Goal: Task Accomplishment & Management: Manage account settings

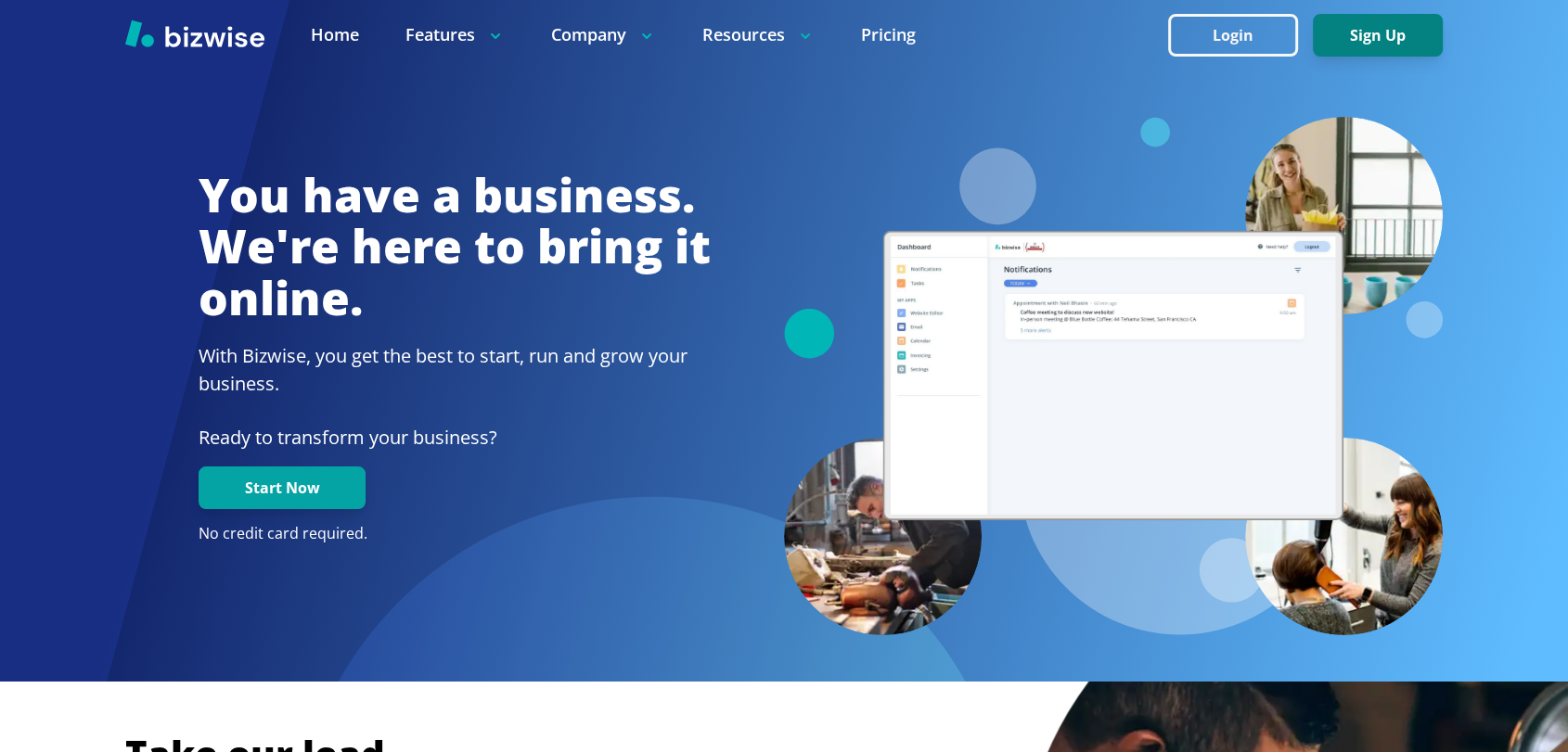
click at [1377, 50] on button "Sign Up" at bounding box center [1377, 36] width 130 height 43
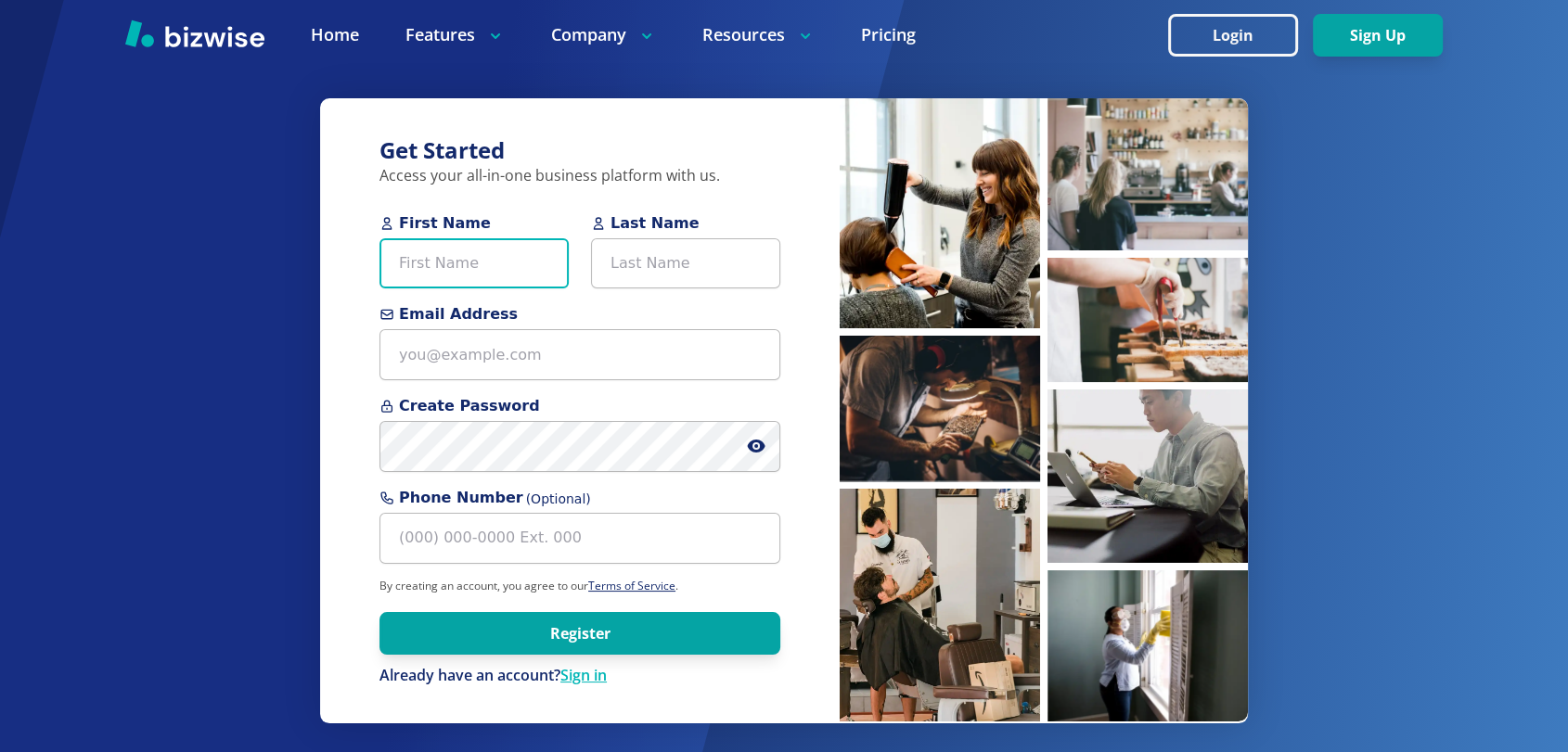
click at [531, 277] on input "First Name" at bounding box center [474, 264] width 189 height 51
paste input "Ann Hollannbeck"
type input "Ann Hollannbeck"
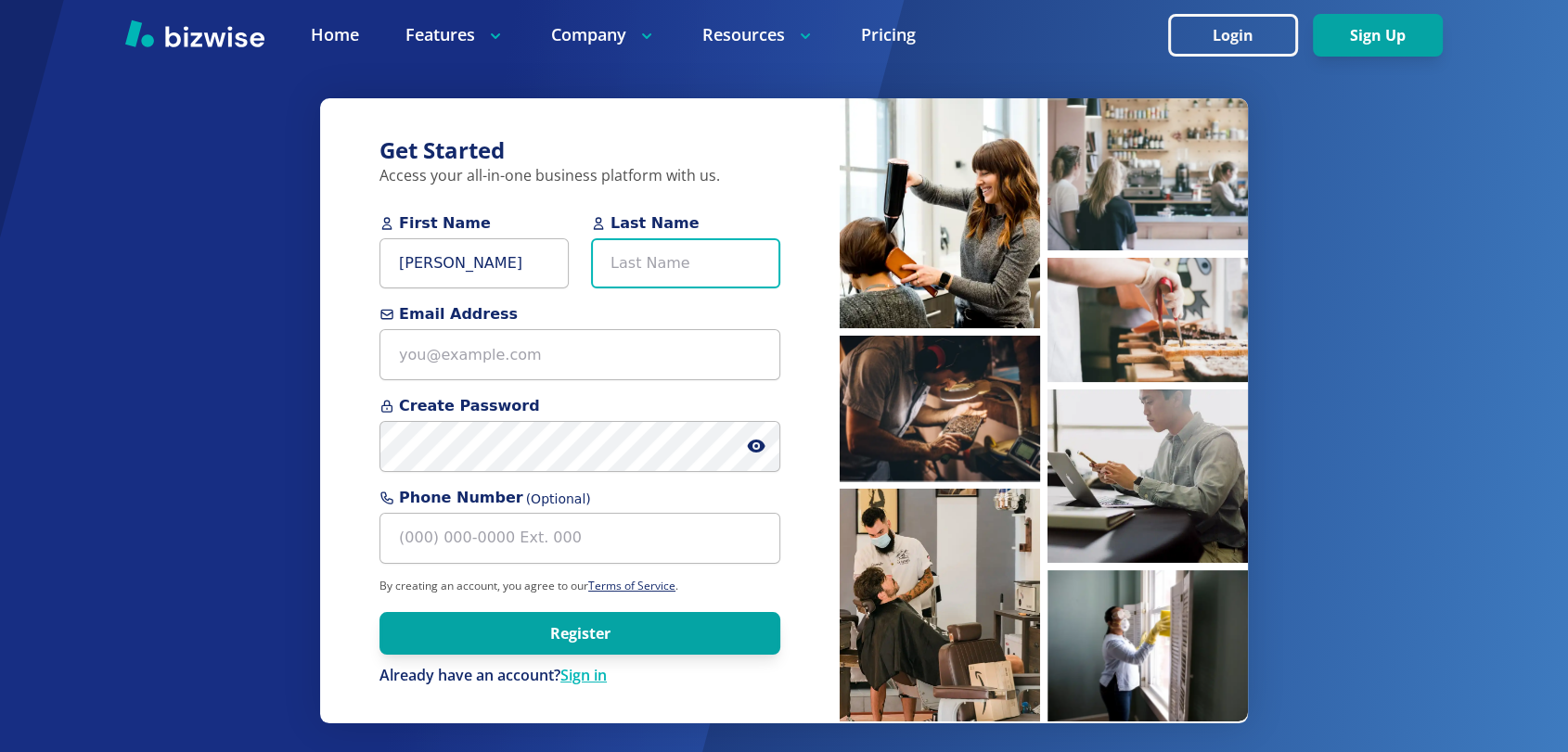
click at [624, 257] on input "Last Name" at bounding box center [686, 264] width 189 height 51
paste input "Ann Hollannbeck"
drag, startPoint x: 641, startPoint y: 257, endPoint x: 559, endPoint y: 276, distance: 84.2
click at [559, 276] on div "First Name Ann Hollannbeck Last Name Ann Hollannbeck" at bounding box center [580, 258] width 400 height 92
type input "Hollannbeck"
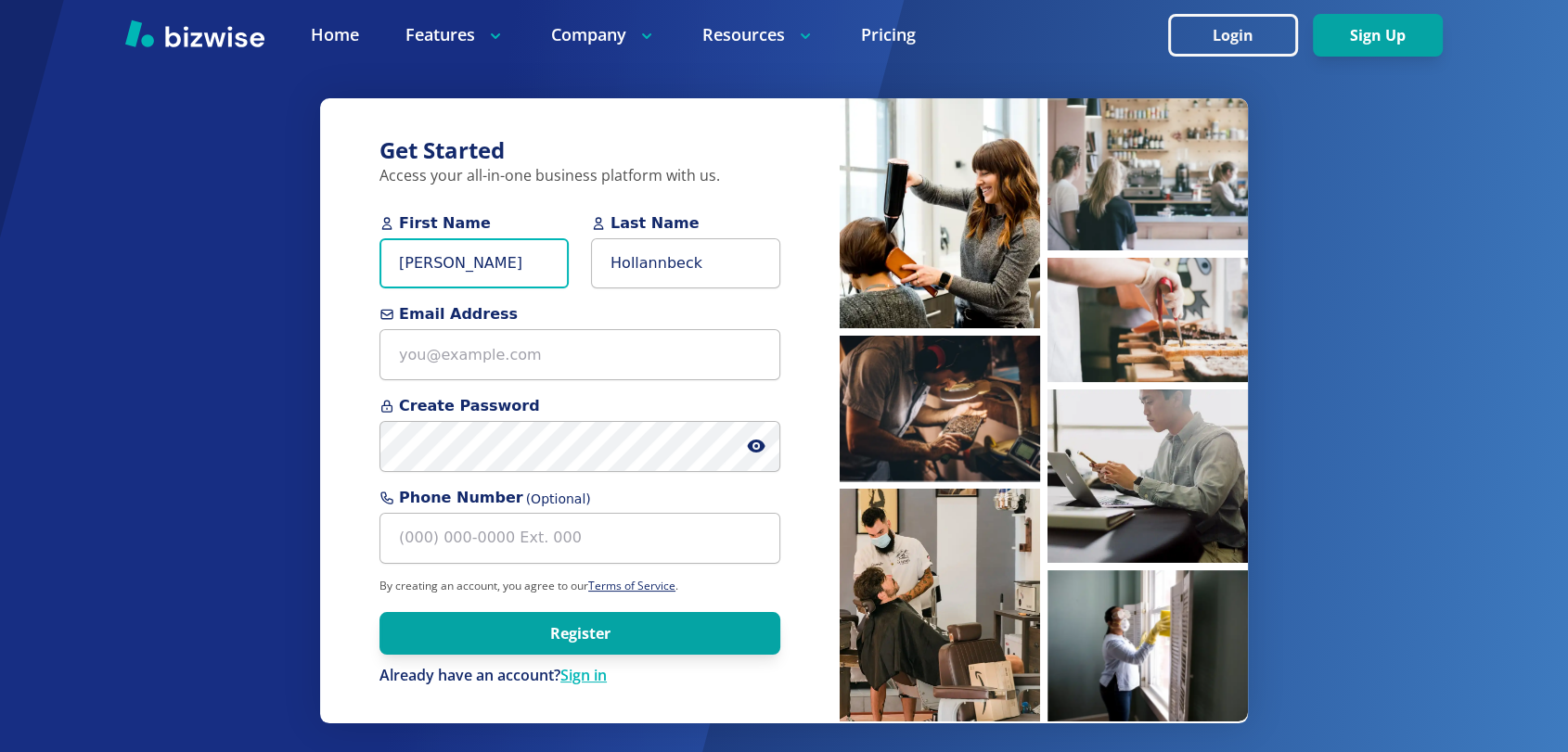
click at [559, 276] on input "Ann Hollannbeck" at bounding box center [474, 264] width 189 height 51
type input "[PERSON_NAME]"
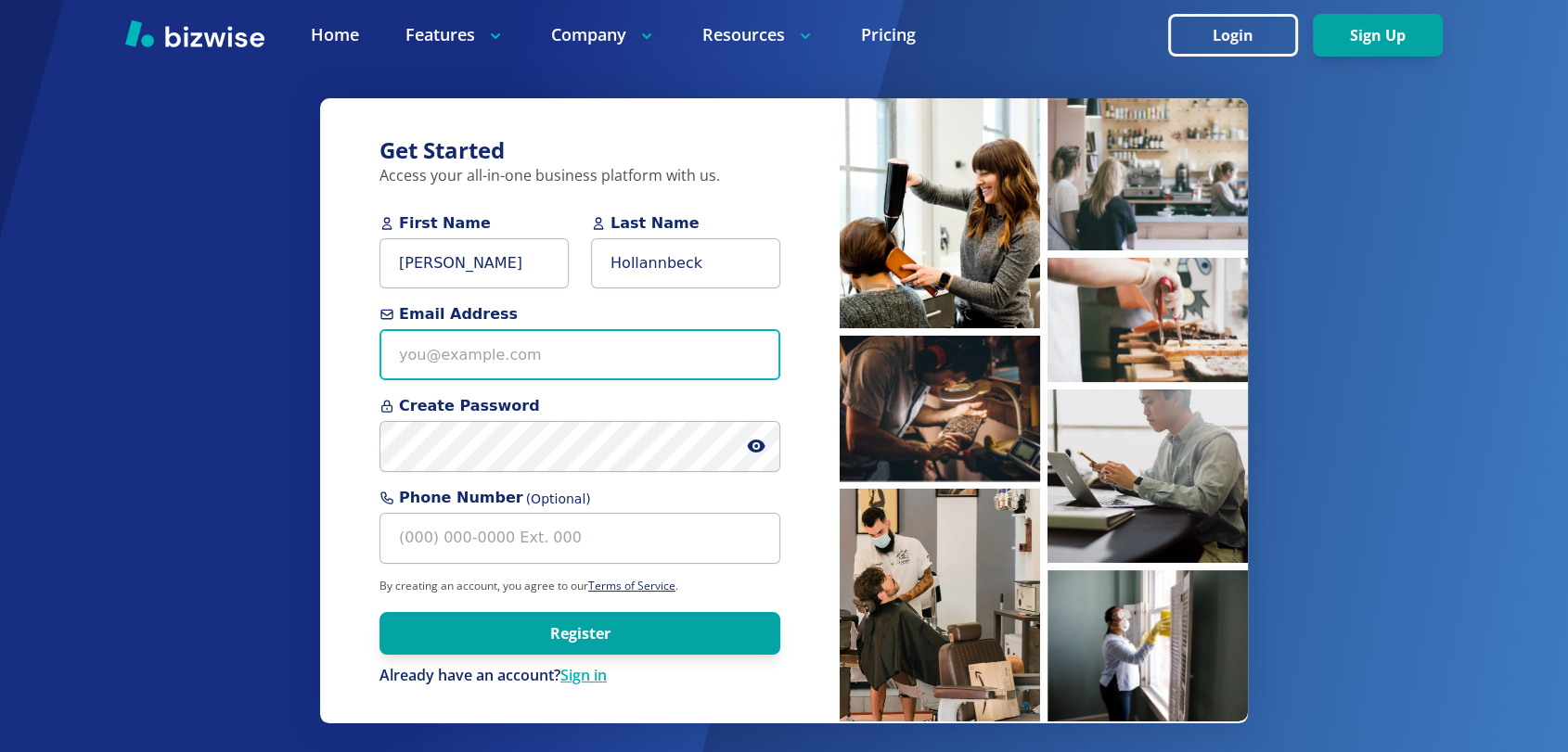
click at [603, 358] on input "Email Address" at bounding box center [580, 354] width 400 height 51
paste input "[EMAIL_ADDRESS][DOMAIN_NAME]"
type input "[EMAIL_ADDRESS][DOMAIN_NAME]"
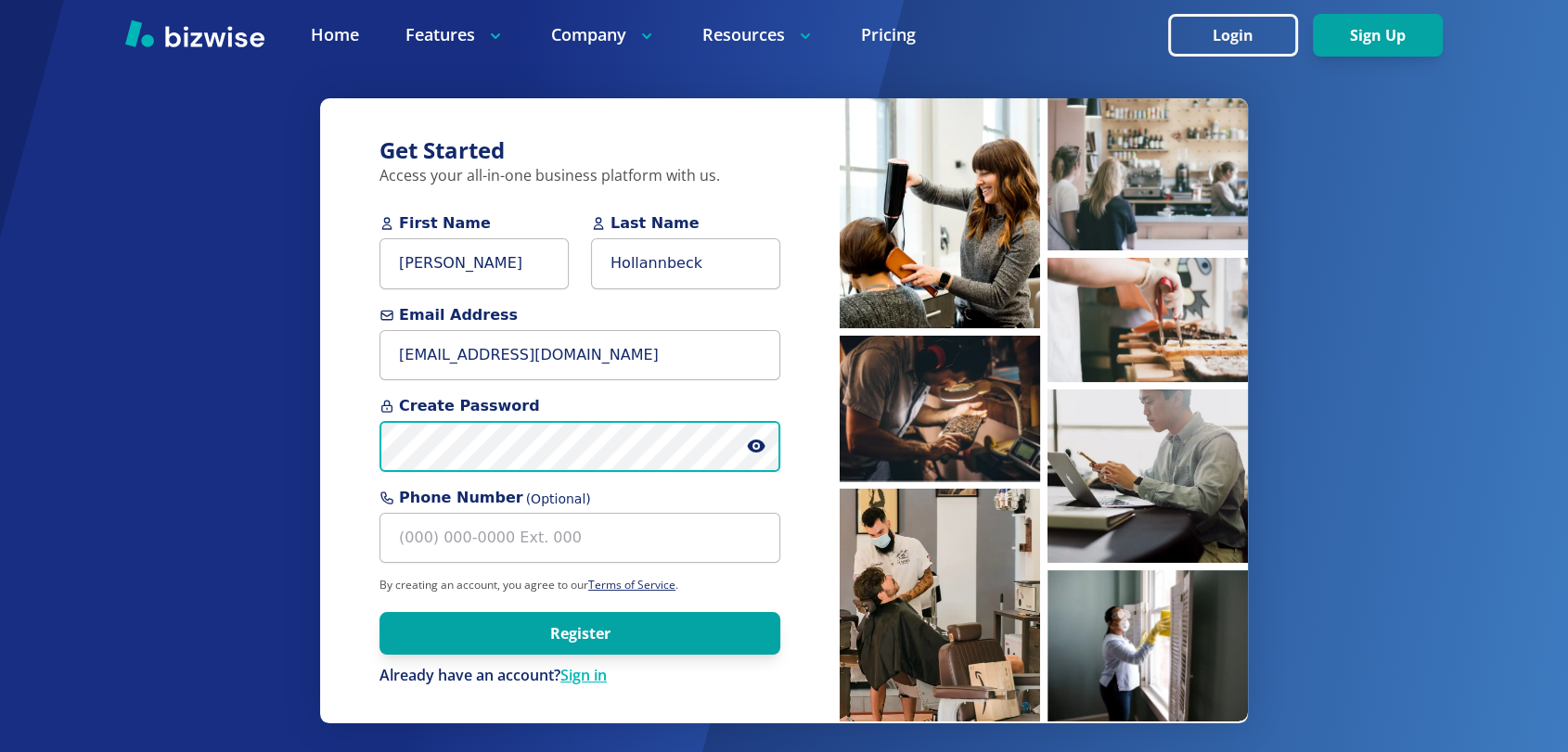
click at [380, 613] on button "Register" at bounding box center [580, 634] width 400 height 43
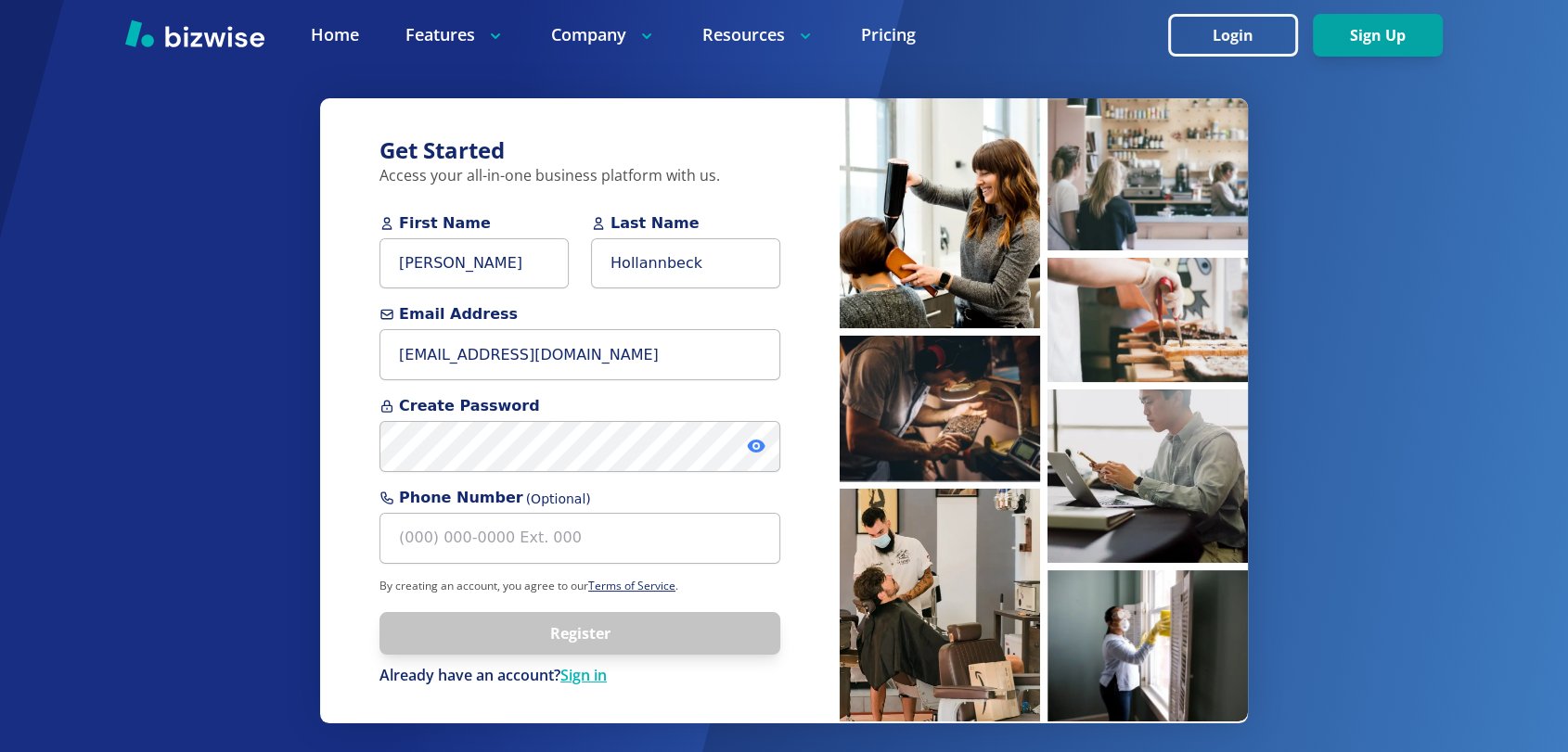
click at [756, 447] on icon at bounding box center [756, 446] width 4 height 4
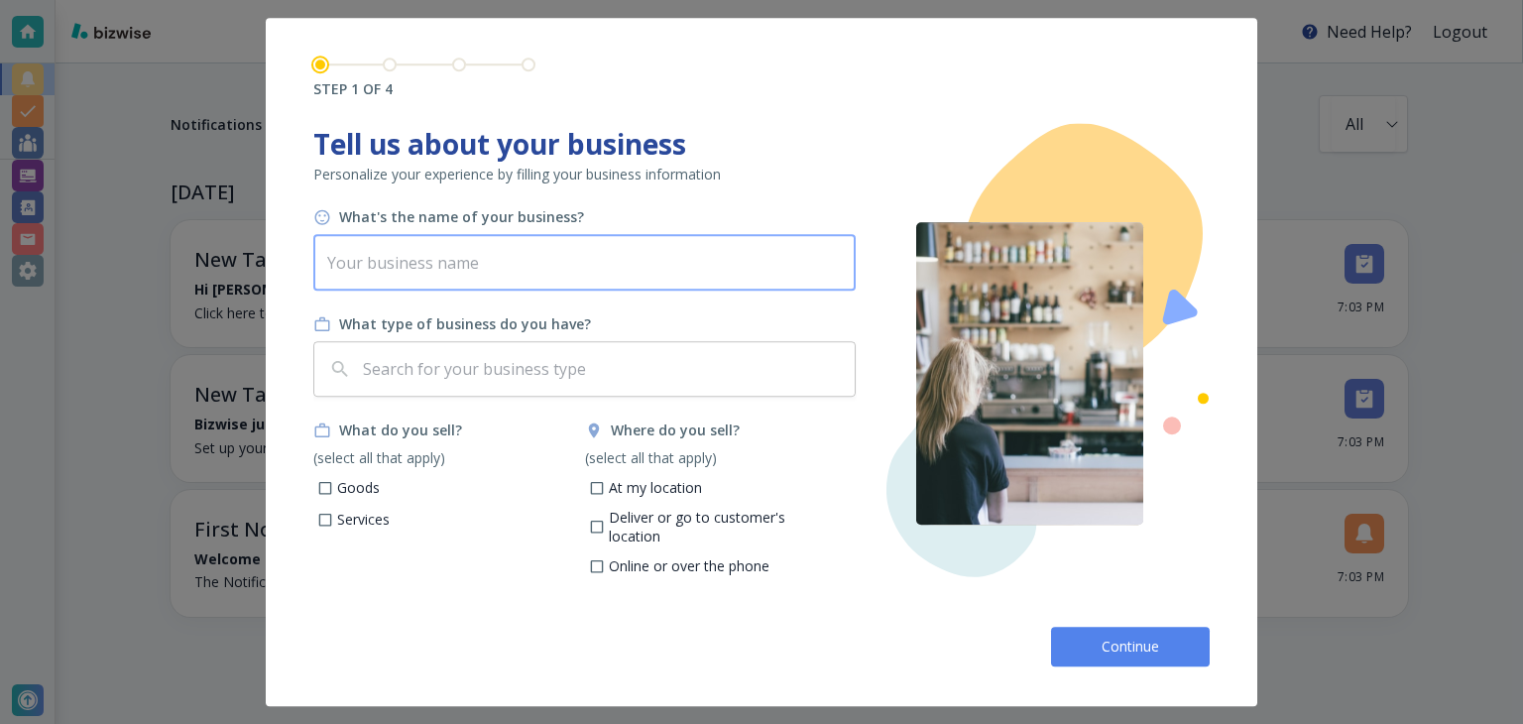
click at [666, 275] on input "text" at bounding box center [584, 263] width 543 height 56
paste input "Puravida International"
type input "Puravida International"
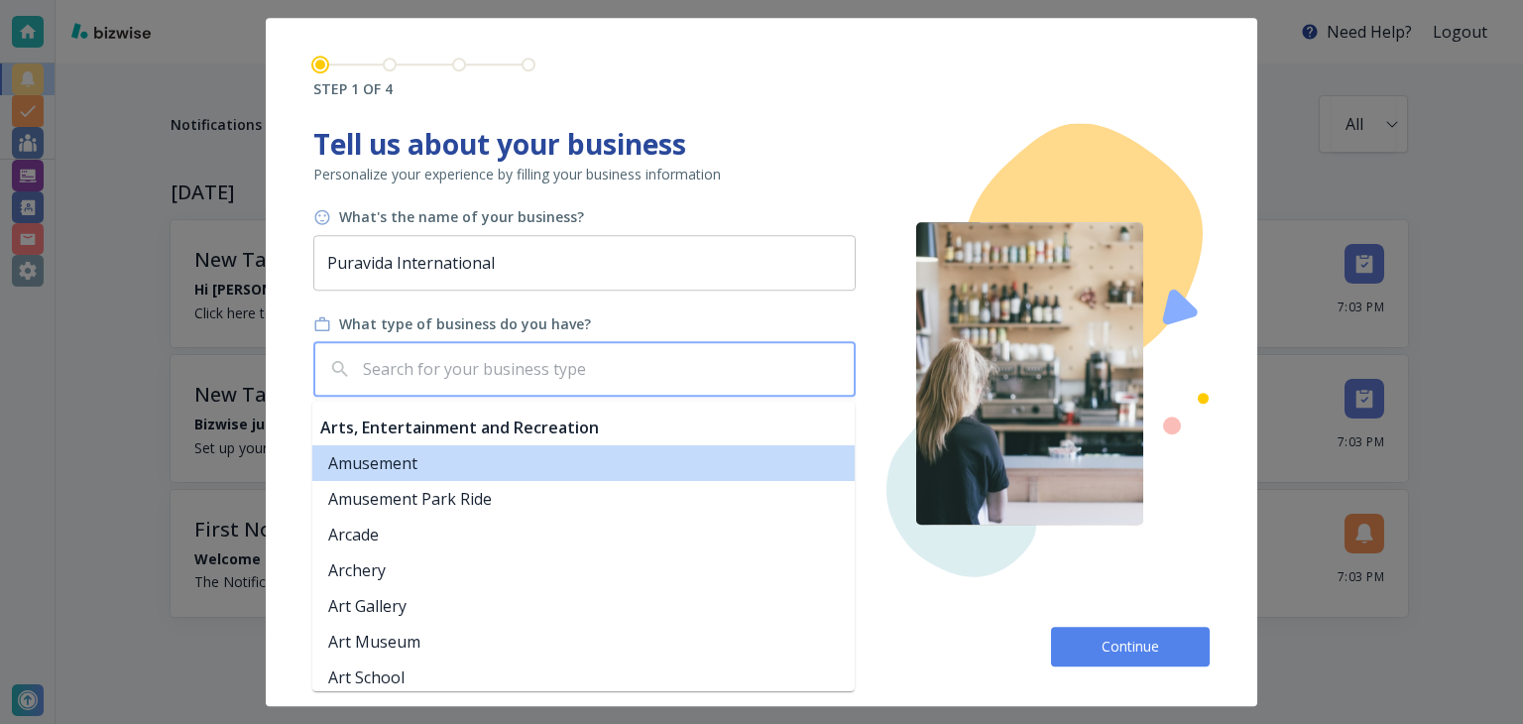
click at [699, 373] on input "text" at bounding box center [603, 370] width 488 height 38
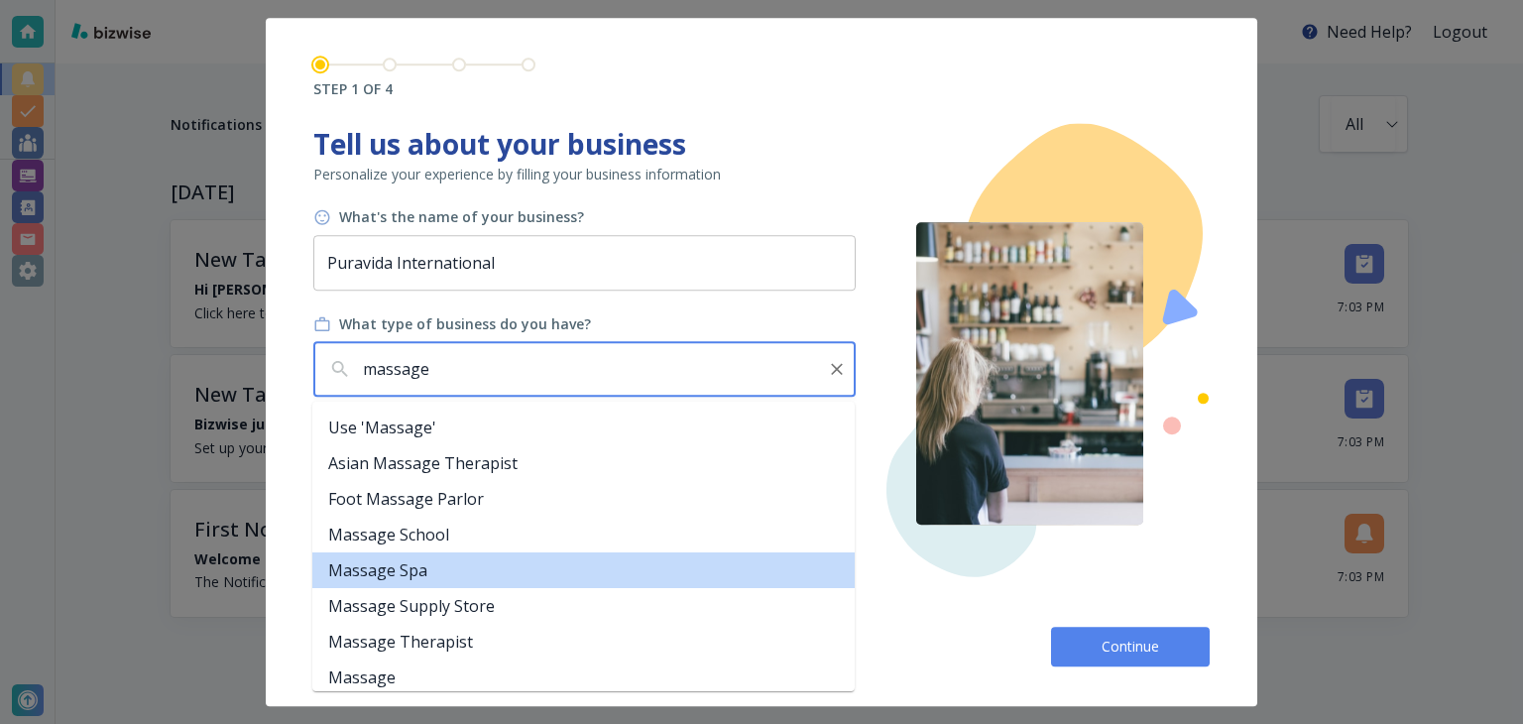
click at [677, 568] on li "Massage Spa" at bounding box center [583, 570] width 543 height 36
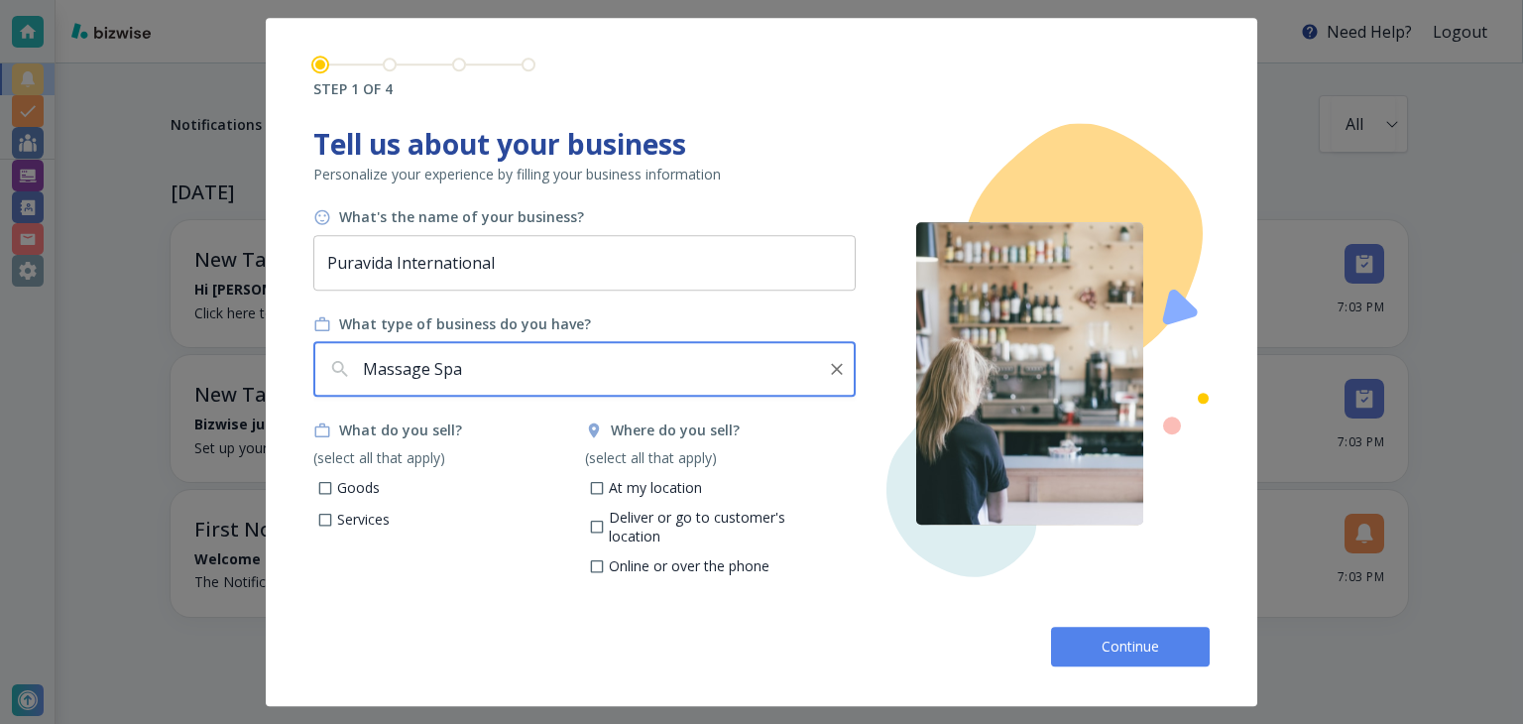
type input "Massage Spa"
click at [344, 522] on p "Services" at bounding box center [363, 520] width 53 height 20
click at [334, 522] on input "Services" at bounding box center [325, 522] width 17 height 17
checkbox input "true"
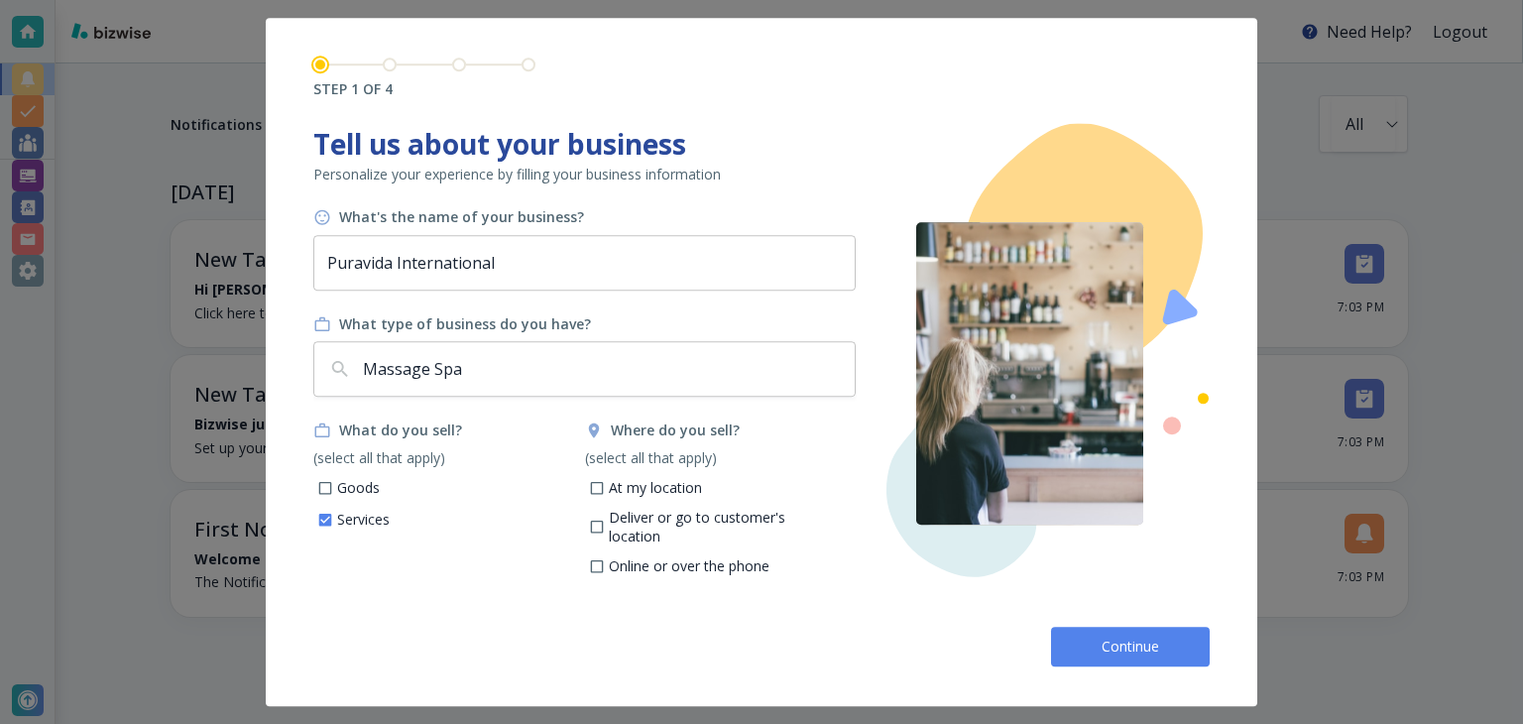
click at [368, 492] on p "Goods" at bounding box center [358, 488] width 43 height 20
click at [334, 492] on input "Goods" at bounding box center [325, 490] width 17 height 17
click at [368, 492] on p "Goods" at bounding box center [358, 488] width 43 height 20
click at [334, 492] on input "Goods" at bounding box center [325, 490] width 17 height 17
checkbox input "false"
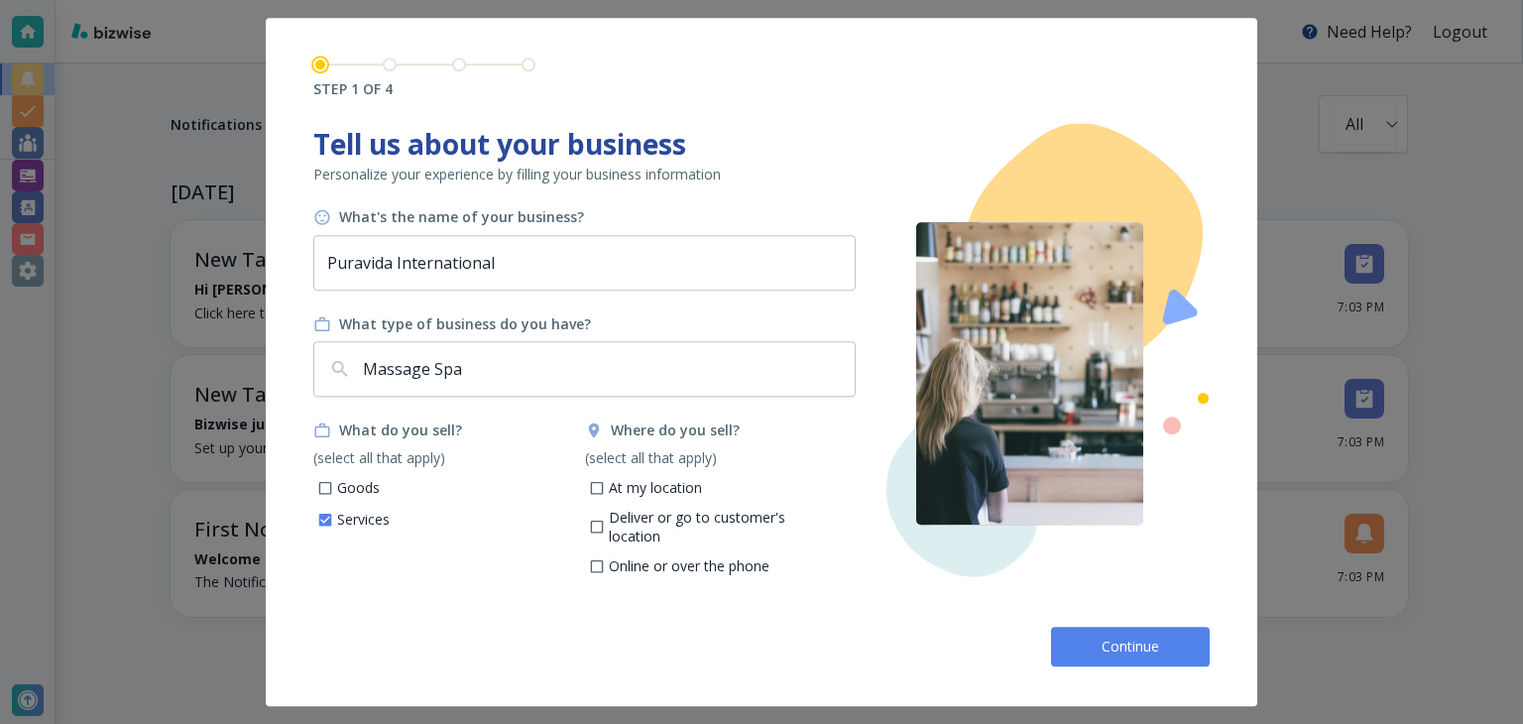
click at [637, 488] on p "At my location" at bounding box center [655, 488] width 93 height 20
click at [605, 488] on input "At my location" at bounding box center [596, 490] width 17 height 17
checkbox input "true"
click at [679, 525] on p "Deliver or go to customer's location" at bounding box center [725, 527] width 232 height 39
click at [605, 525] on input "Deliver or go to customer's location" at bounding box center [596, 530] width 17 height 17
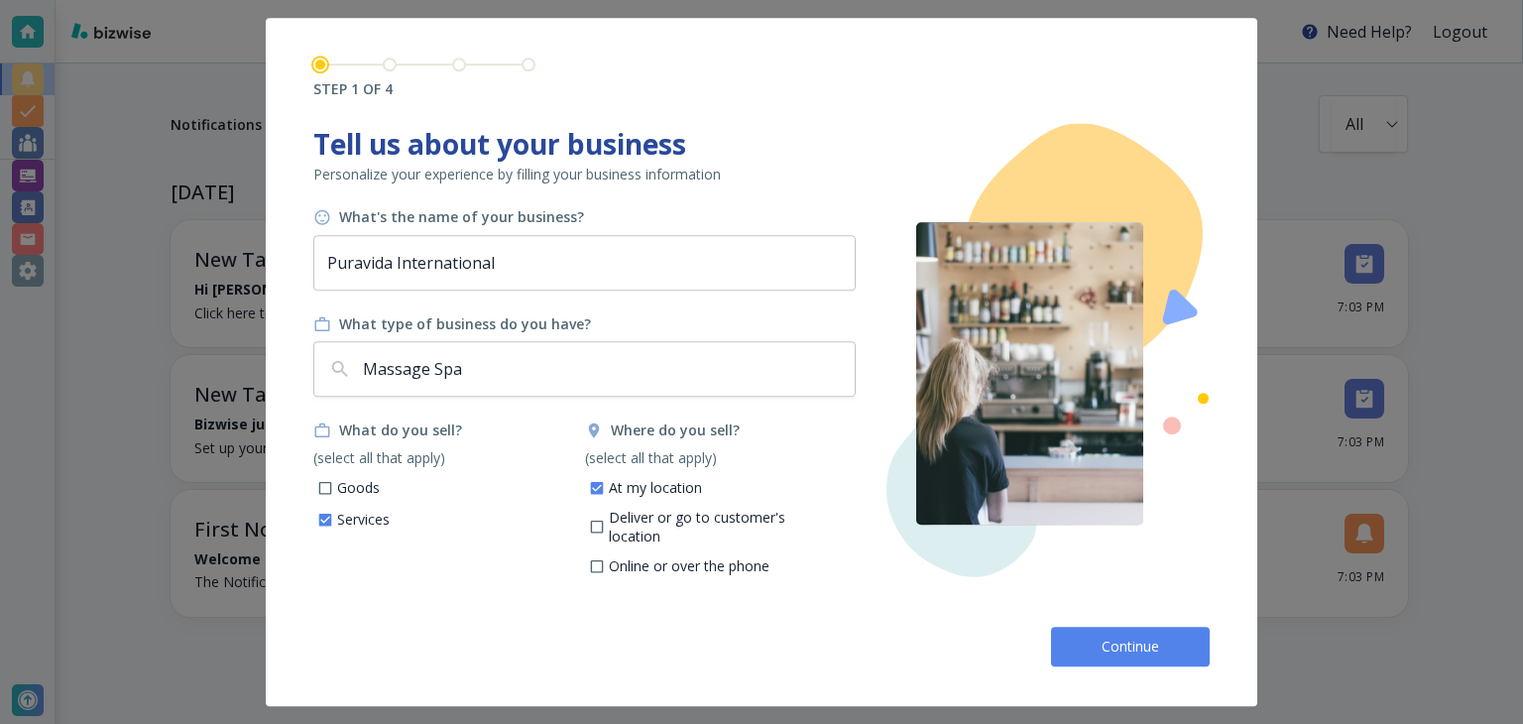
checkbox input "true"
click at [1080, 637] on button "Continue" at bounding box center [1130, 647] width 159 height 40
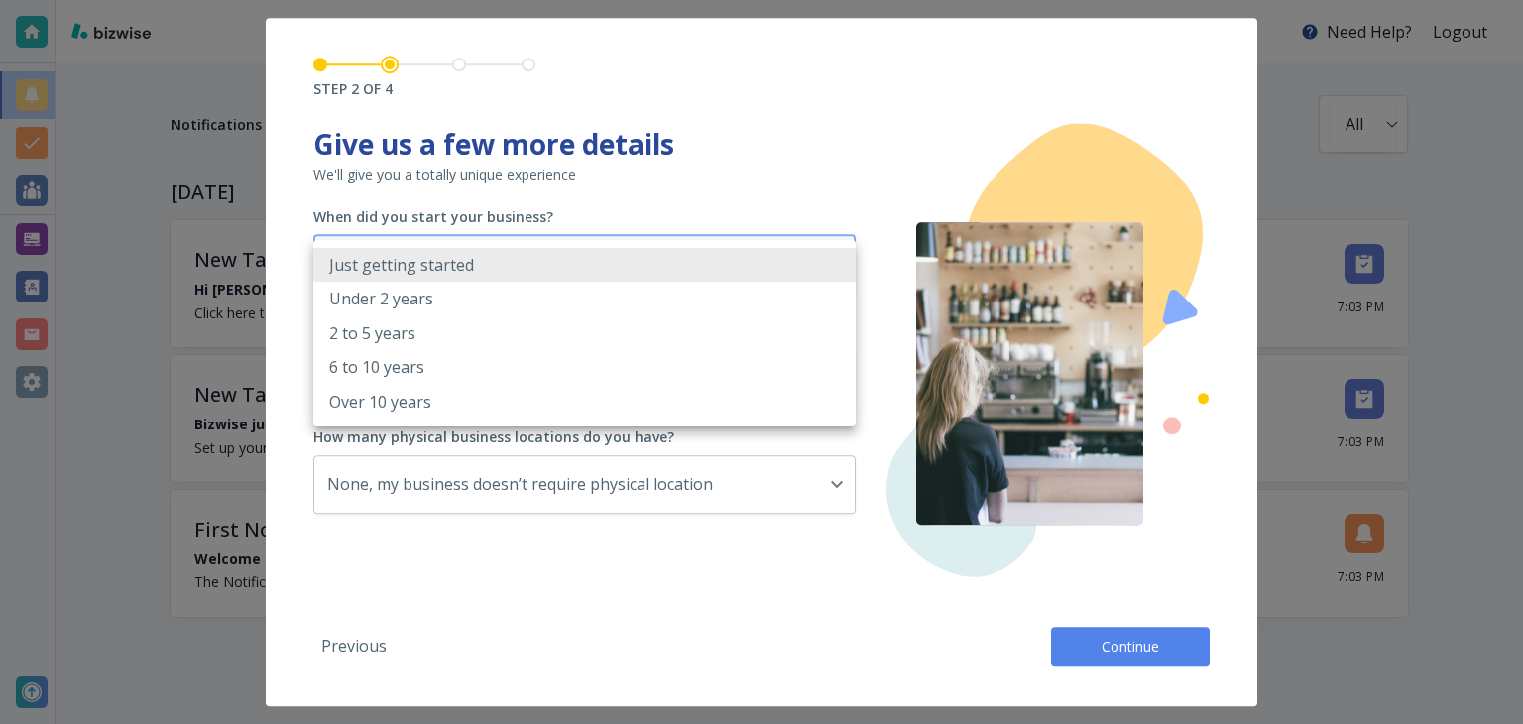
click at [716, 0] on body "Need Help? Logout Notifications All all ​ TODAY New Tasks • 11 seconds ago Hi A…" at bounding box center [761, 0] width 1523 height 0
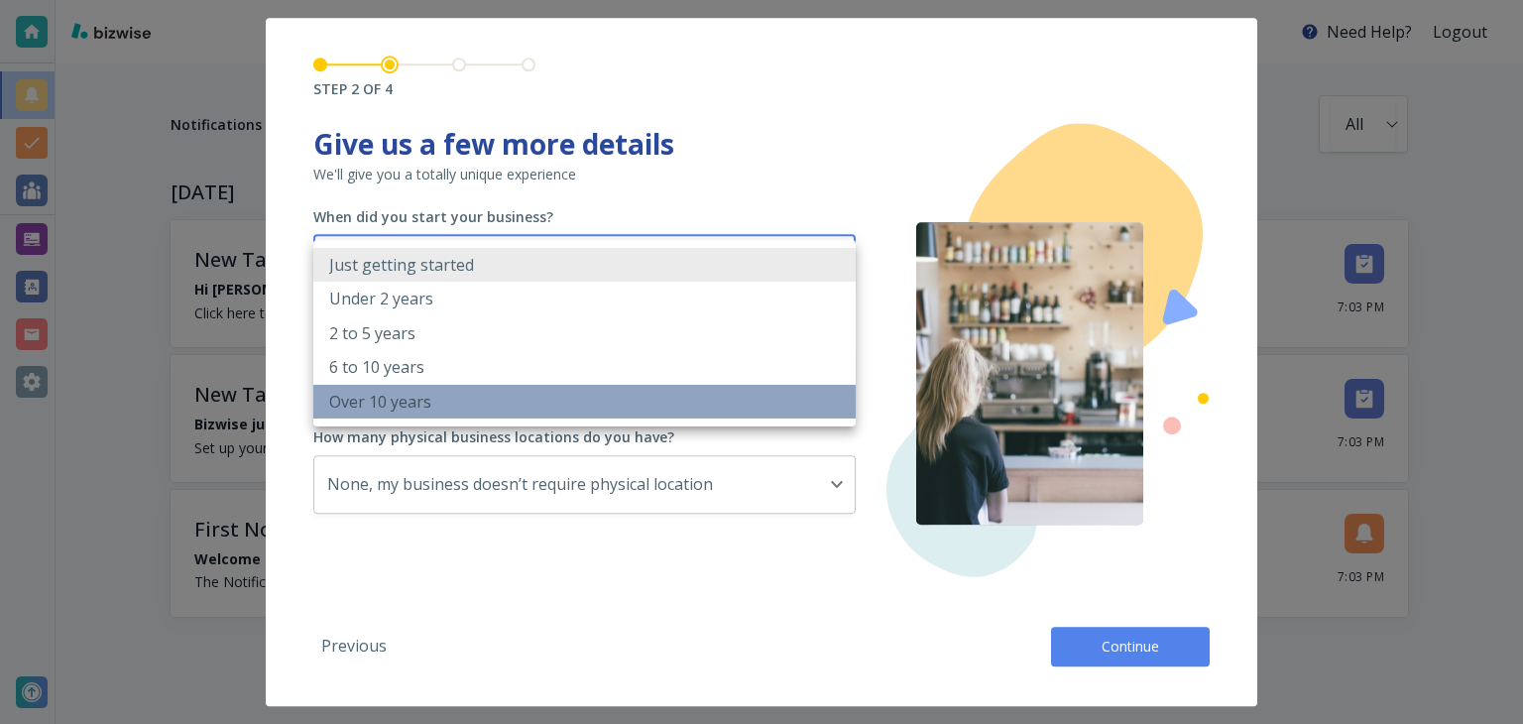
click at [742, 404] on li "Over 10 years" at bounding box center [584, 402] width 543 height 34
type input "OVER_10_YEARS"
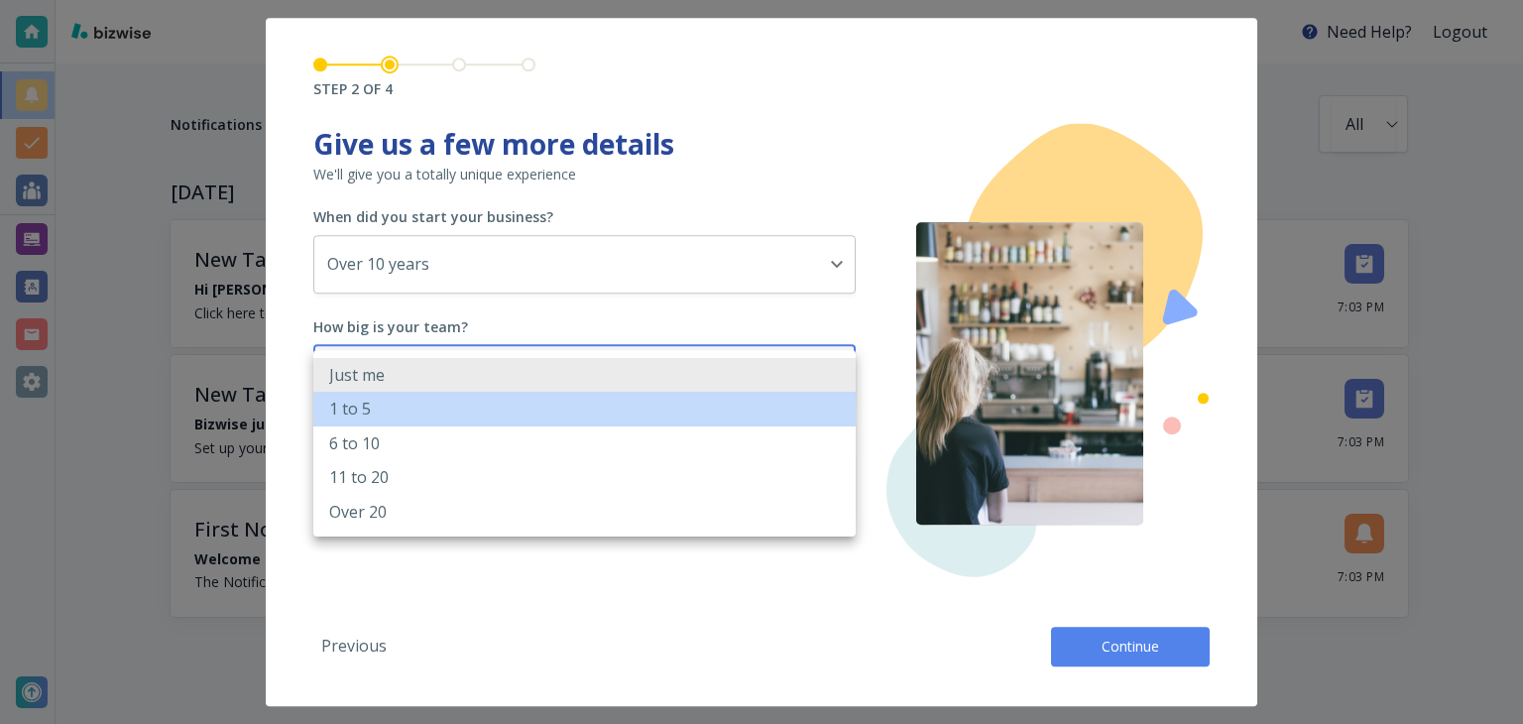
drag, startPoint x: 639, startPoint y: 398, endPoint x: 652, endPoint y: 412, distance: 18.9
click at [652, 0] on body "Need Help? Logout Notifications All all ​ TODAY New Tasks • 11 seconds ago Hi A…" at bounding box center [761, 0] width 1523 height 0
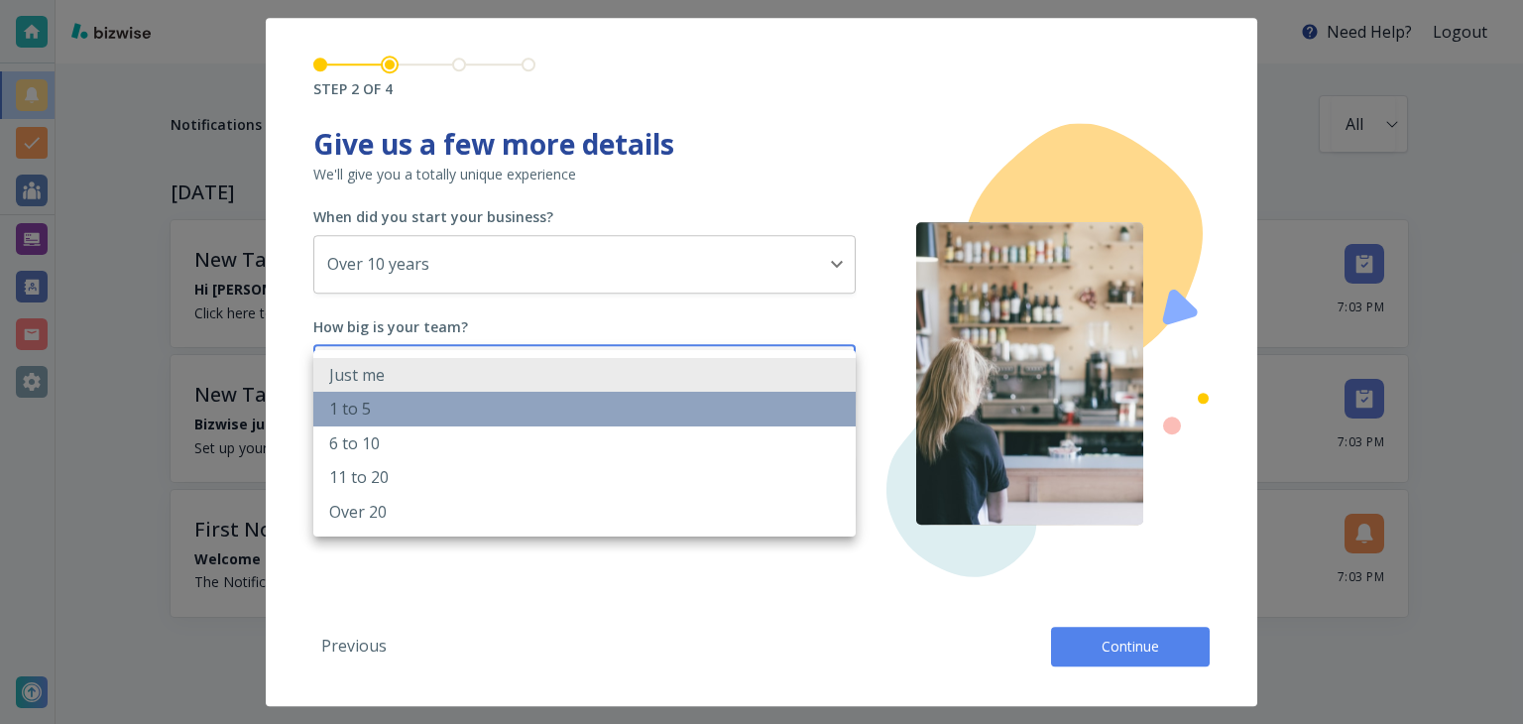
click at [652, 412] on li "1 to 5" at bounding box center [584, 409] width 543 height 34
type input "2_TO_5"
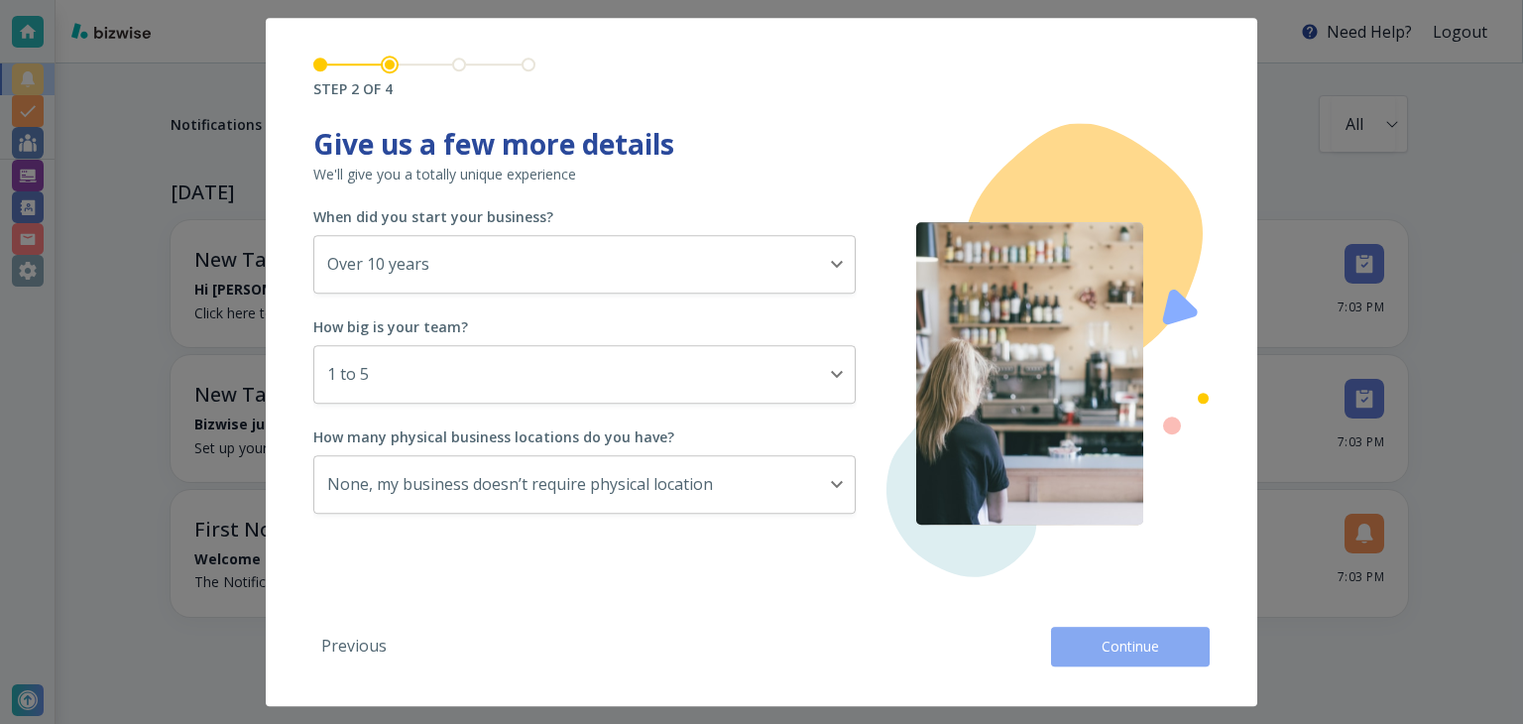
click at [1083, 637] on button "Continue" at bounding box center [1130, 647] width 159 height 40
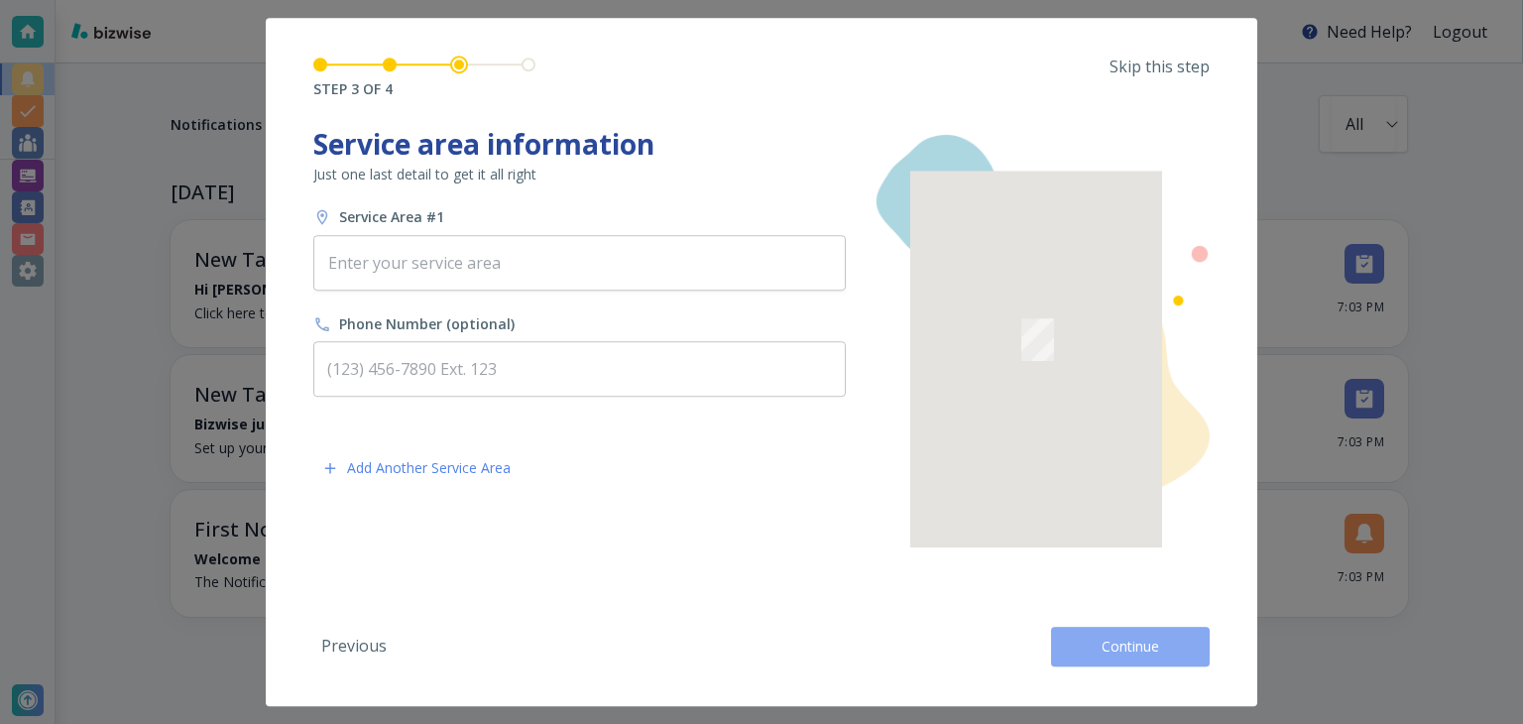
click at [1083, 637] on button "Continue" at bounding box center [1130, 647] width 159 height 40
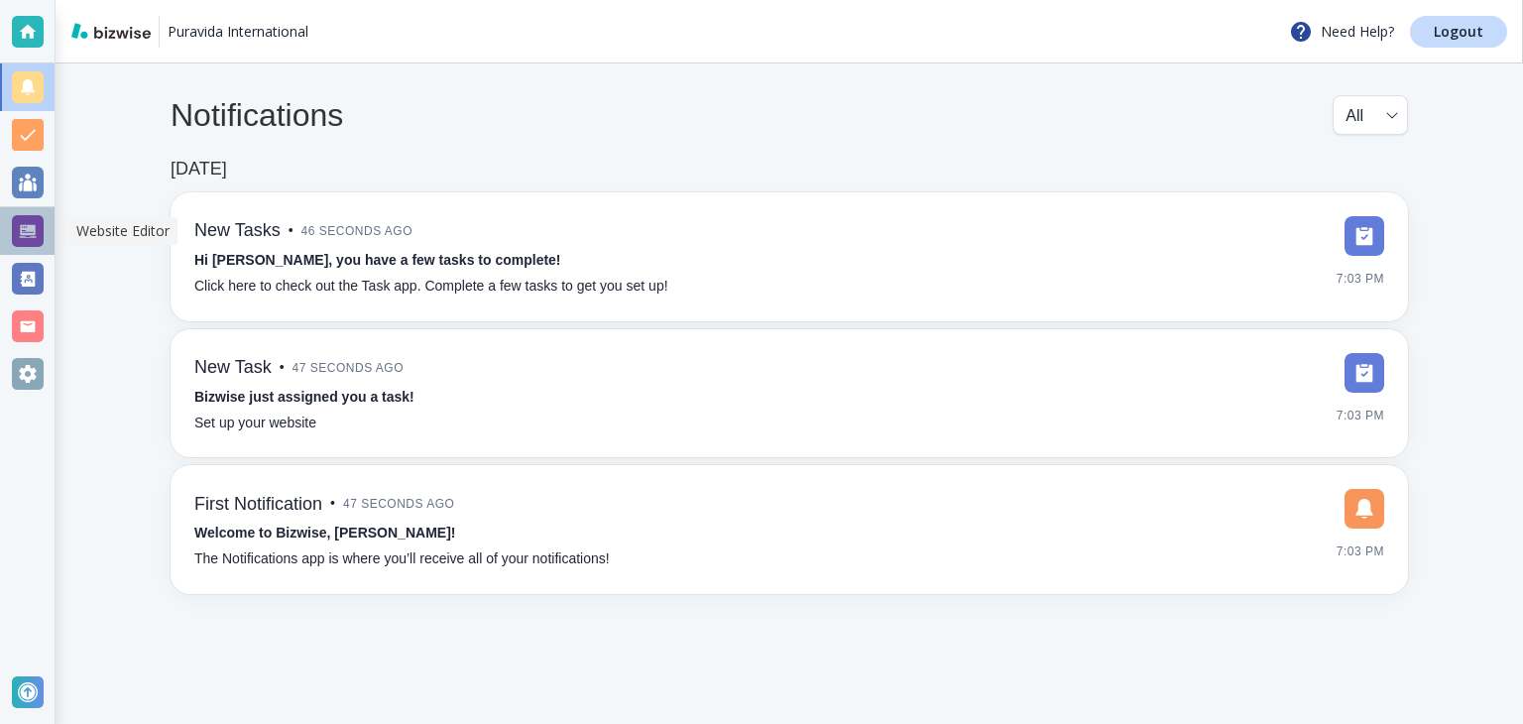
click at [23, 227] on div at bounding box center [28, 231] width 32 height 32
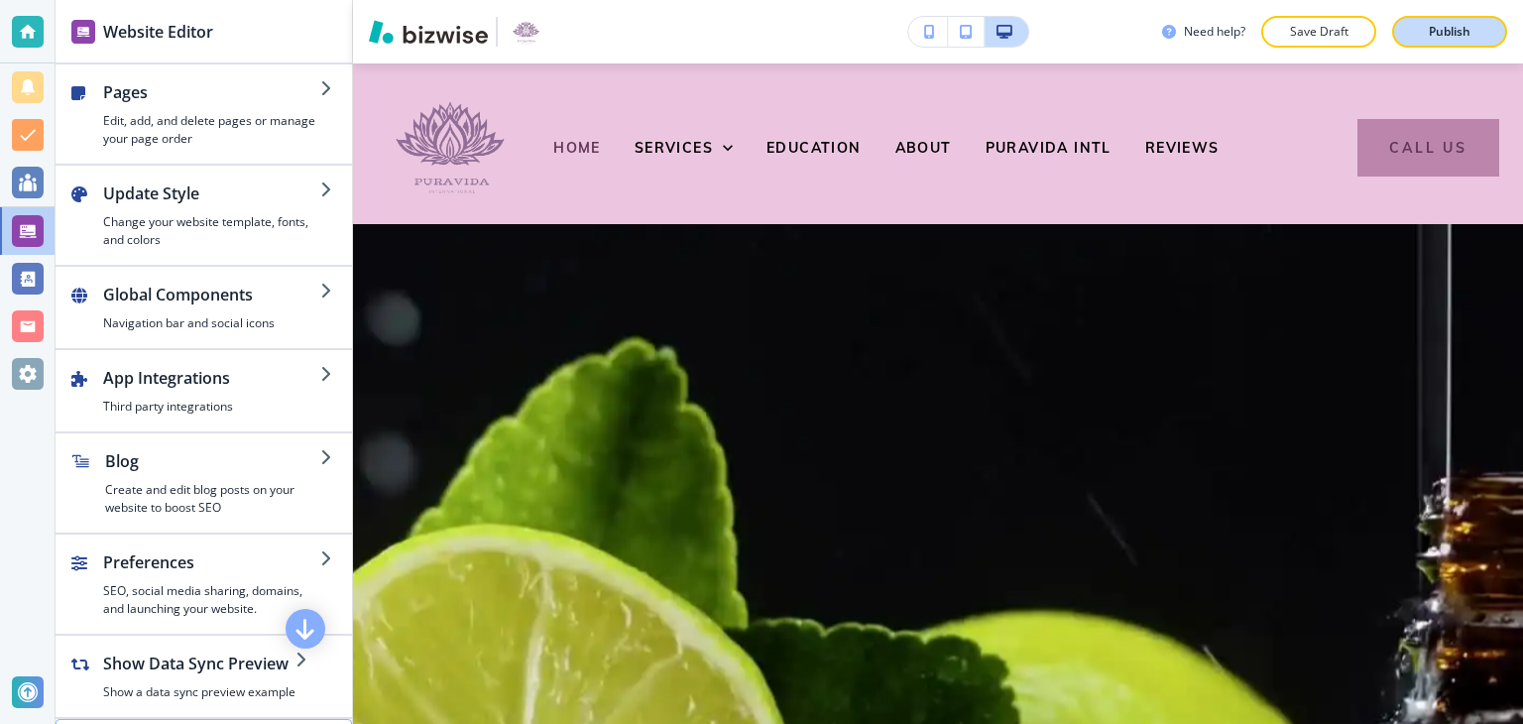
click at [1438, 31] on p "Publish" at bounding box center [1450, 32] width 42 height 18
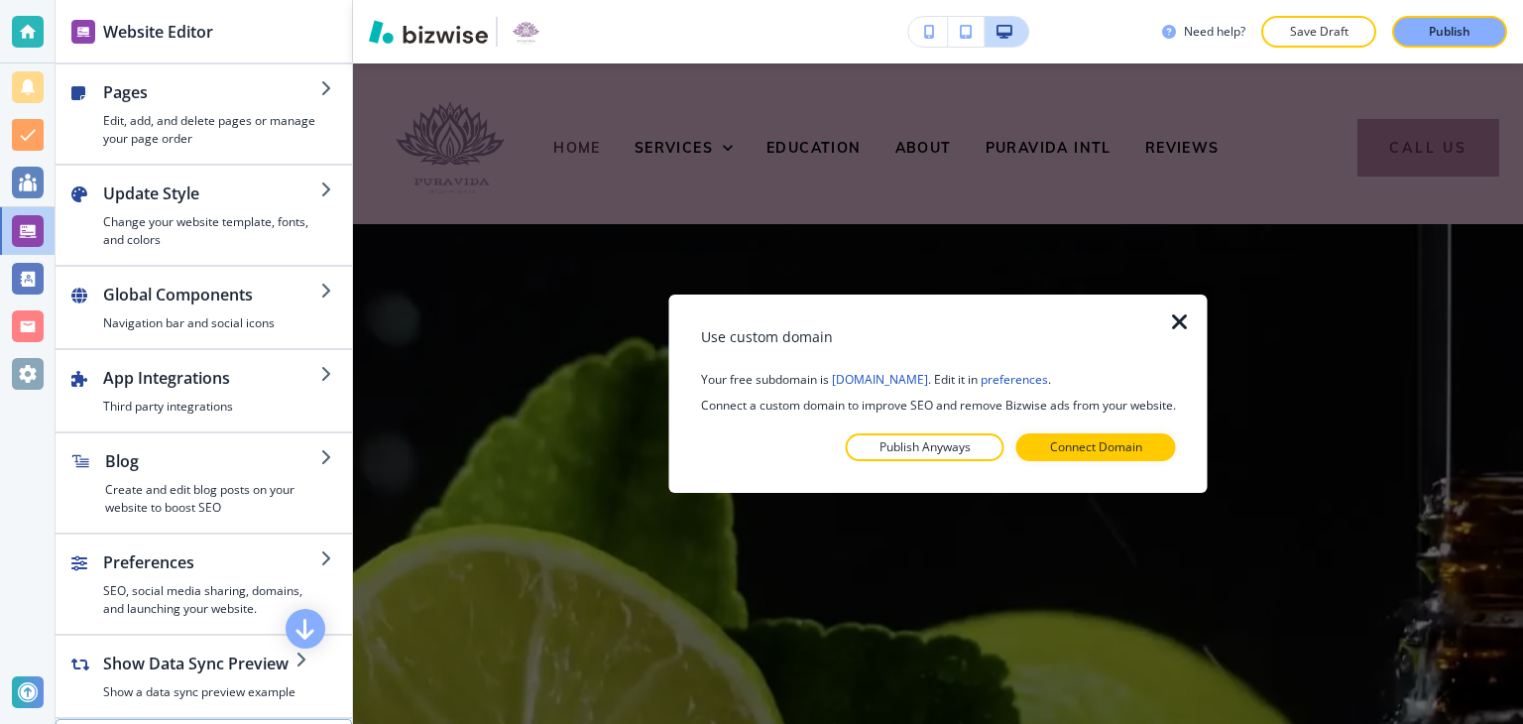
click at [926, 463] on div at bounding box center [938, 477] width 475 height 32
click at [916, 452] on p "Publish Anyways" at bounding box center [925, 447] width 91 height 18
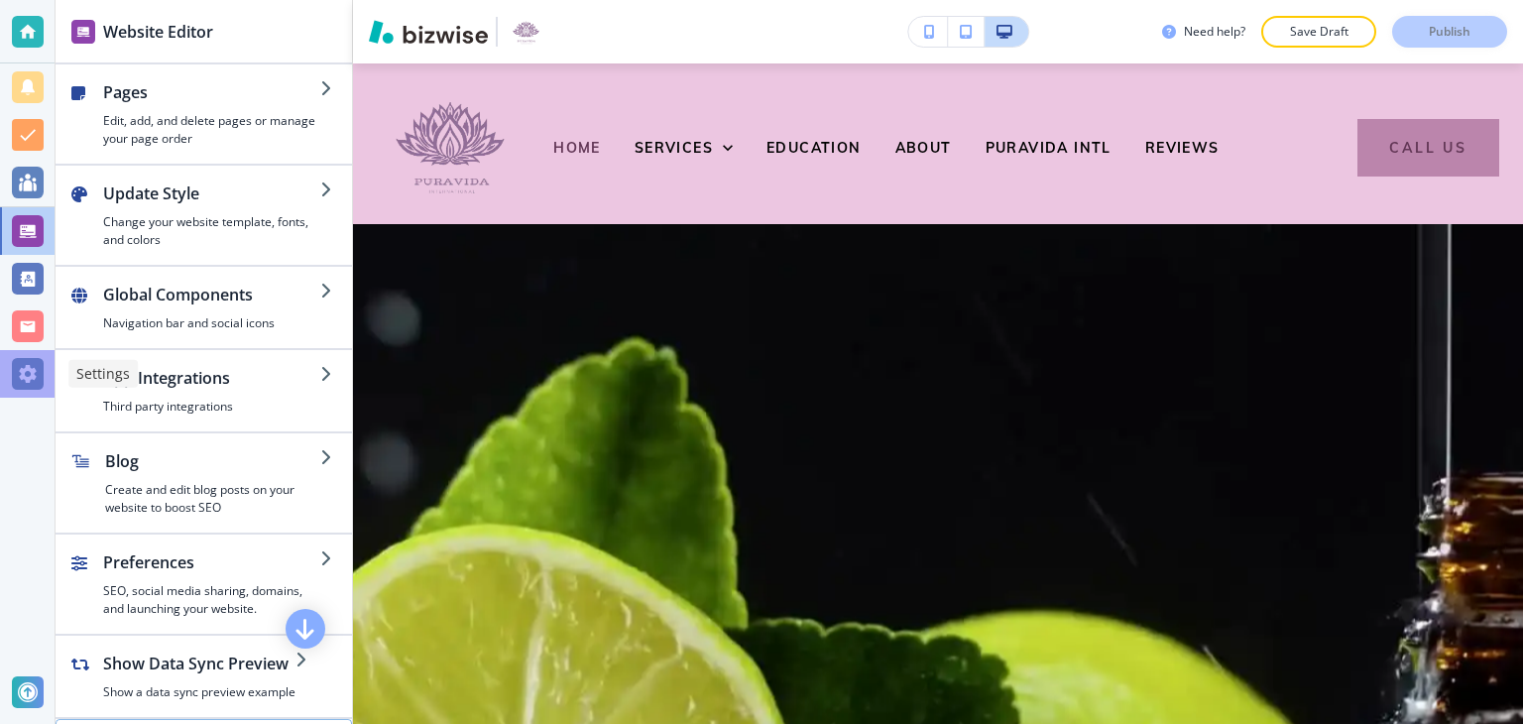
click at [37, 374] on div at bounding box center [28, 374] width 32 height 32
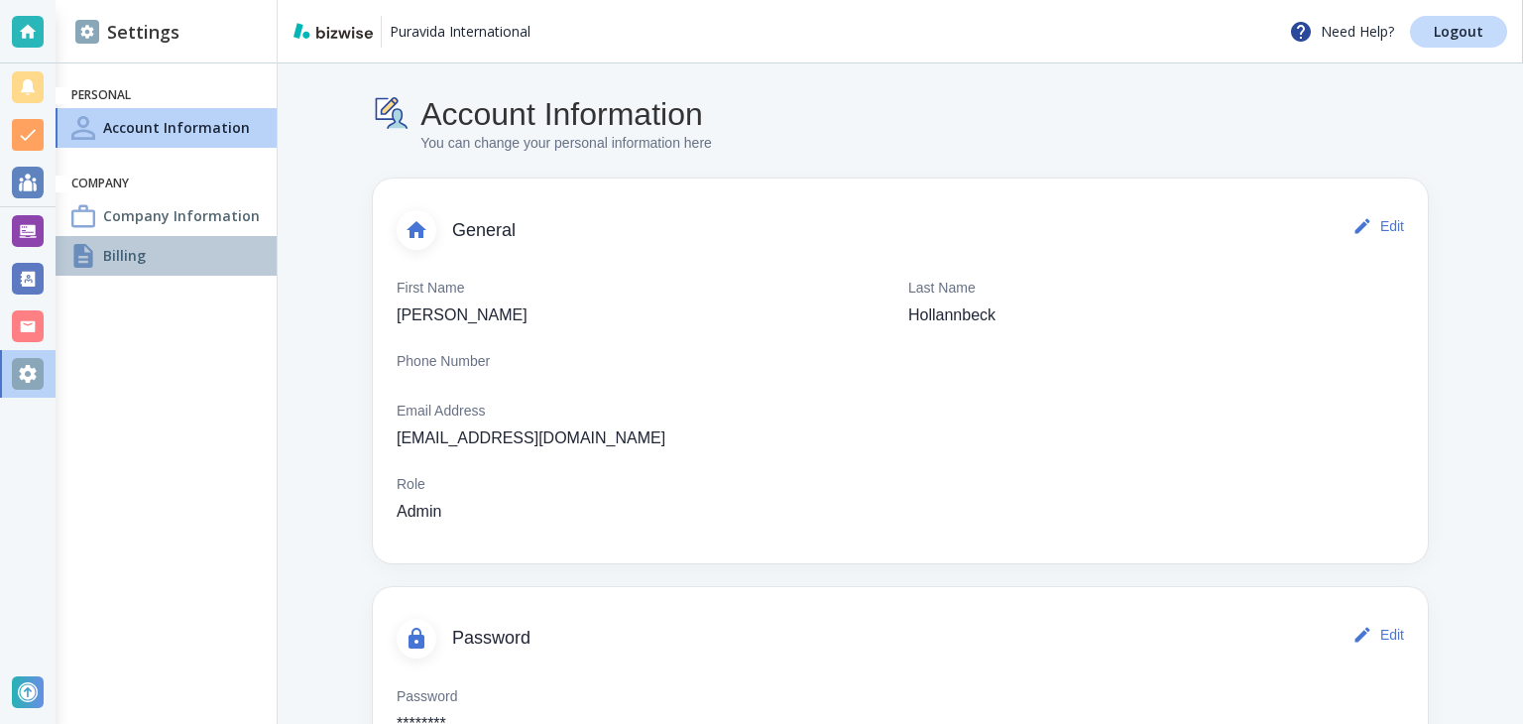
click at [199, 272] on div "Billing" at bounding box center [166, 256] width 221 height 40
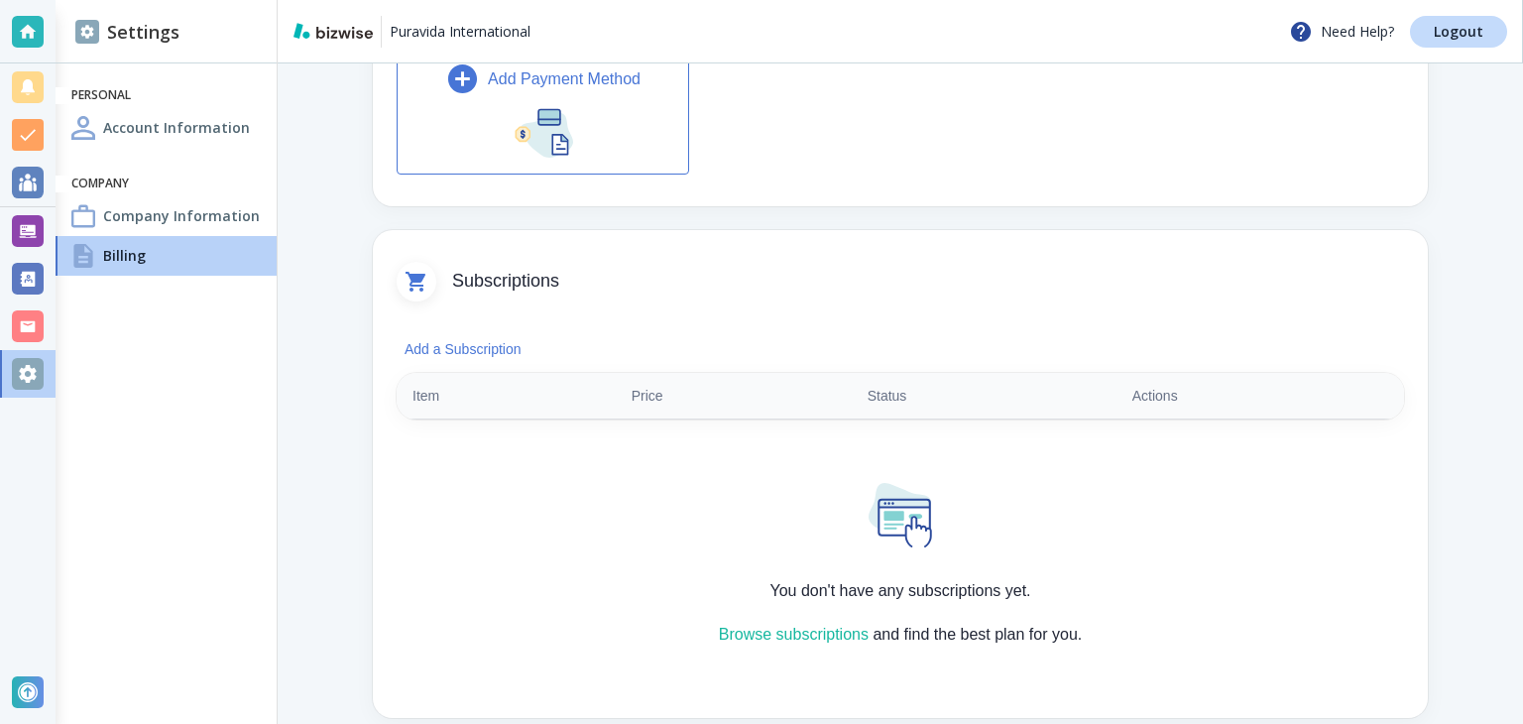
scroll to position [245, 0]
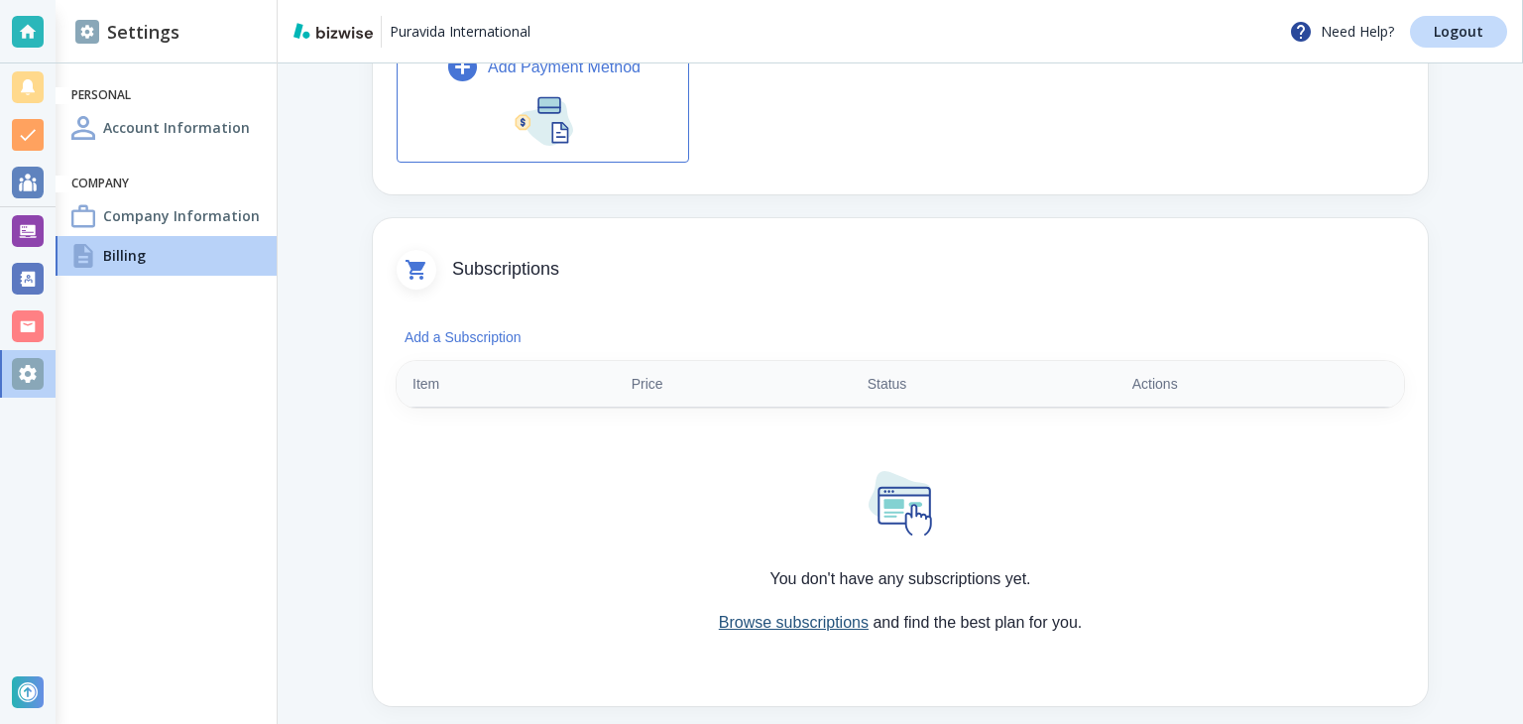
click at [744, 614] on link "Browse subscriptions" at bounding box center [794, 622] width 150 height 17
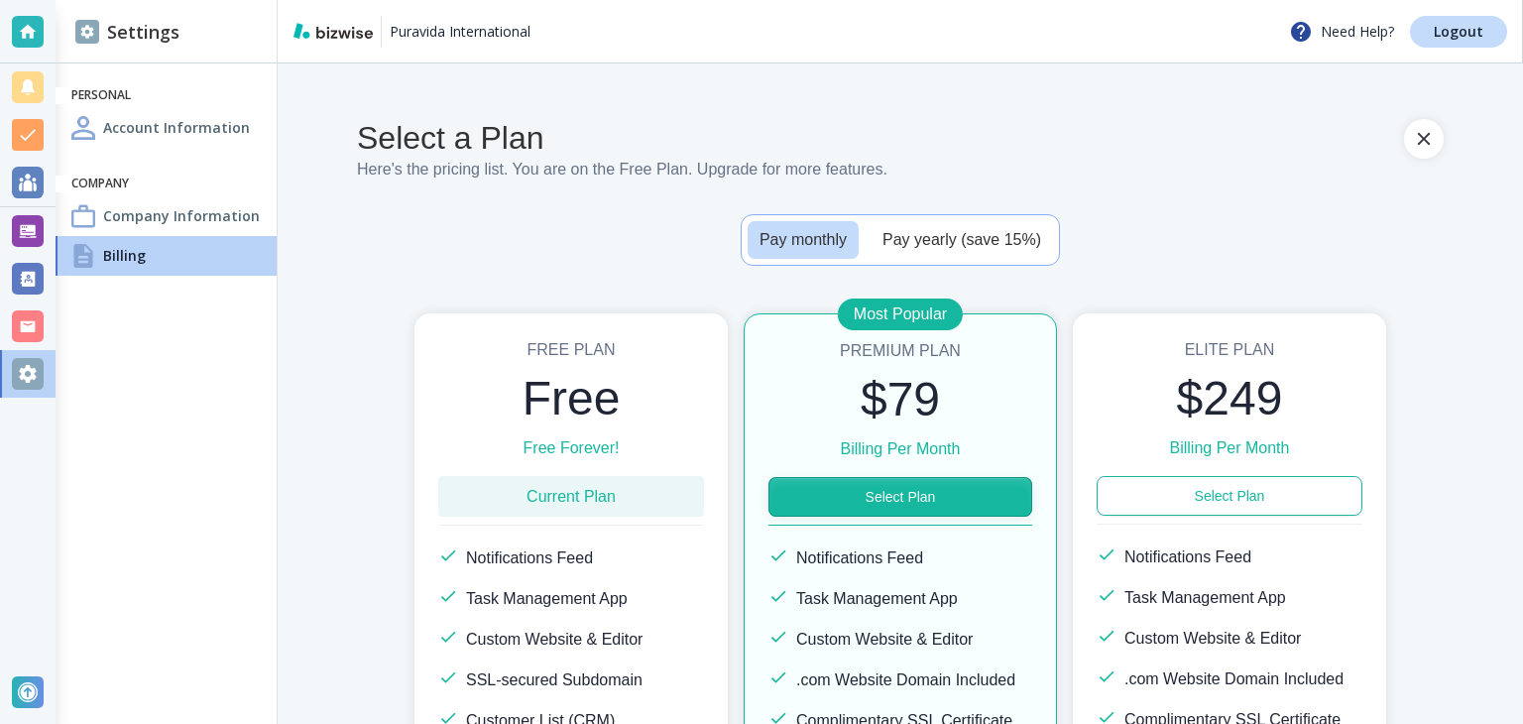
click at [949, 489] on button "Select Plan" at bounding box center [901, 497] width 264 height 40
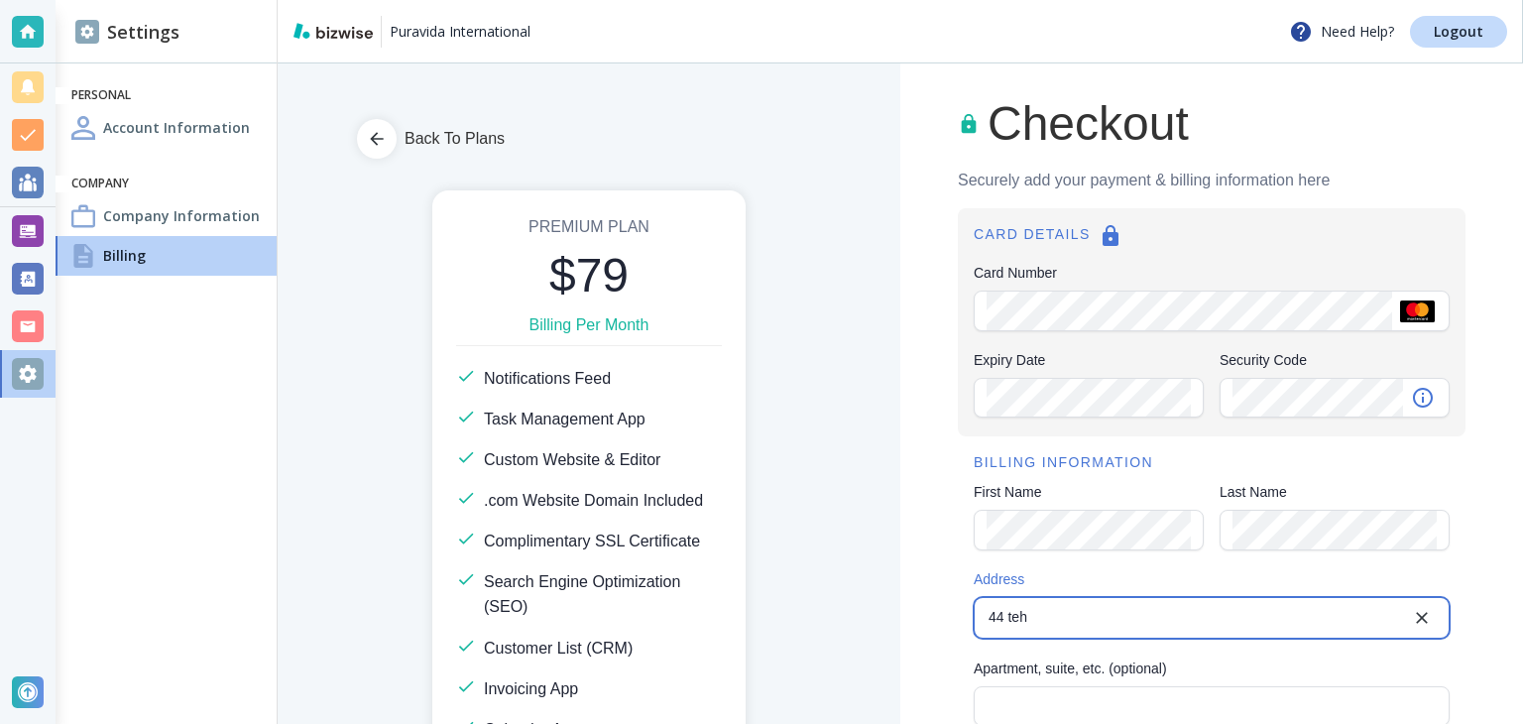
type input "44 Tehama Street"
type input "United States"
type input "San Francisco"
type input "CA"
type input "94105"
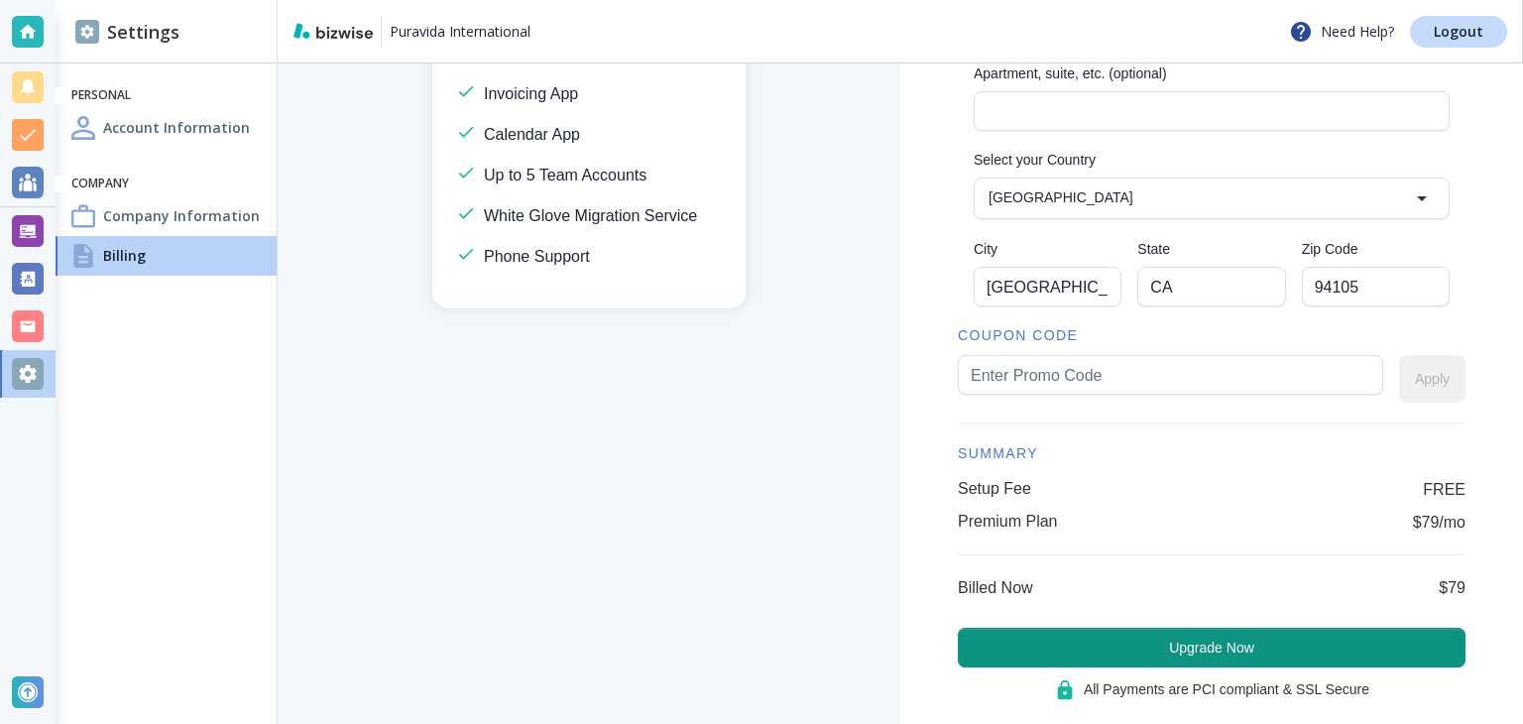
scroll to position [613, 0]
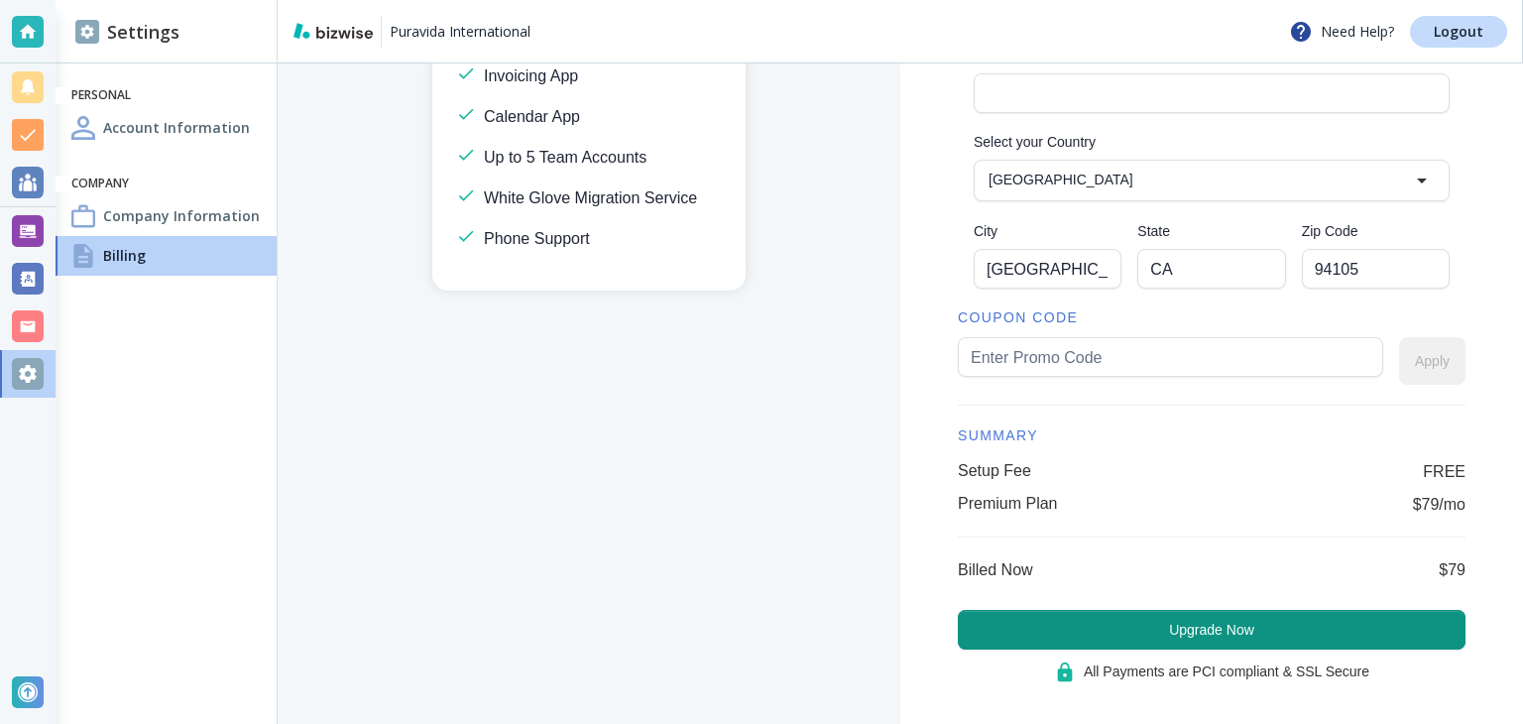
type input "44 Tehama Street"
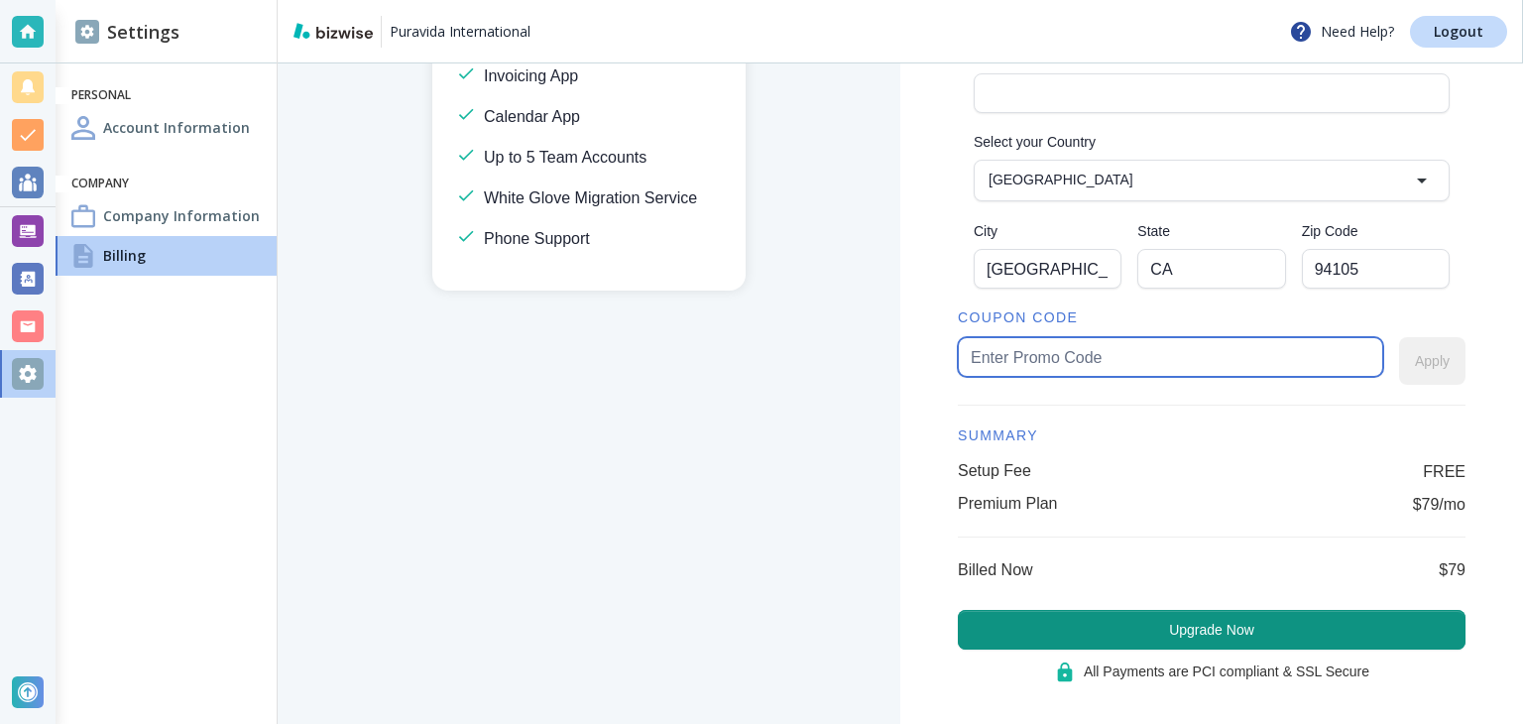
click at [1024, 355] on input "text" at bounding box center [1171, 357] width 400 height 38
type input "puravida50"
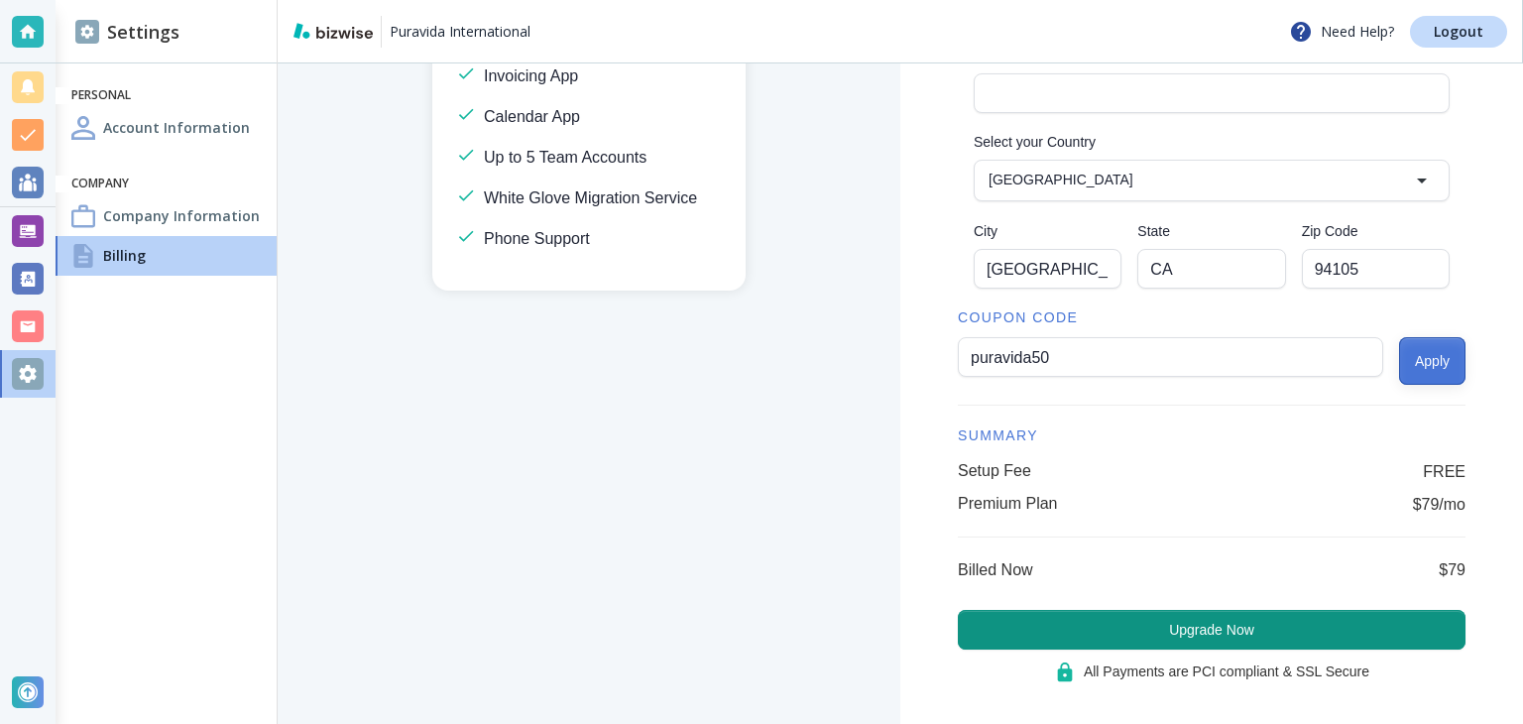
click at [1408, 352] on button "Apply" at bounding box center [1432, 361] width 66 height 48
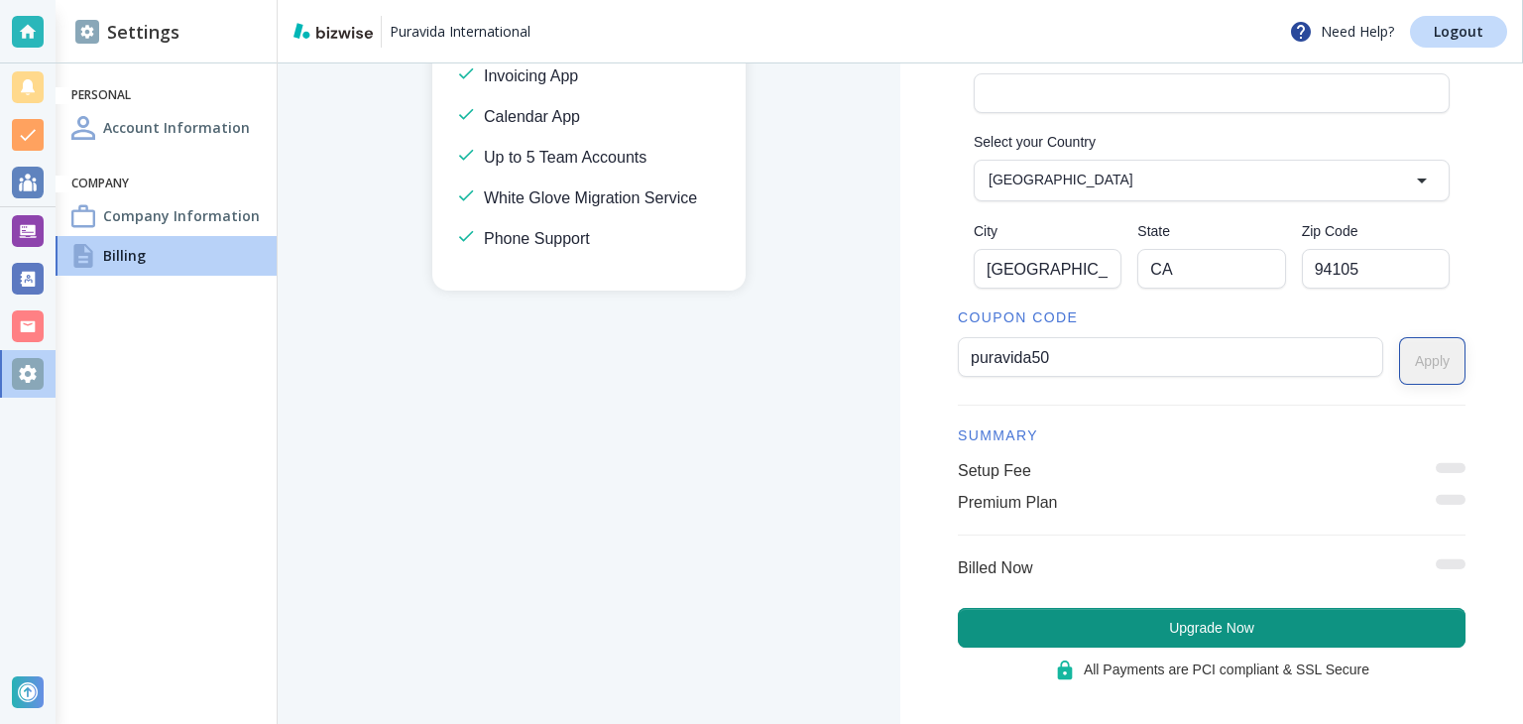
scroll to position [646, 0]
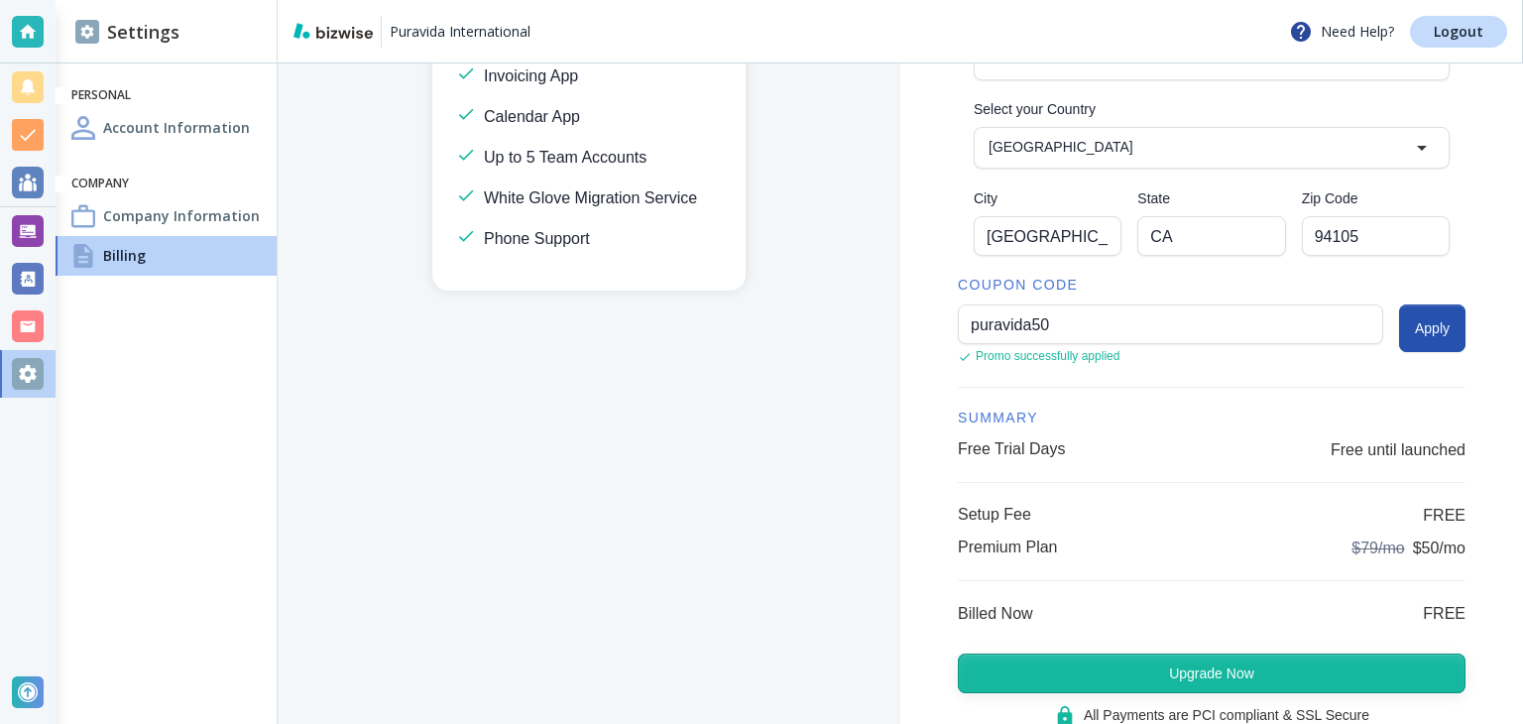
click at [1243, 654] on button "Upgrade Now" at bounding box center [1212, 674] width 508 height 40
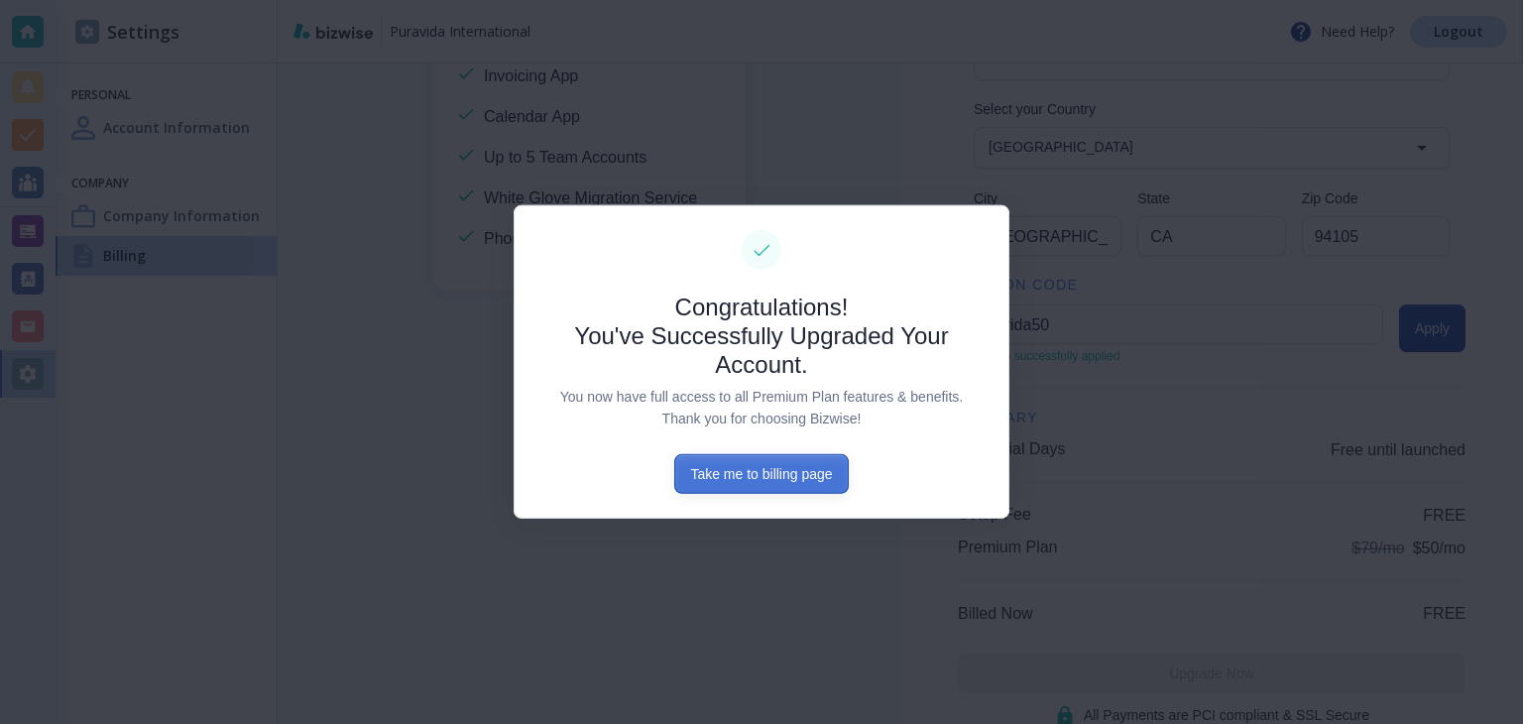
click at [736, 465] on button "Take me to billing page" at bounding box center [761, 474] width 174 height 40
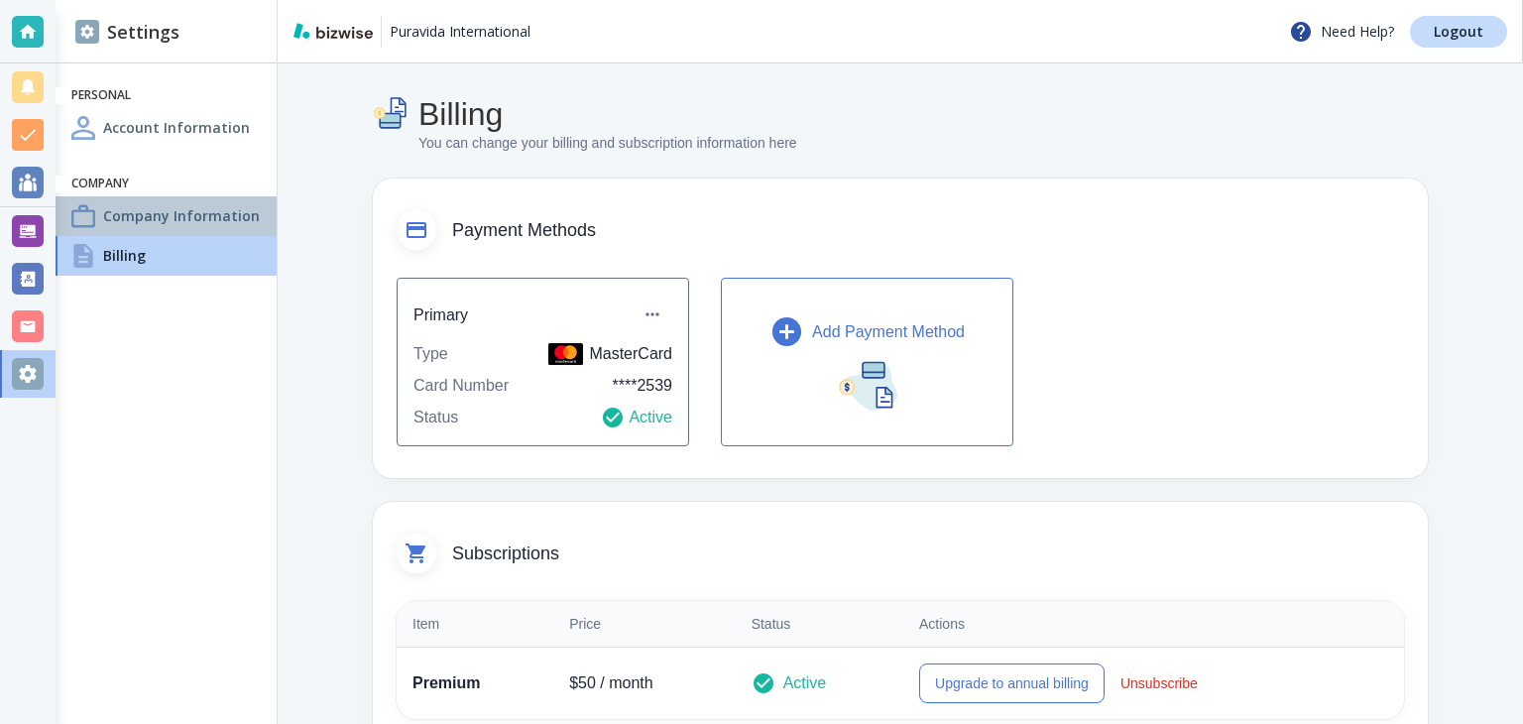
click at [202, 223] on h4 "Company Information" at bounding box center [181, 215] width 157 height 21
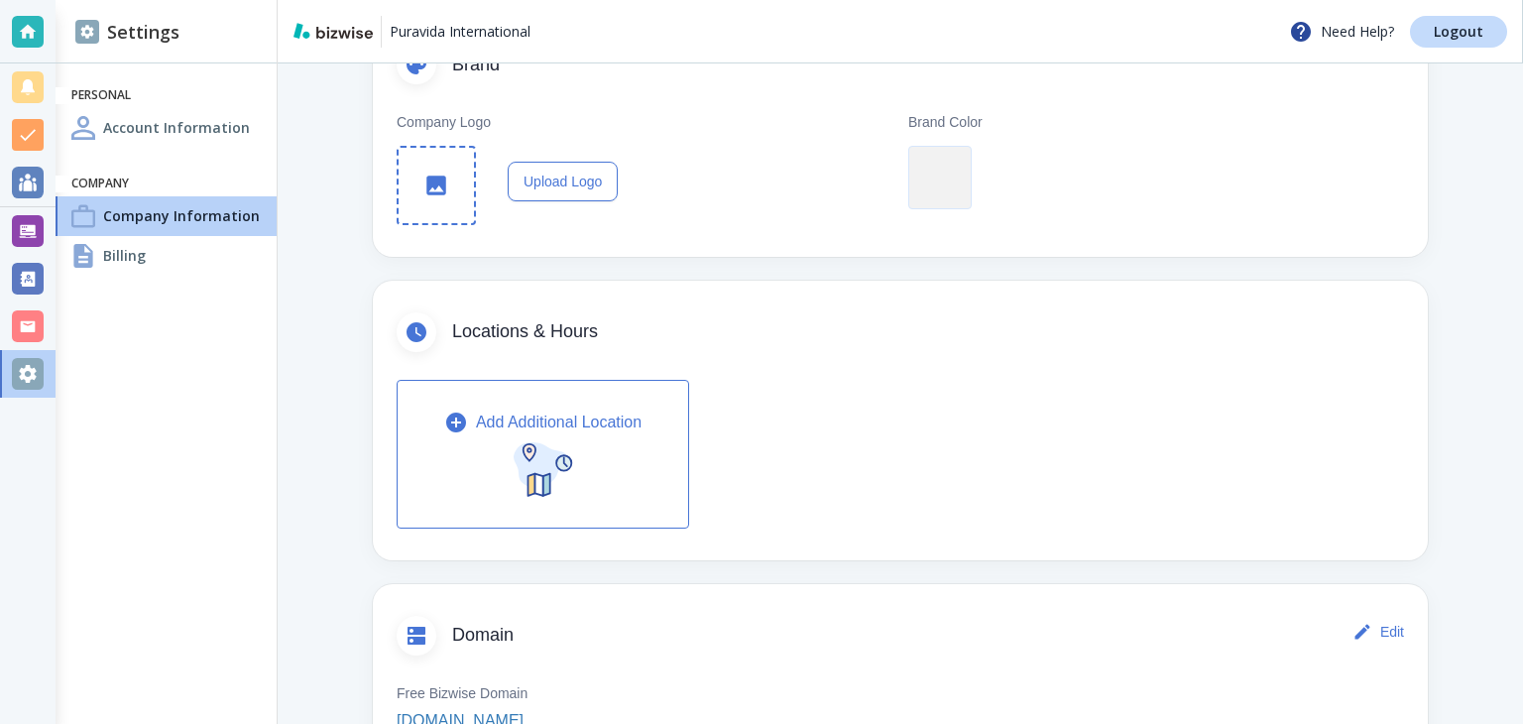
scroll to position [472, 0]
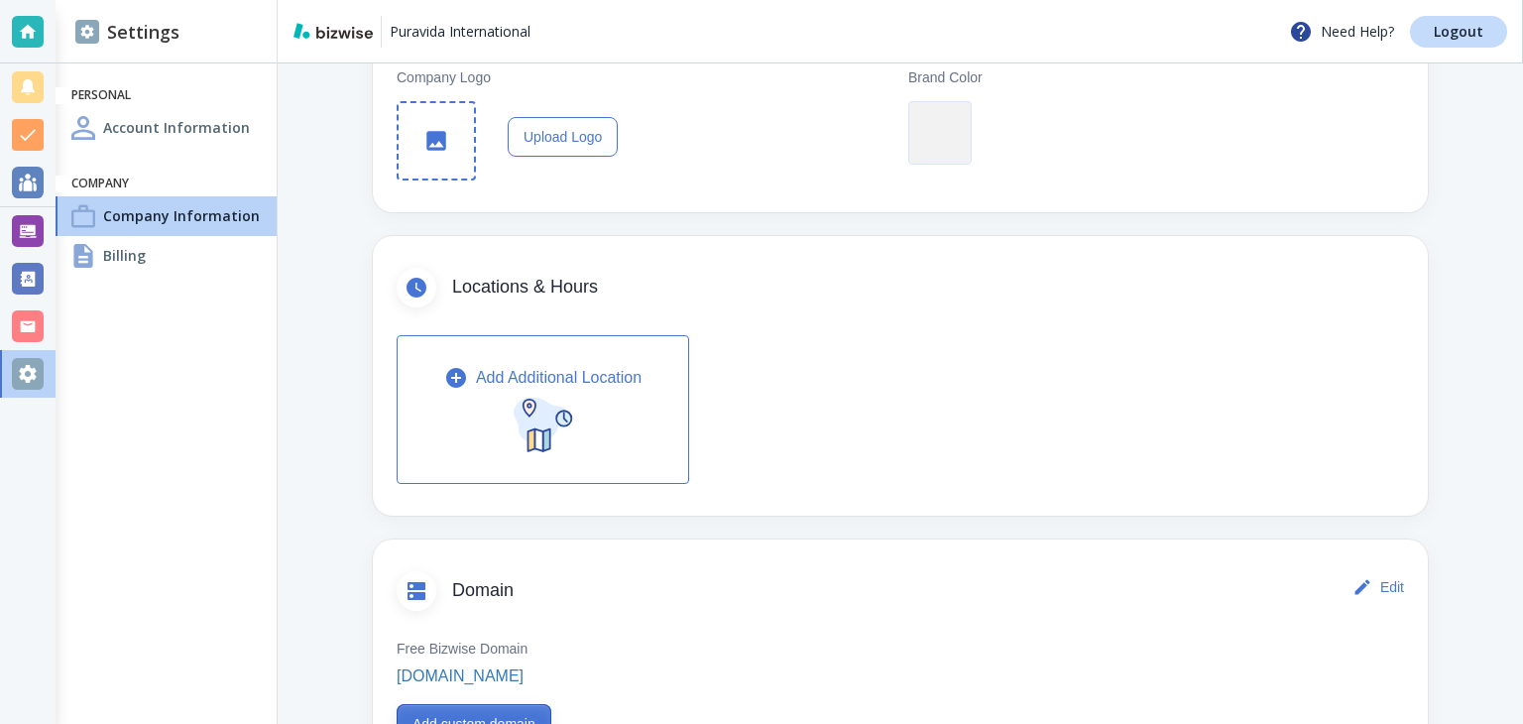
click at [514, 718] on button "Add custom domain" at bounding box center [474, 724] width 155 height 40
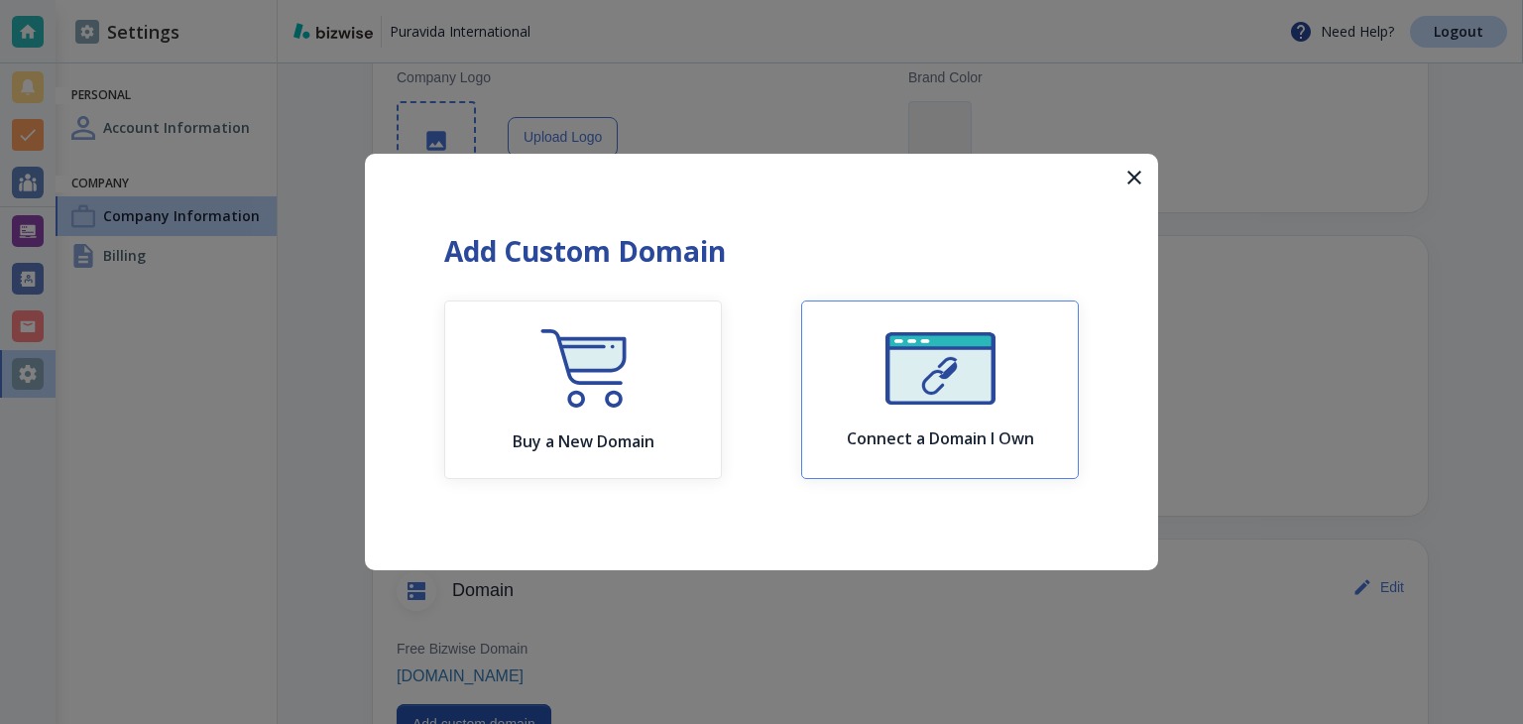
click at [817, 388] on button "Connect a Domain I Own" at bounding box center [940, 390] width 278 height 179
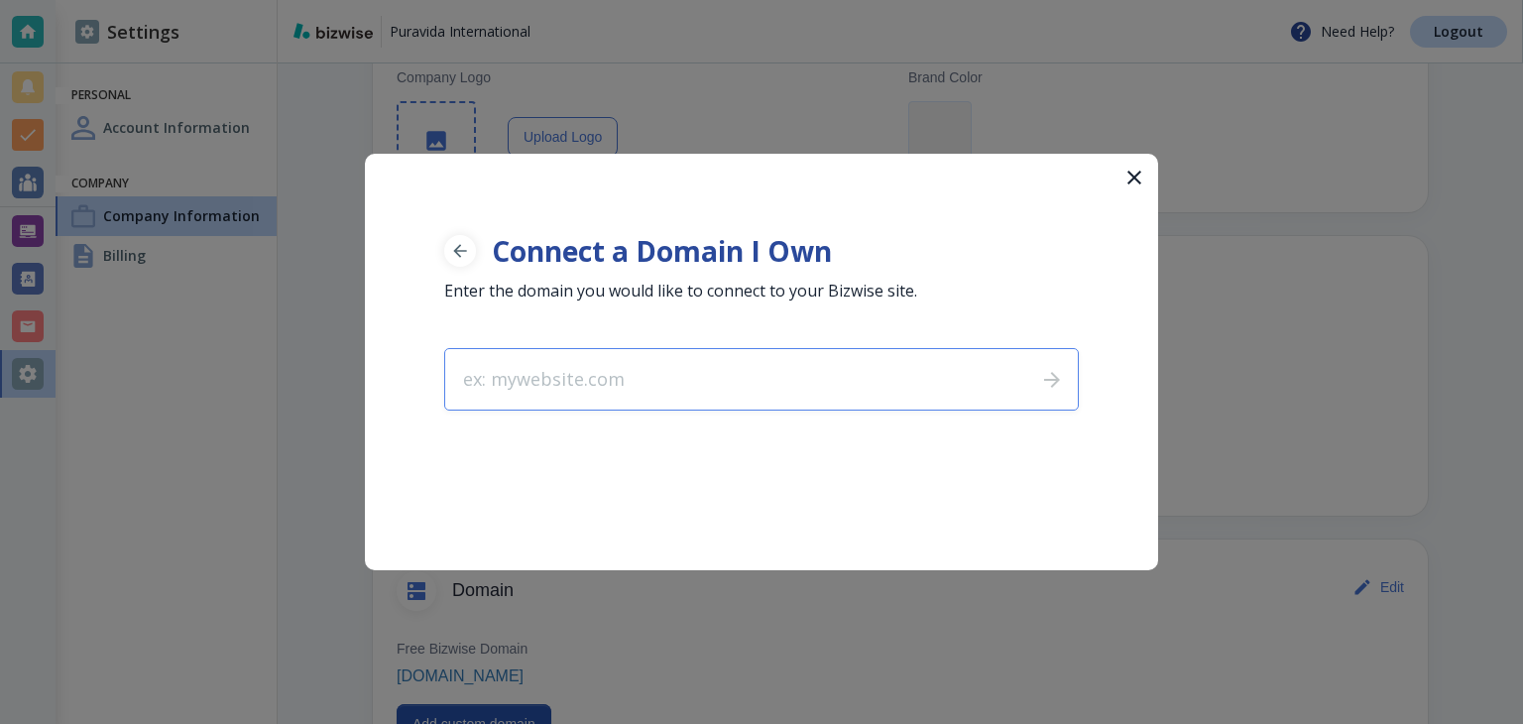
scroll to position [492, 0]
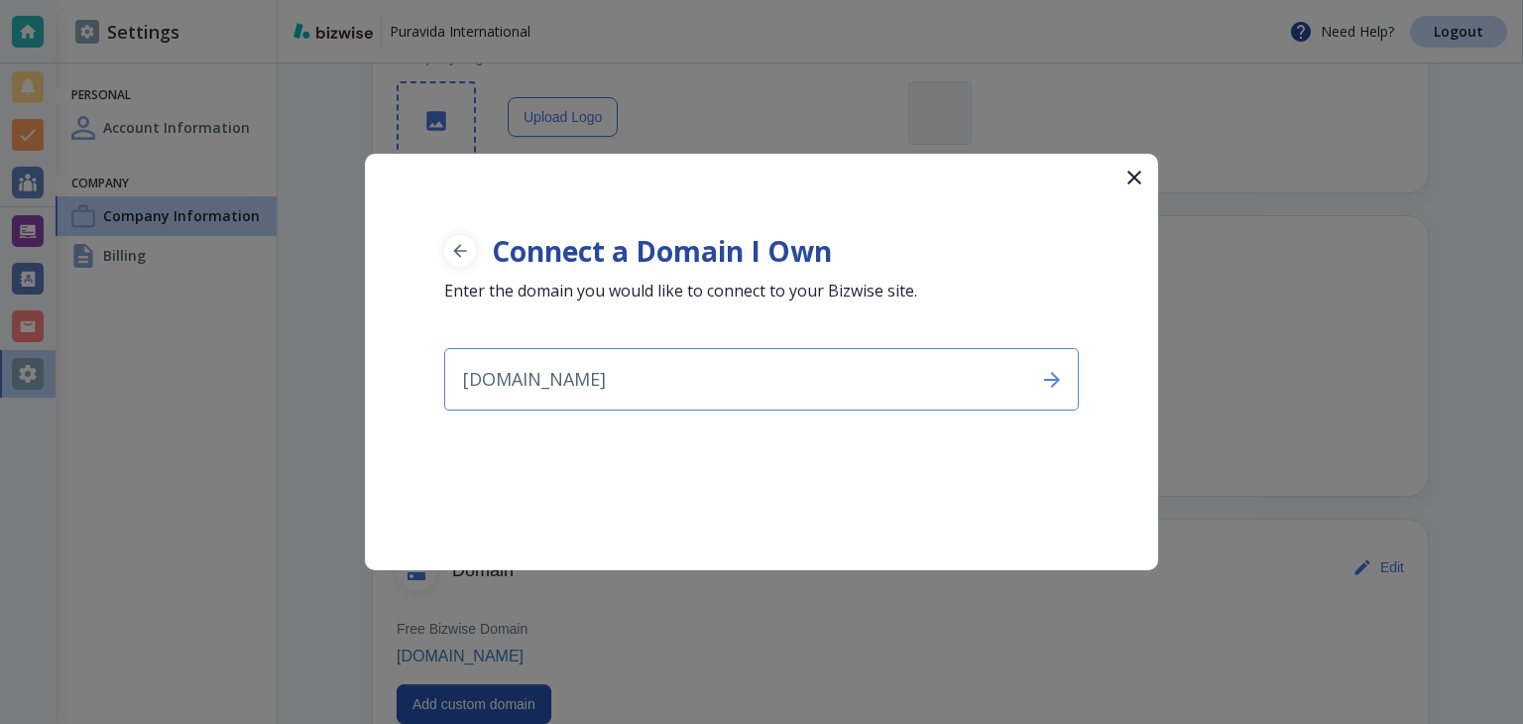
type input "[DOMAIN_NAME]"
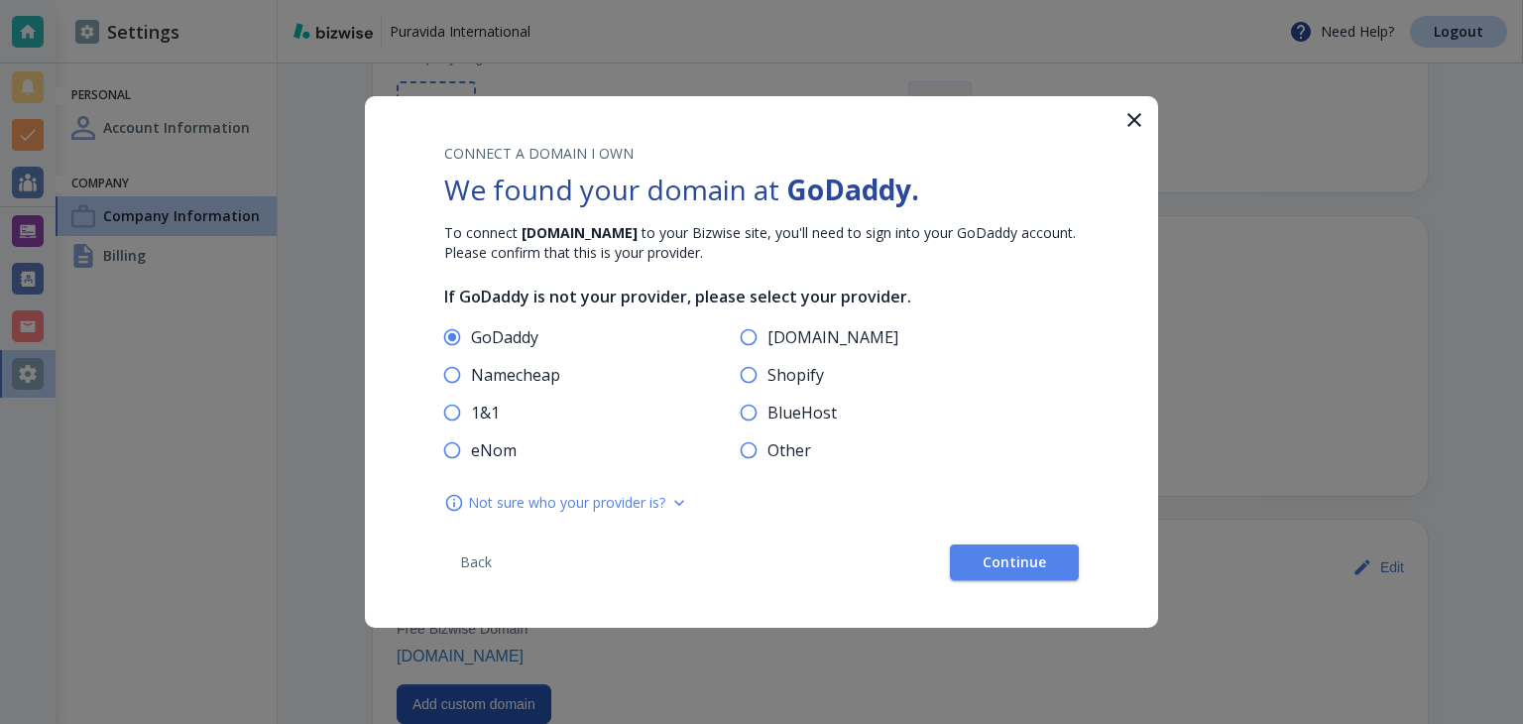
click at [983, 584] on div "CONNECT A DOMAIN I OWN We found your domain at GoDaddy . To connect veropuravid…" at bounding box center [761, 362] width 793 height 532
click at [976, 576] on button "Continue" at bounding box center [1014, 563] width 129 height 36
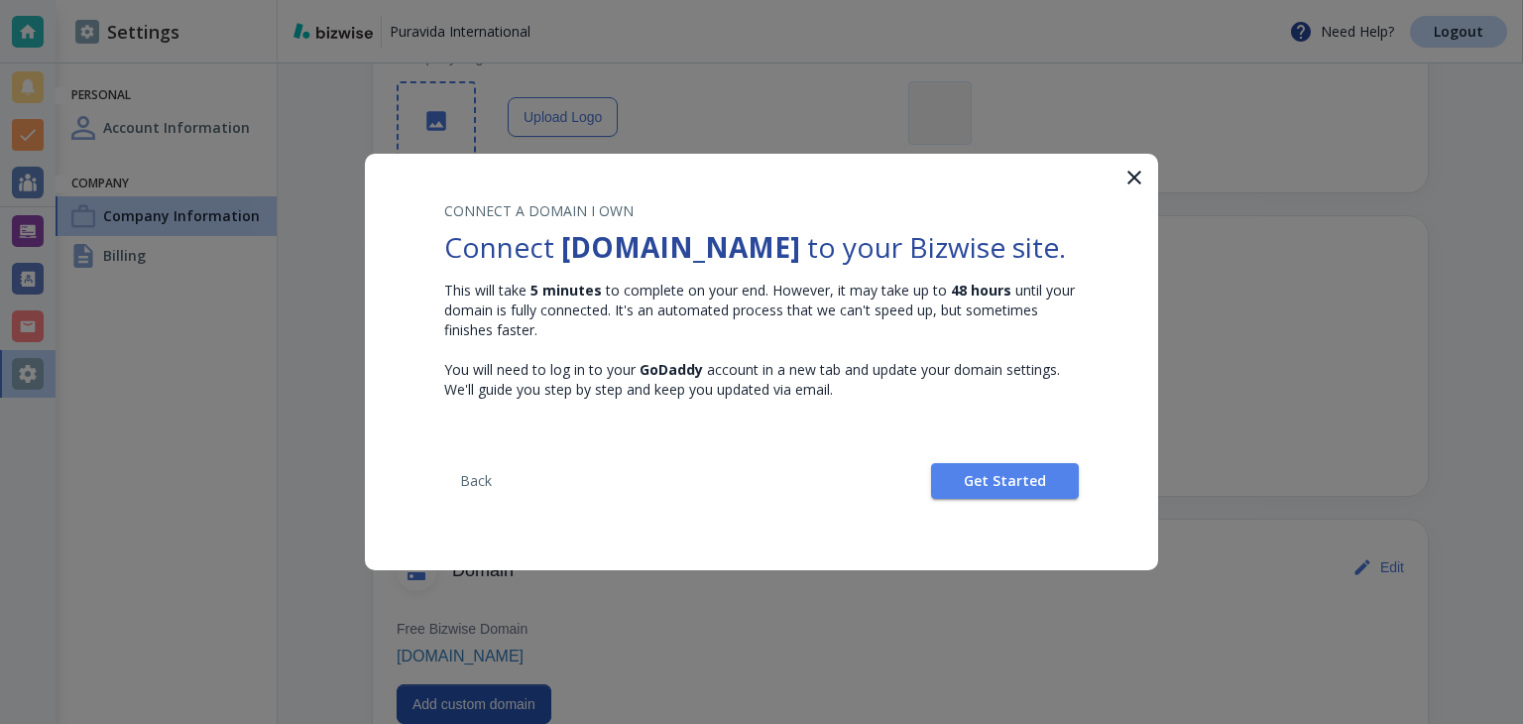
click at [976, 576] on div at bounding box center [761, 362] width 1523 height 724
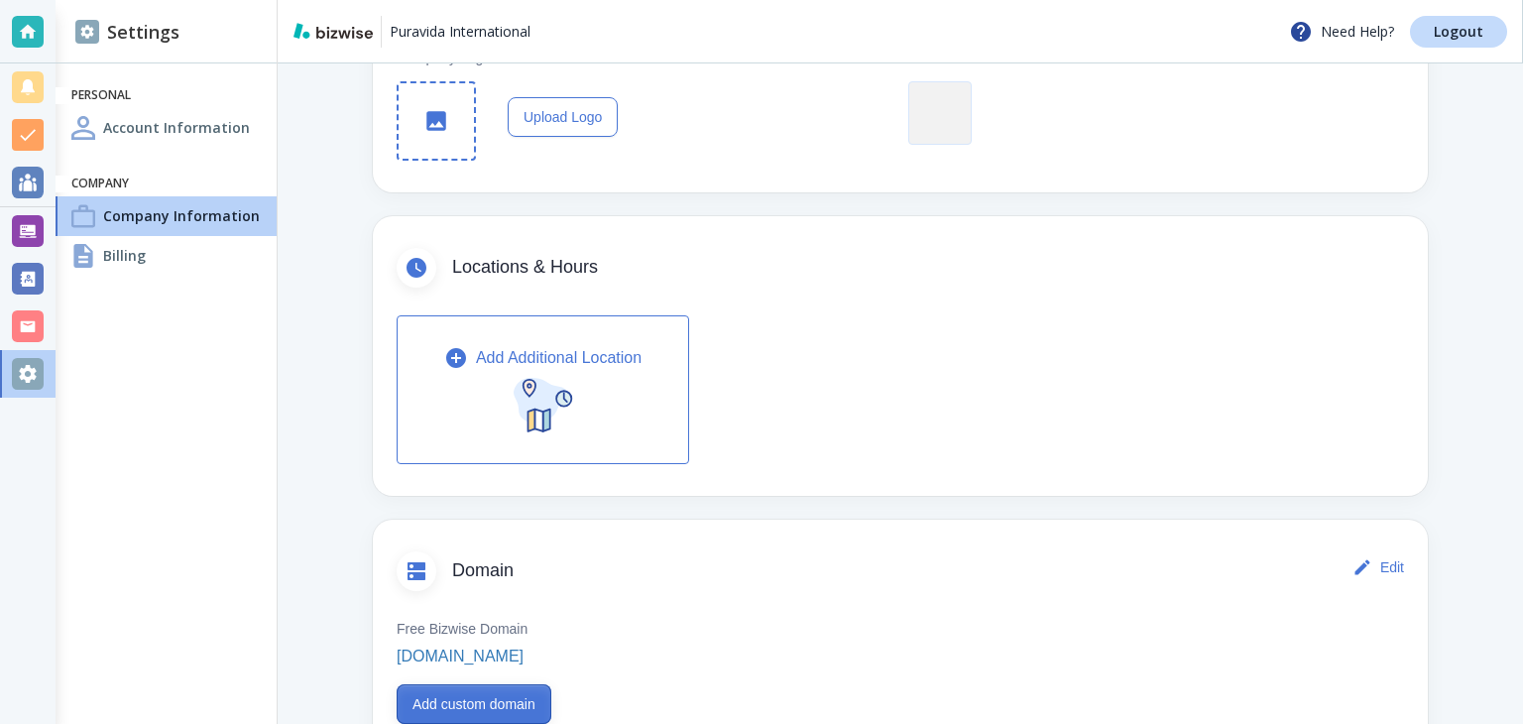
click at [544, 707] on button "Add custom domain" at bounding box center [474, 704] width 155 height 40
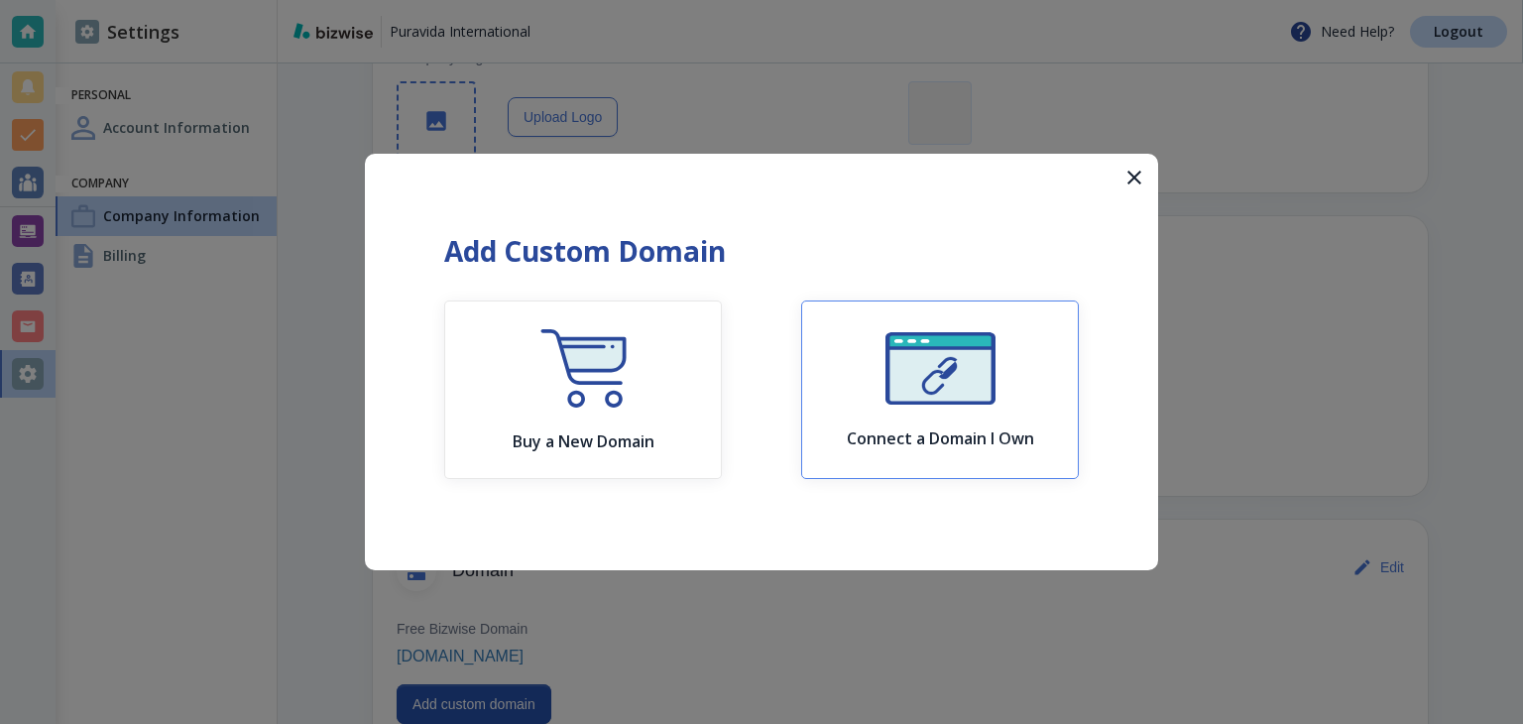
click at [936, 435] on h6 "Connect a Domain I Own" at bounding box center [940, 438] width 187 height 20
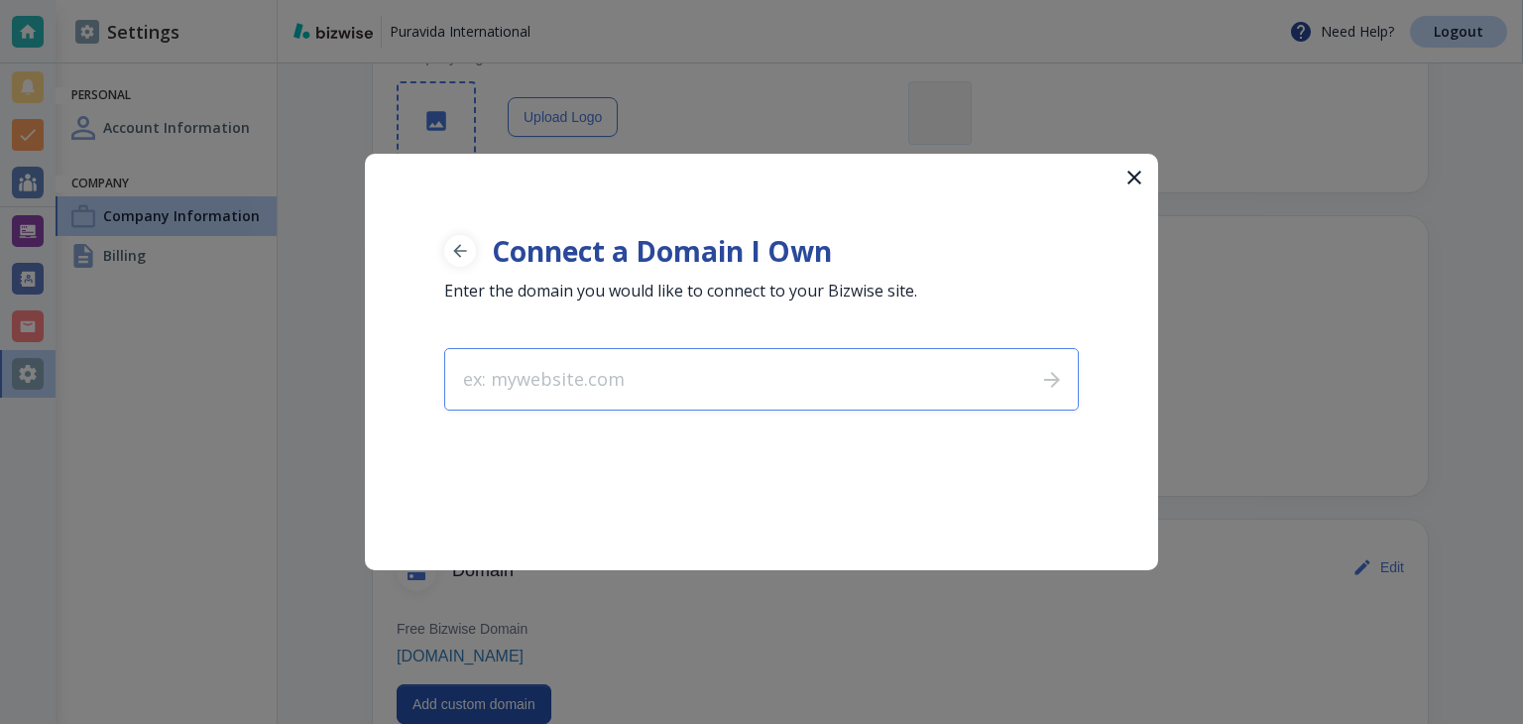
type input "[DOMAIN_NAME]"
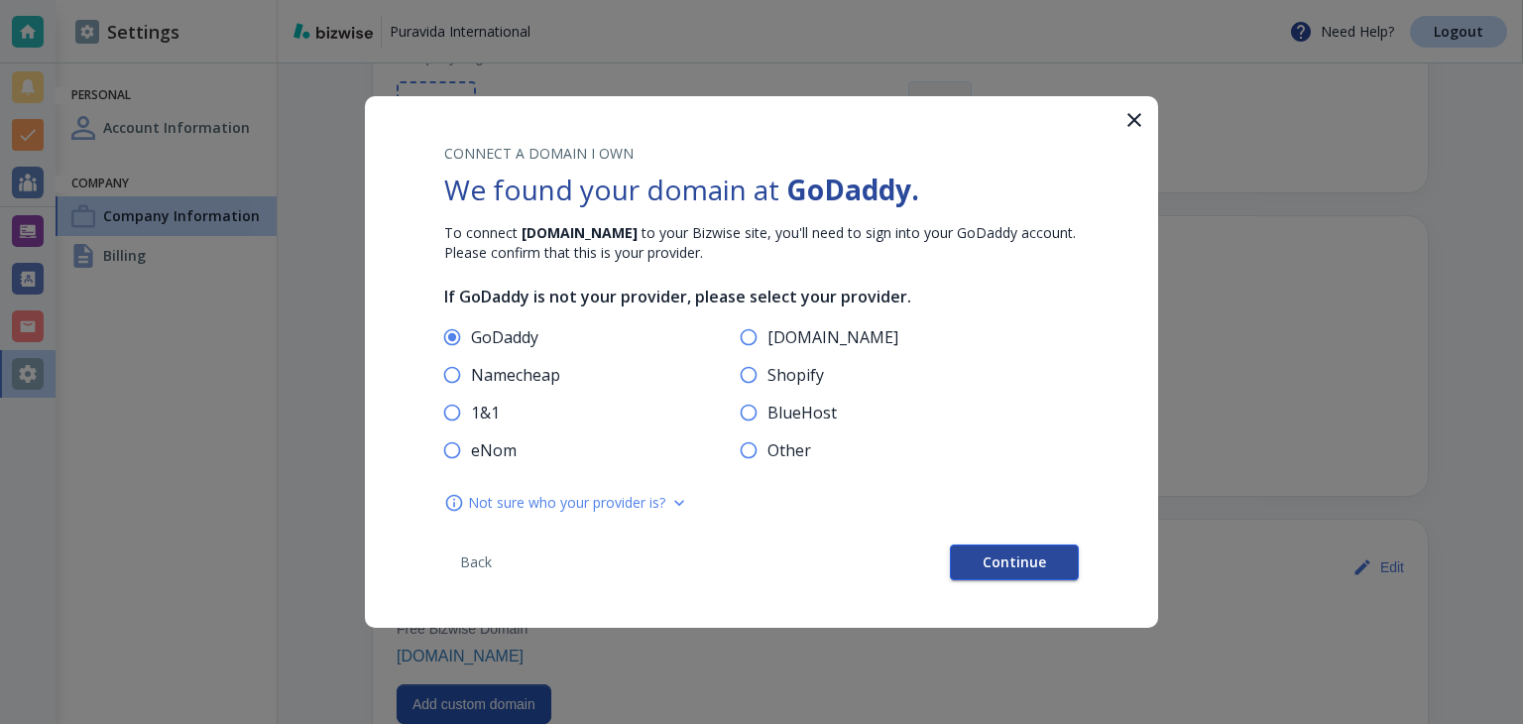
click at [1004, 555] on span "Continue" at bounding box center [1014, 562] width 63 height 14
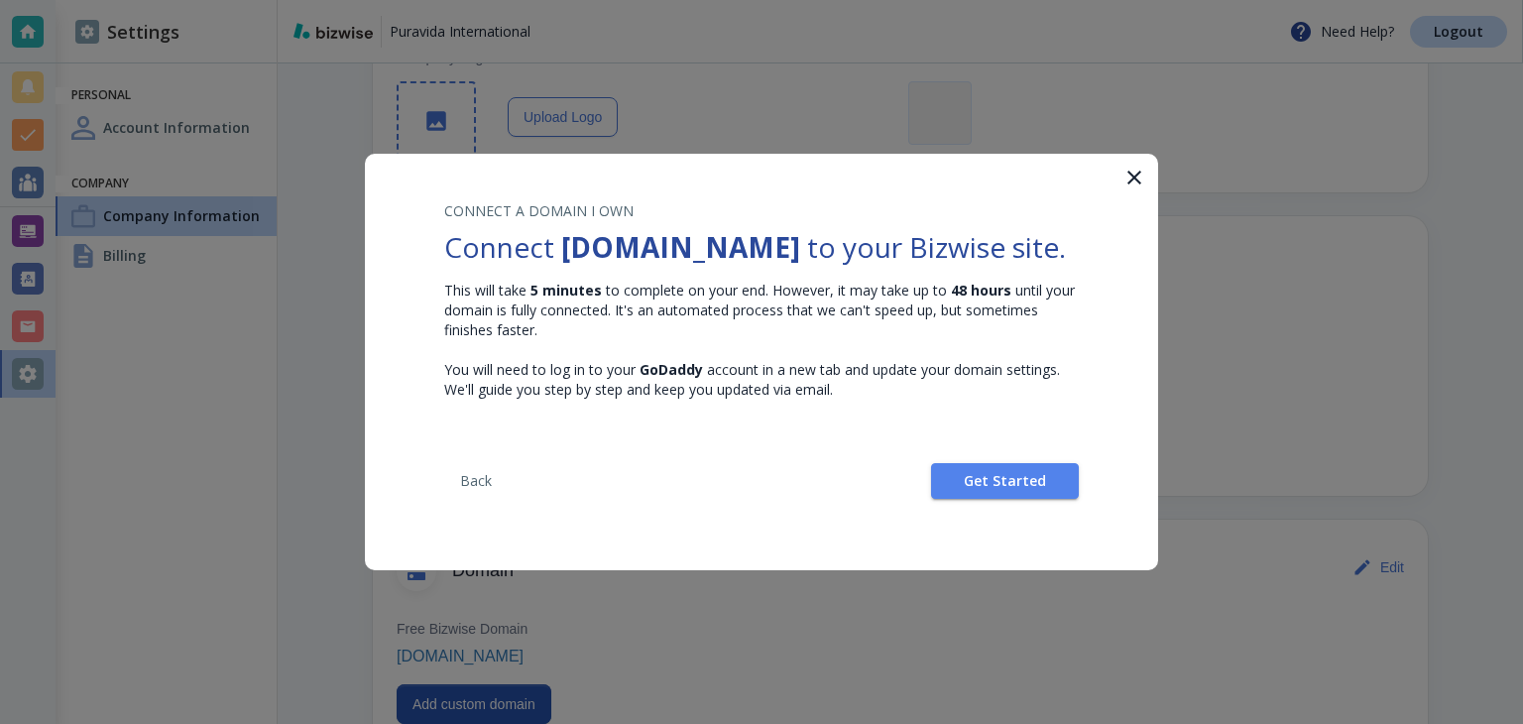
click at [965, 499] on div "CONNECT A DOMAIN I OWN Connect veropuravida.com to your Bizwise site. This will…" at bounding box center [761, 350] width 793 height 393
click at [961, 490] on button "Get Started" at bounding box center [1005, 481] width 148 height 36
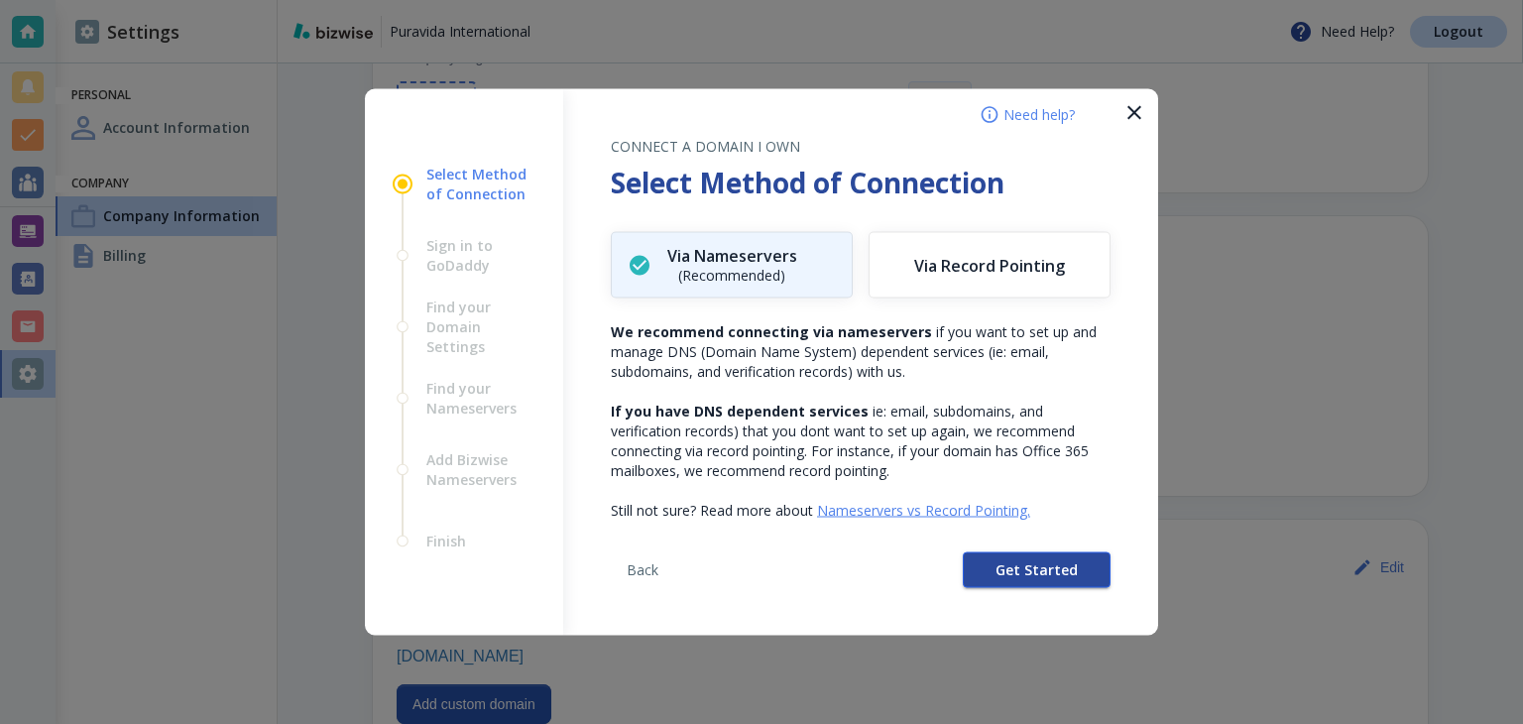
click at [980, 568] on button "Get Started" at bounding box center [1037, 570] width 148 height 36
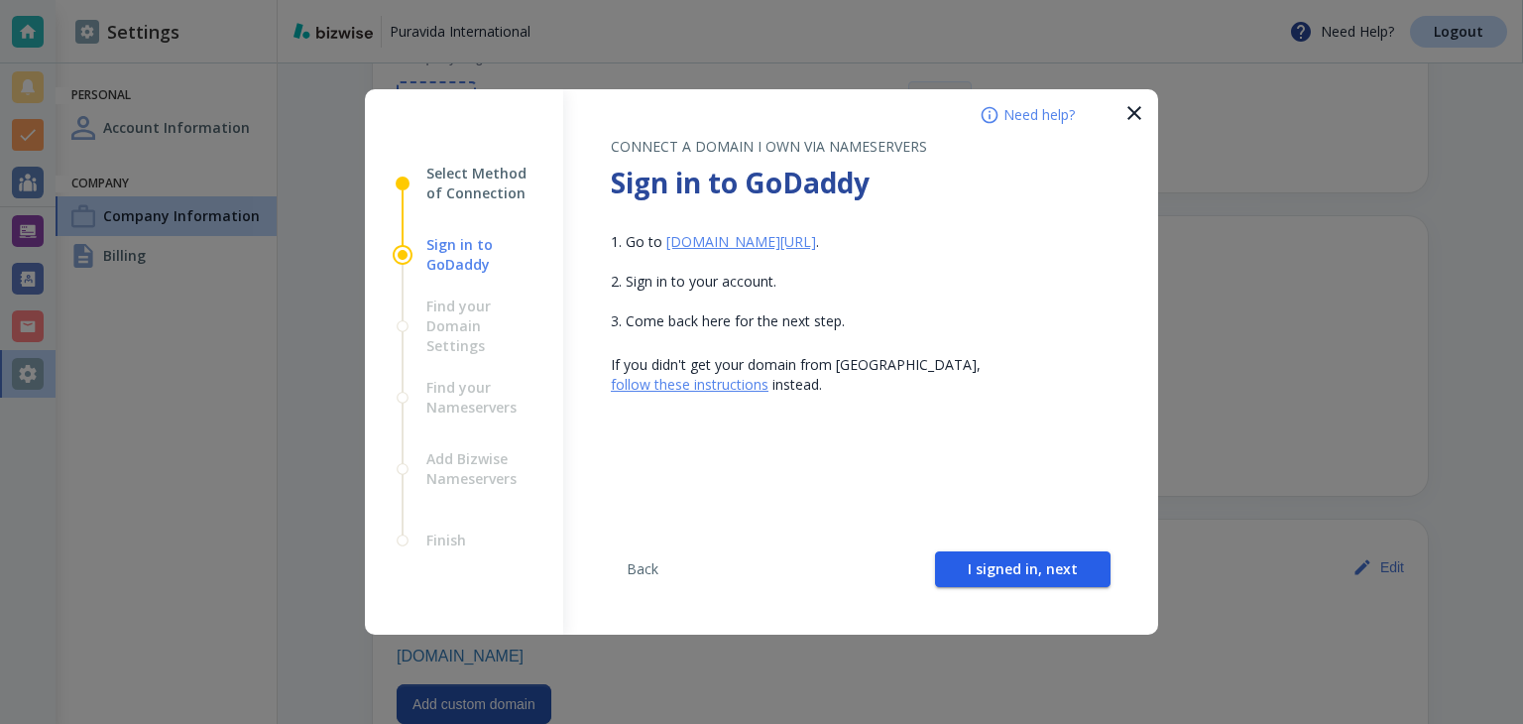
click at [980, 568] on span "I signed in, next" at bounding box center [1023, 569] width 110 height 14
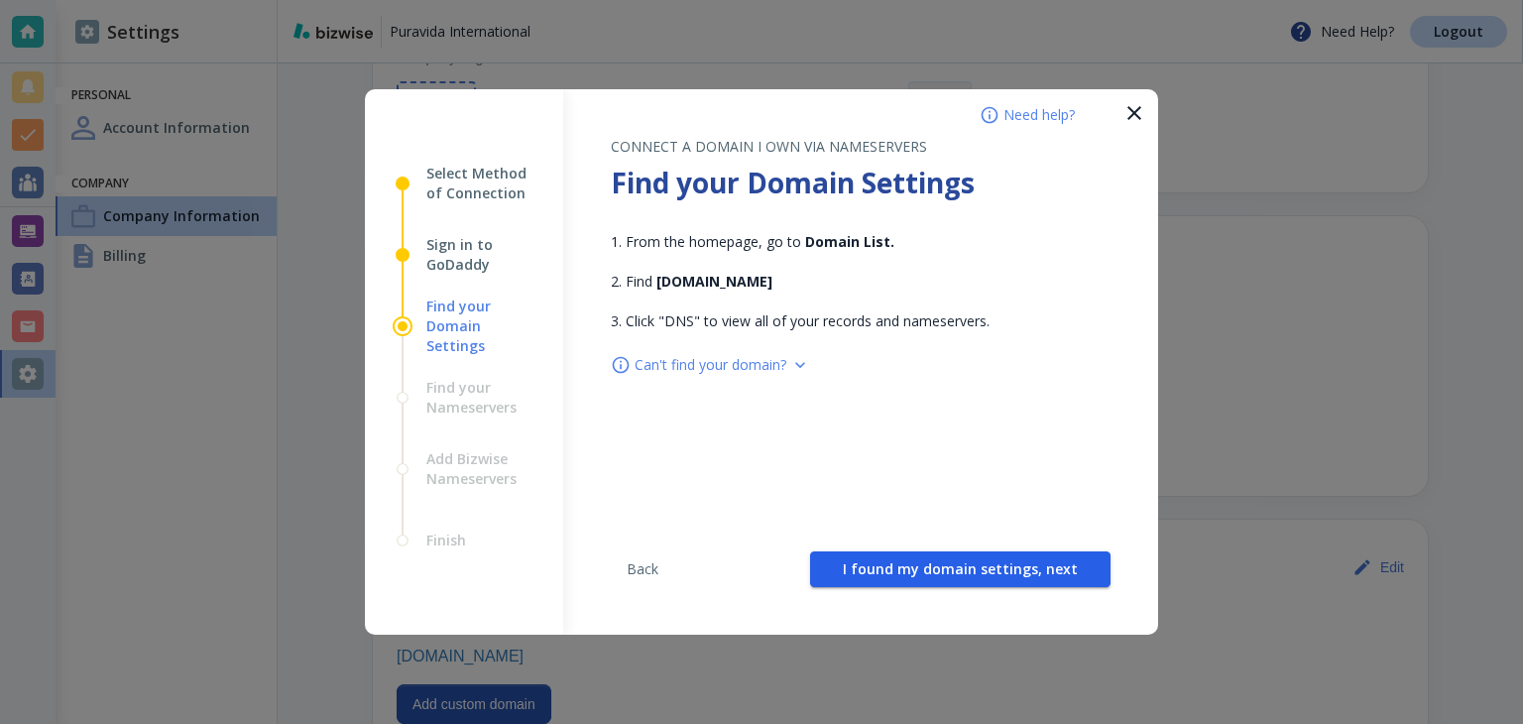
click at [980, 568] on span "I found my domain settings, next" at bounding box center [960, 569] width 235 height 14
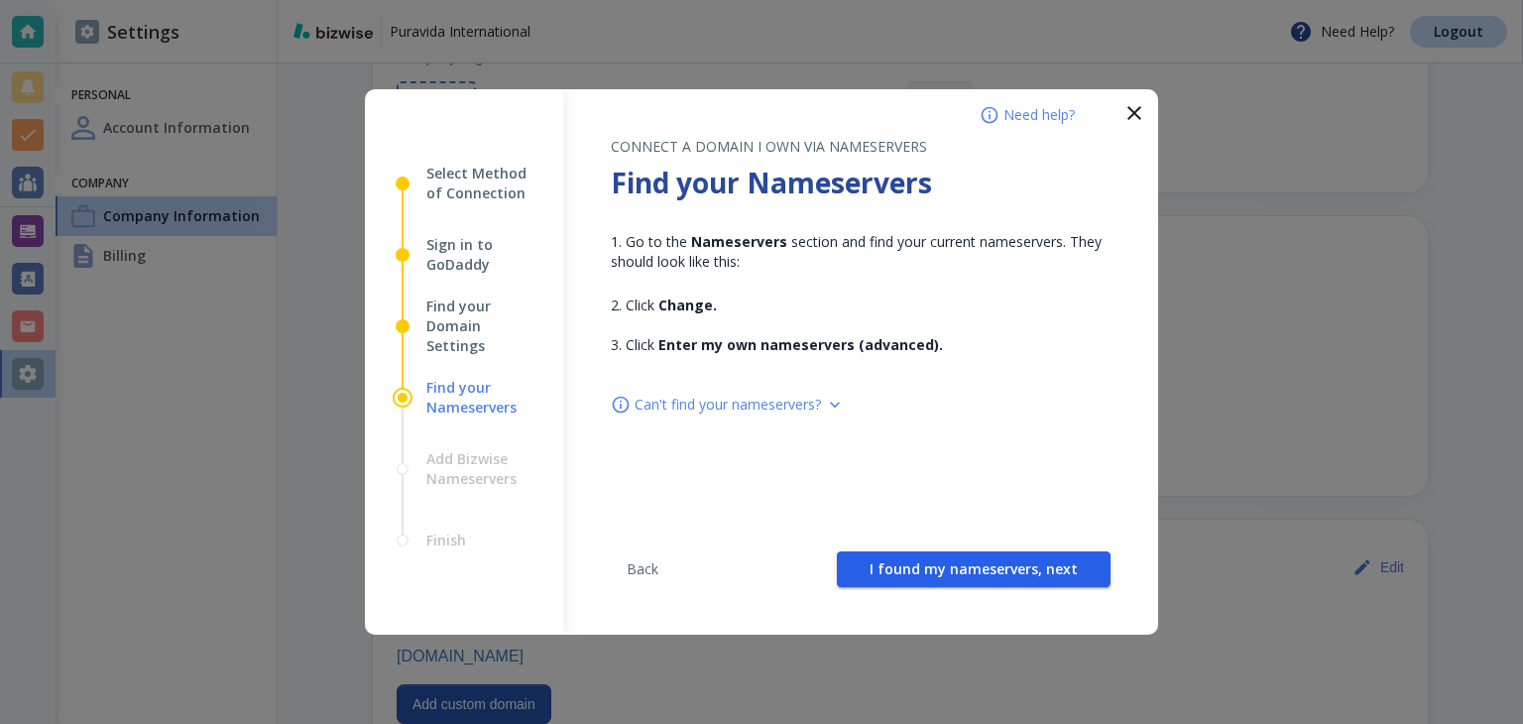
click at [980, 568] on span "I found my nameservers, next" at bounding box center [974, 569] width 208 height 14
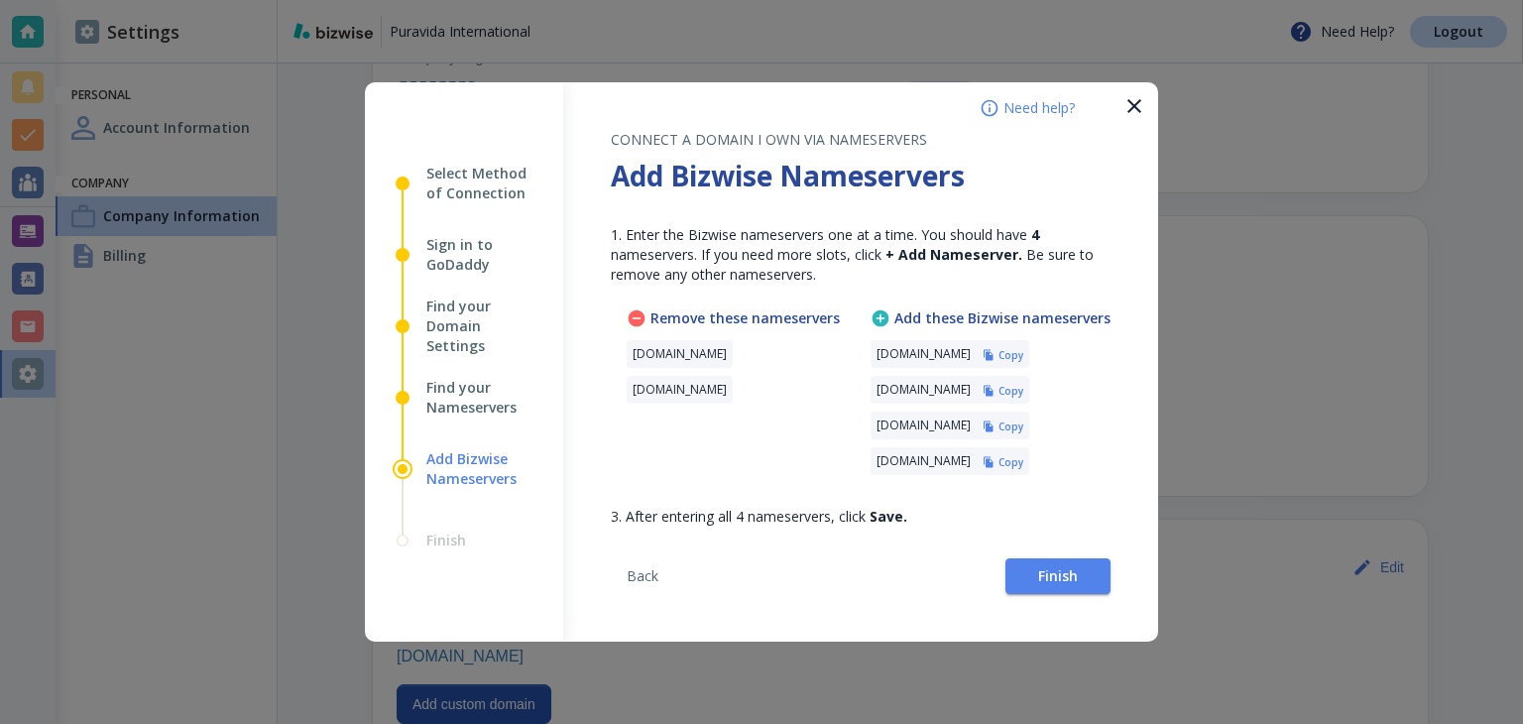
click at [1024, 352] on h6 "Copy" at bounding box center [1011, 355] width 25 height 14
click at [1067, 560] on button "Finish" at bounding box center [1058, 576] width 105 height 36
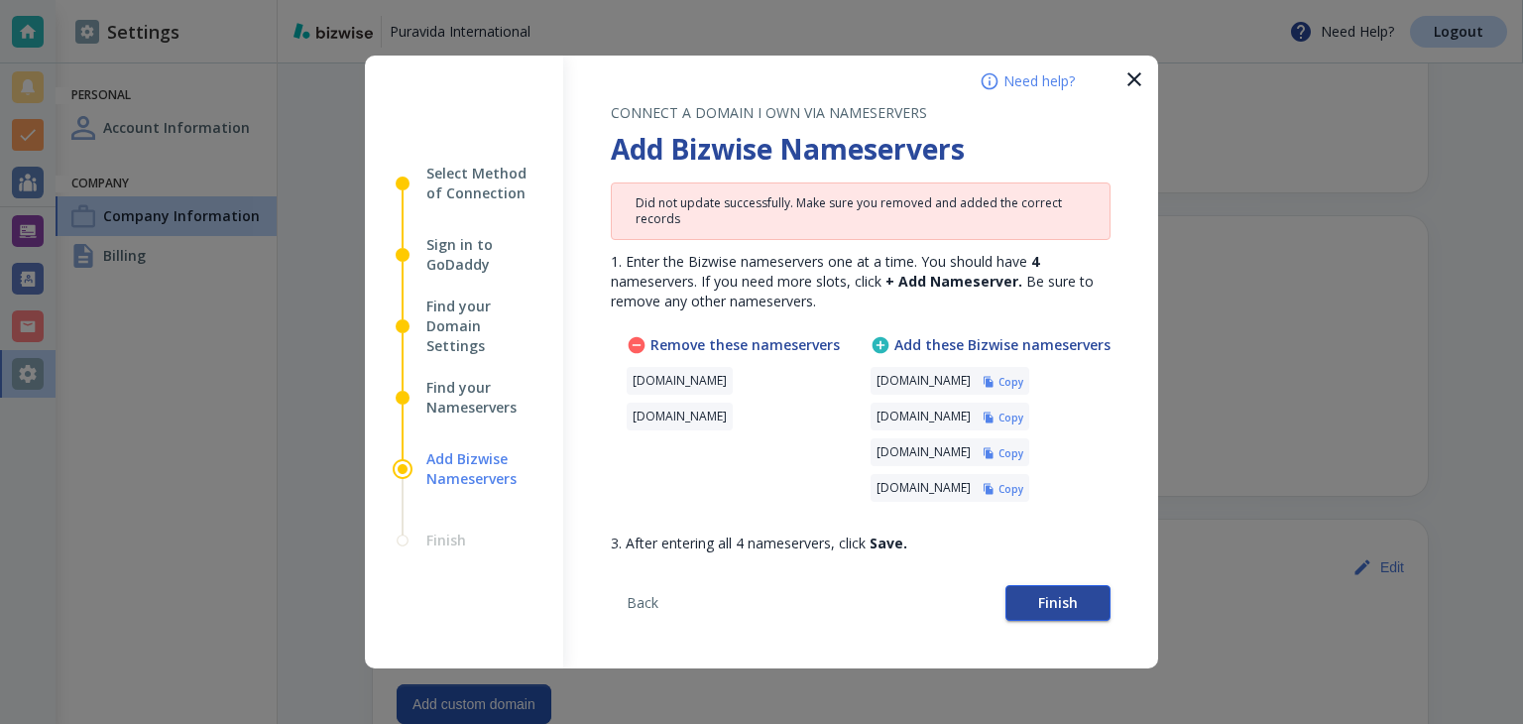
click at [1028, 604] on button "Finish" at bounding box center [1058, 603] width 105 height 36
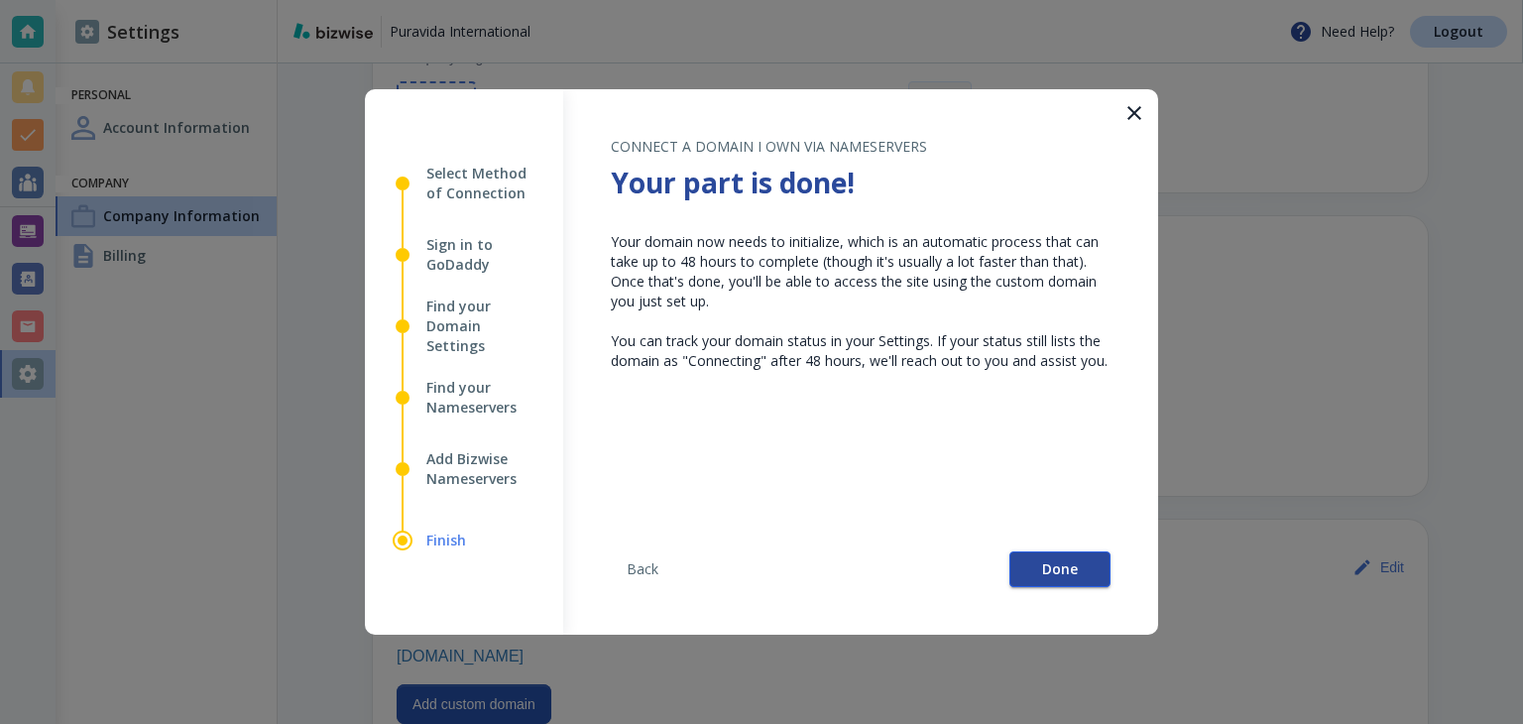
click at [1043, 579] on button "Done" at bounding box center [1060, 569] width 101 height 36
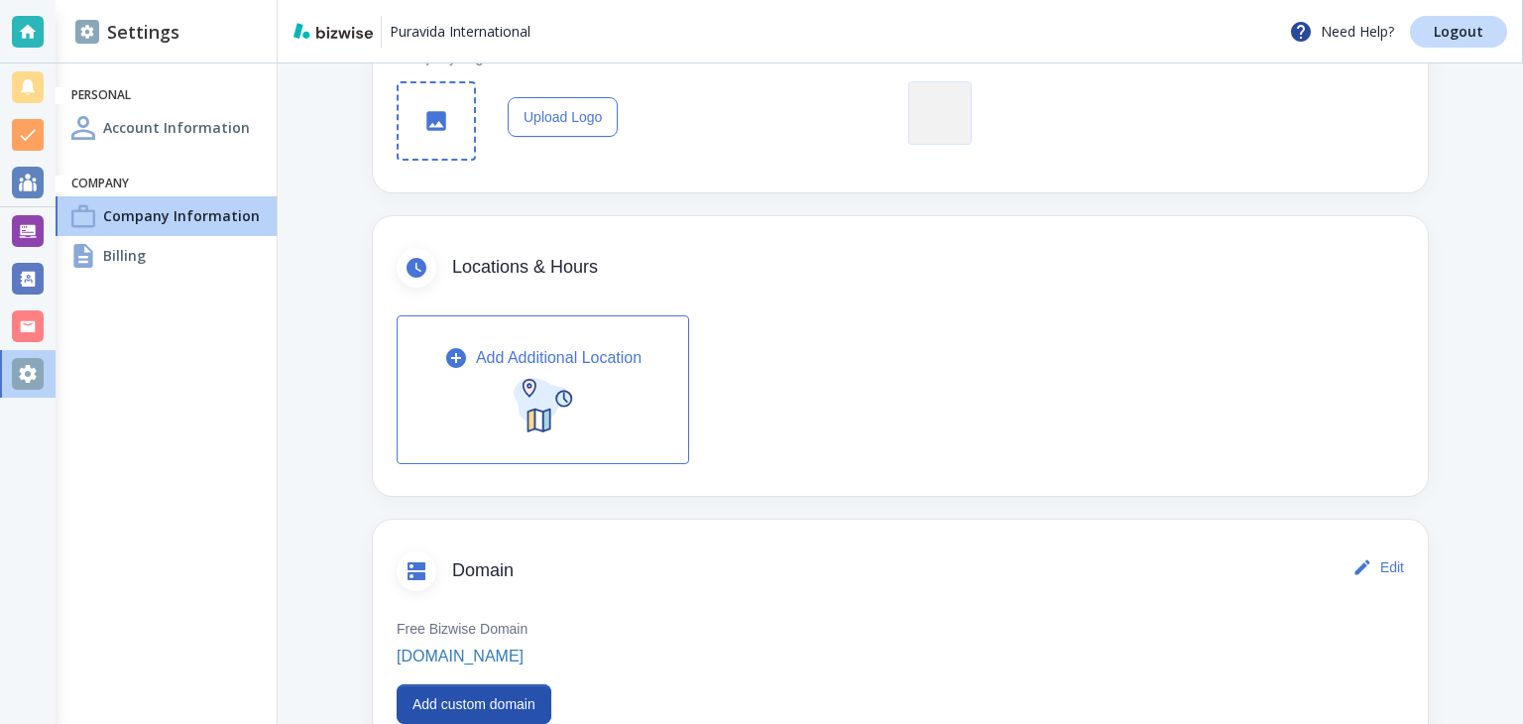
click at [643, 407] on button "Add Additional Location" at bounding box center [543, 389] width 293 height 149
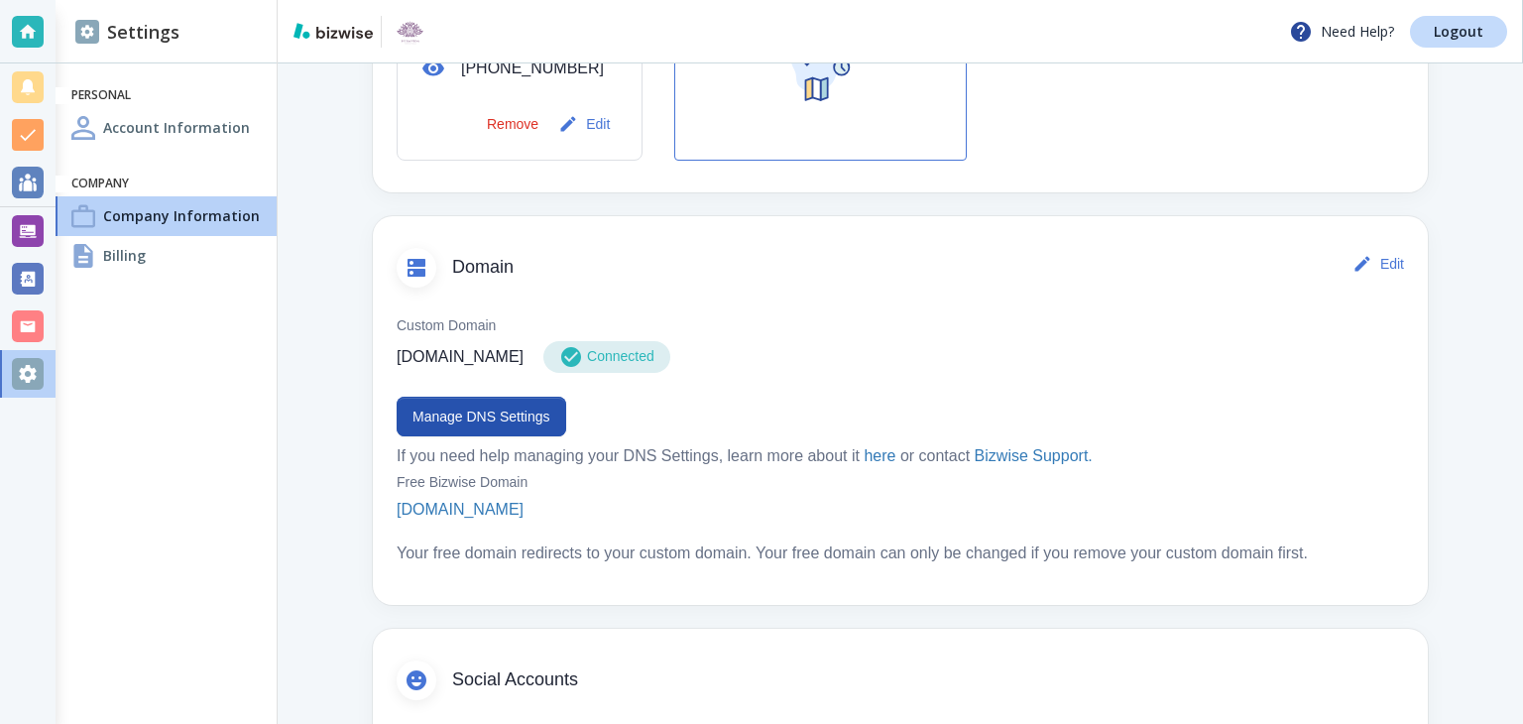
scroll to position [853, 0]
click at [549, 434] on button "Manage DNS Settings" at bounding box center [482, 415] width 170 height 40
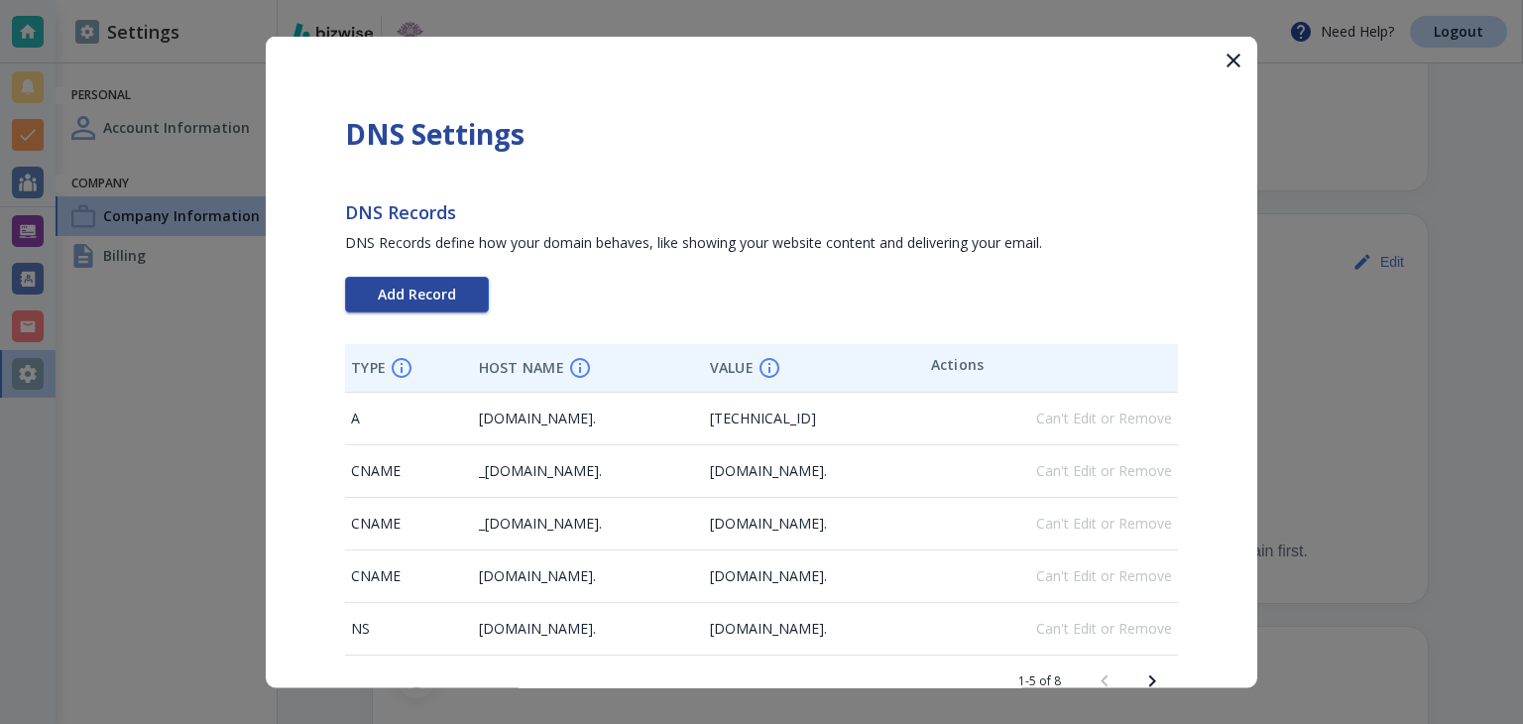
click at [429, 283] on button "Add Record" at bounding box center [417, 295] width 144 height 36
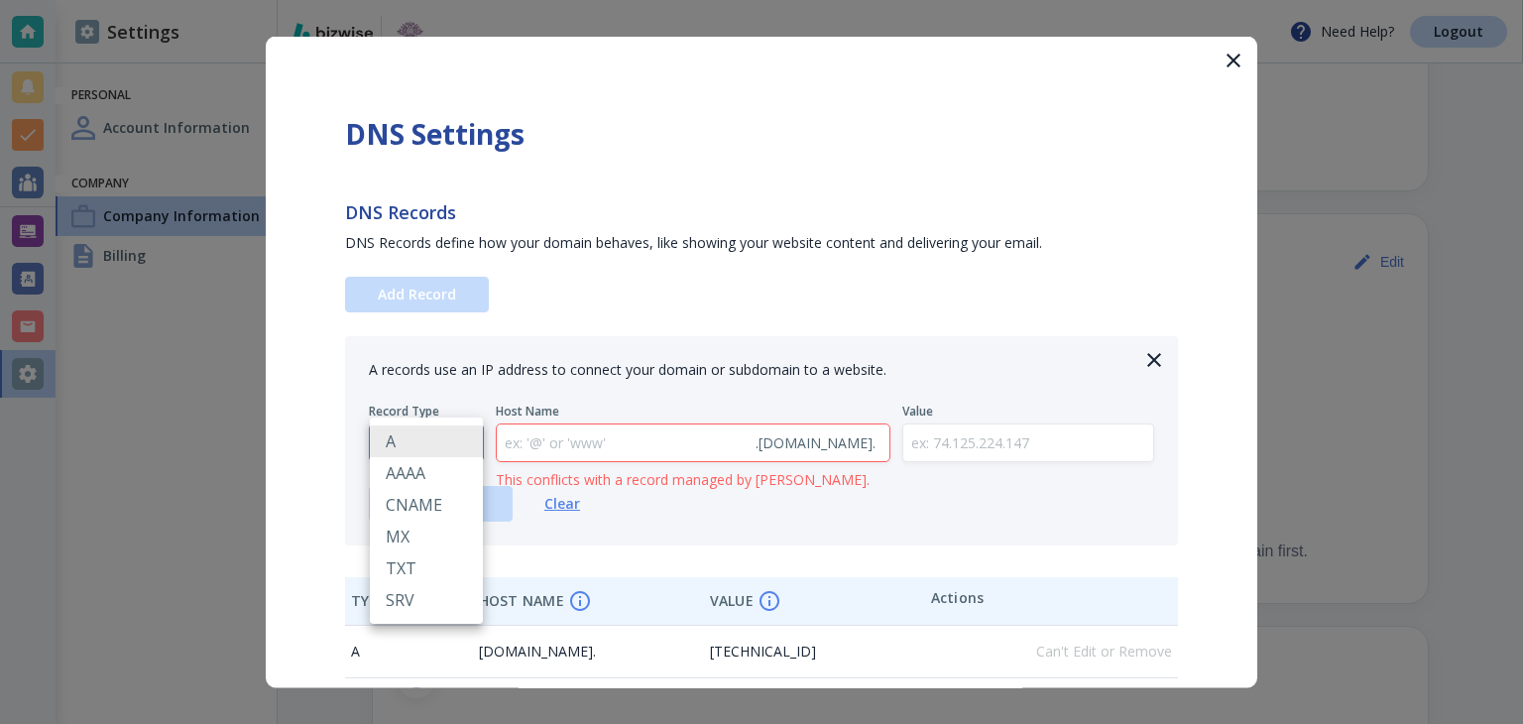
click at [447, 0] on body "Need Help? Logout Settings Personal Account Information Company Company Informa…" at bounding box center [761, 0] width 1523 height 0
click at [460, 562] on li "TXT" at bounding box center [426, 568] width 113 height 32
type input "TXT"
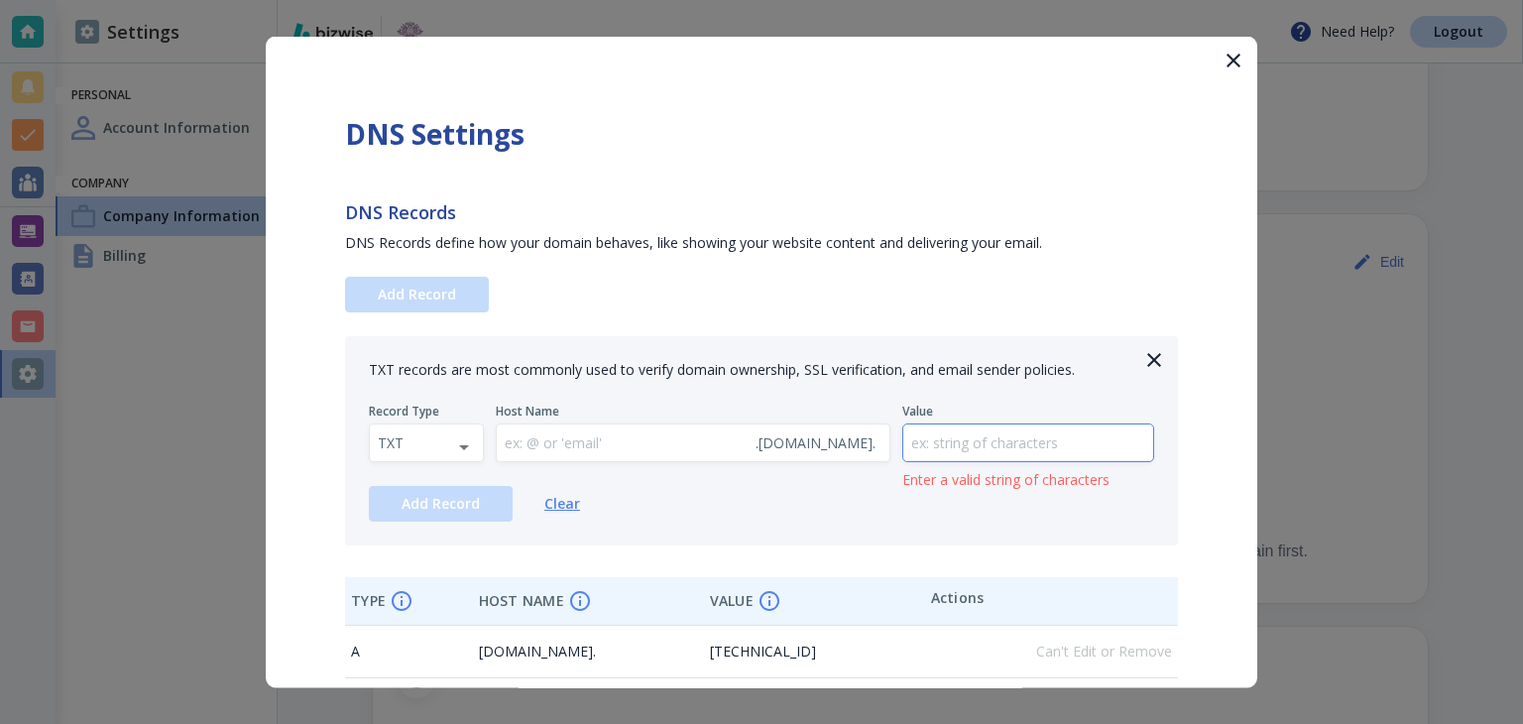
click at [923, 438] on input "text" at bounding box center [1029, 442] width 251 height 37
paste input "google-site-verification=yZBJFAG3aWD8P4KiR7OQTvwj1a78xnM5cFqYdrBQswU"
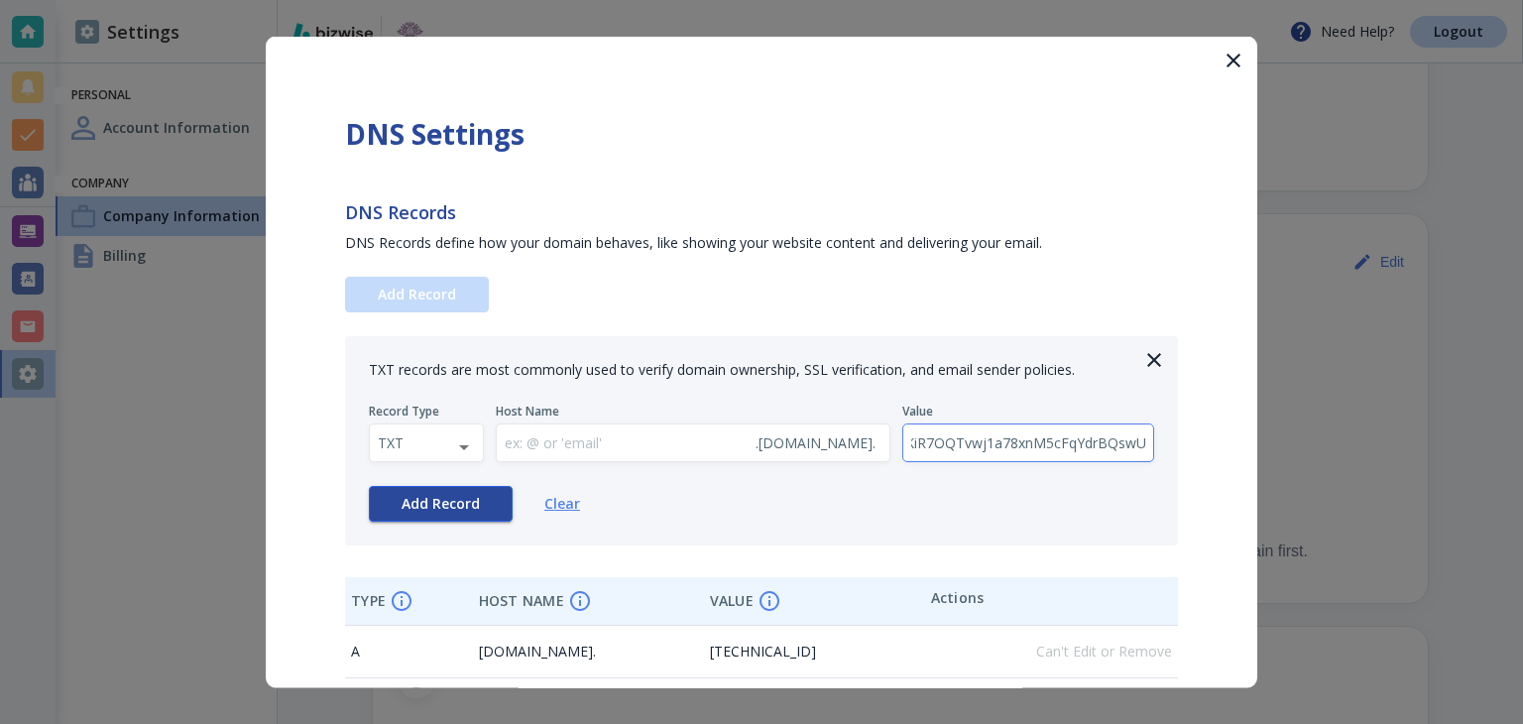
type input "google-site-verification=yZBJFAG3aWD8P4KiR7OQTvwj1a78xnM5cFqYdrBQswU"
click at [435, 489] on button "Add Record" at bounding box center [441, 504] width 144 height 36
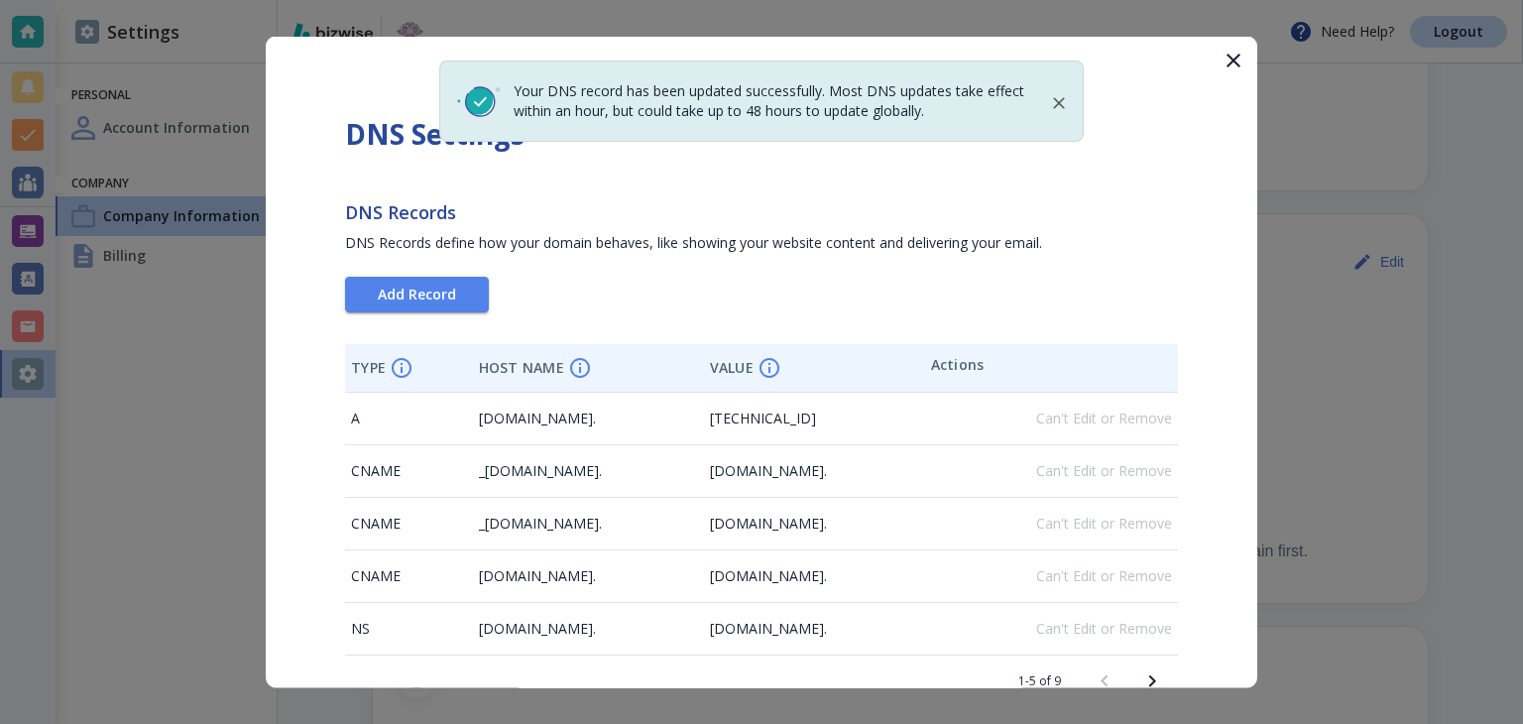
click at [1301, 310] on div at bounding box center [761, 362] width 1523 height 724
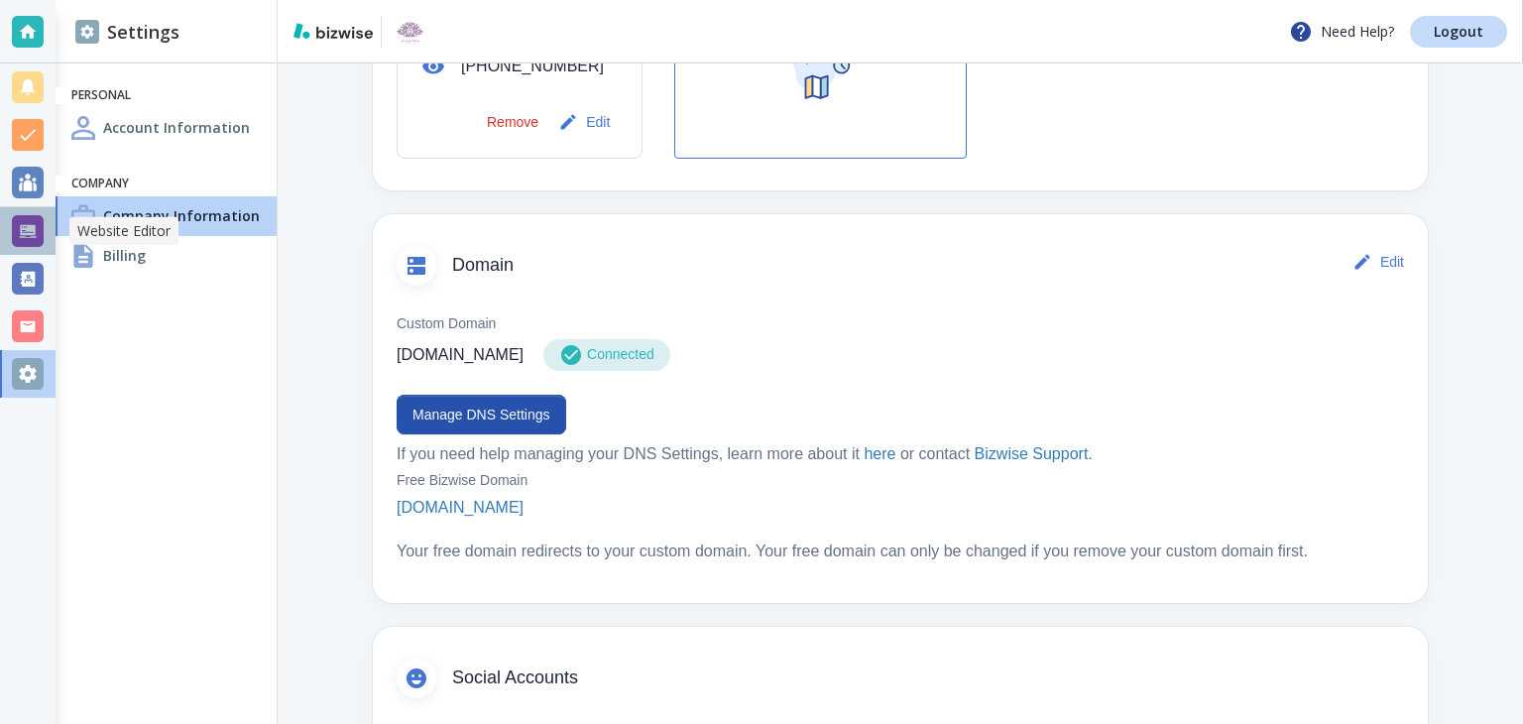
click at [50, 226] on div at bounding box center [28, 231] width 56 height 48
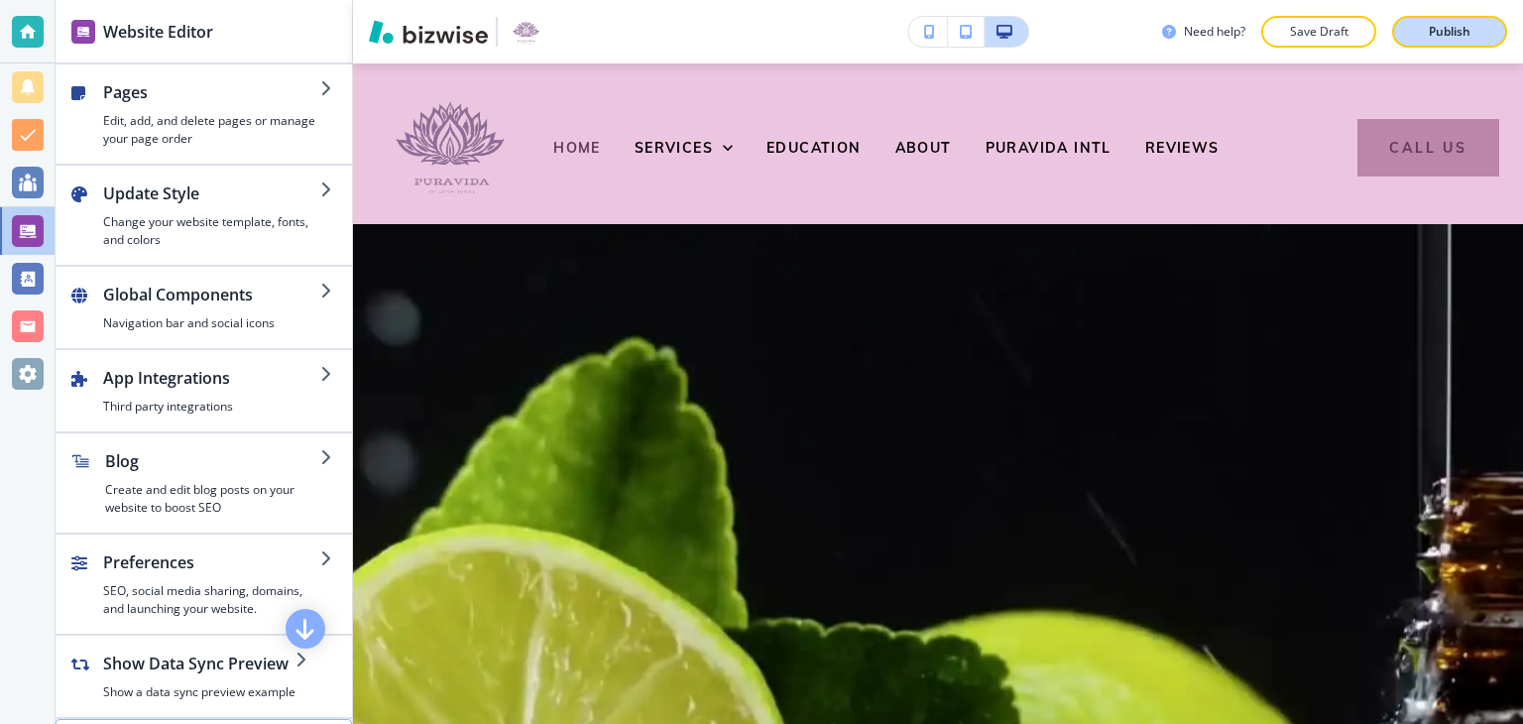
click at [1409, 18] on button "Publish" at bounding box center [1450, 32] width 115 height 32
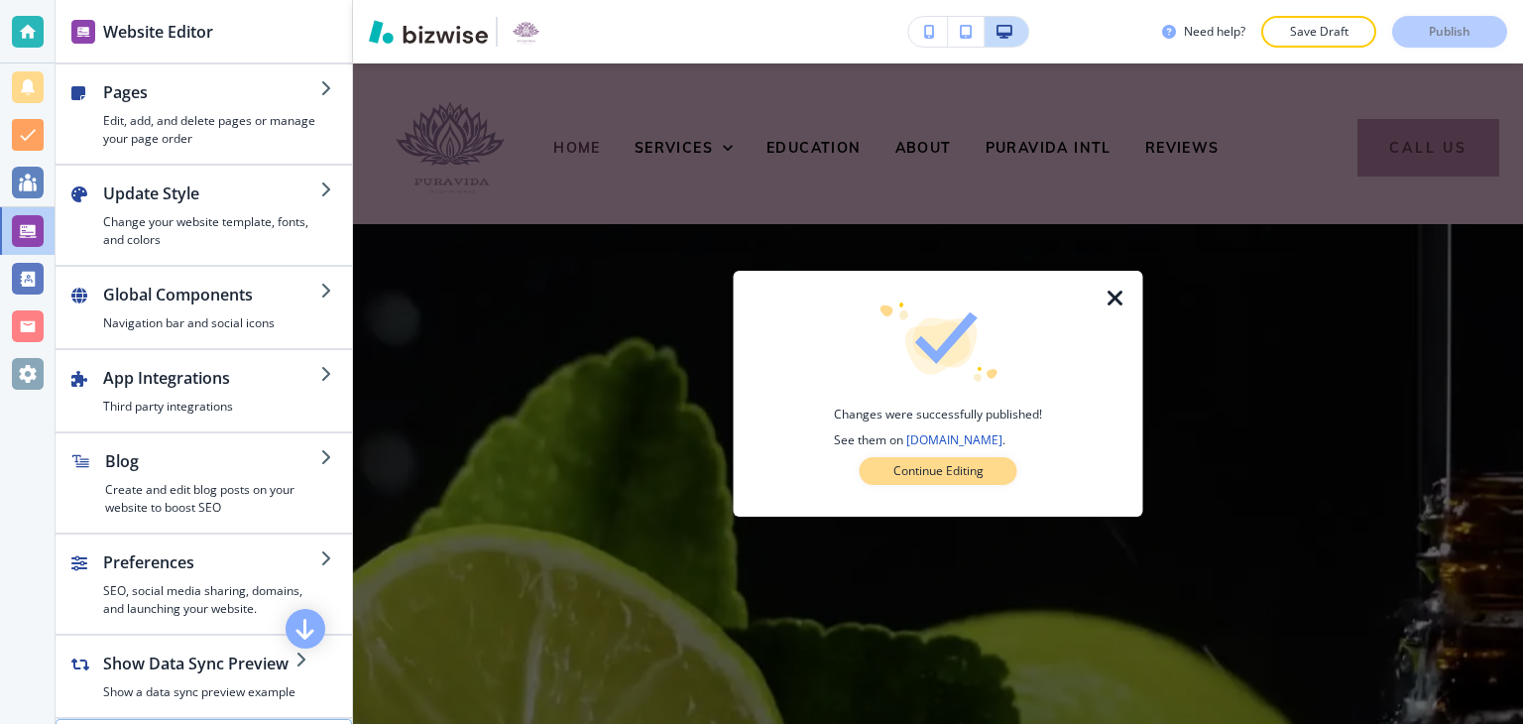
click at [880, 471] on button "Continue Editing" at bounding box center [939, 471] width 158 height 28
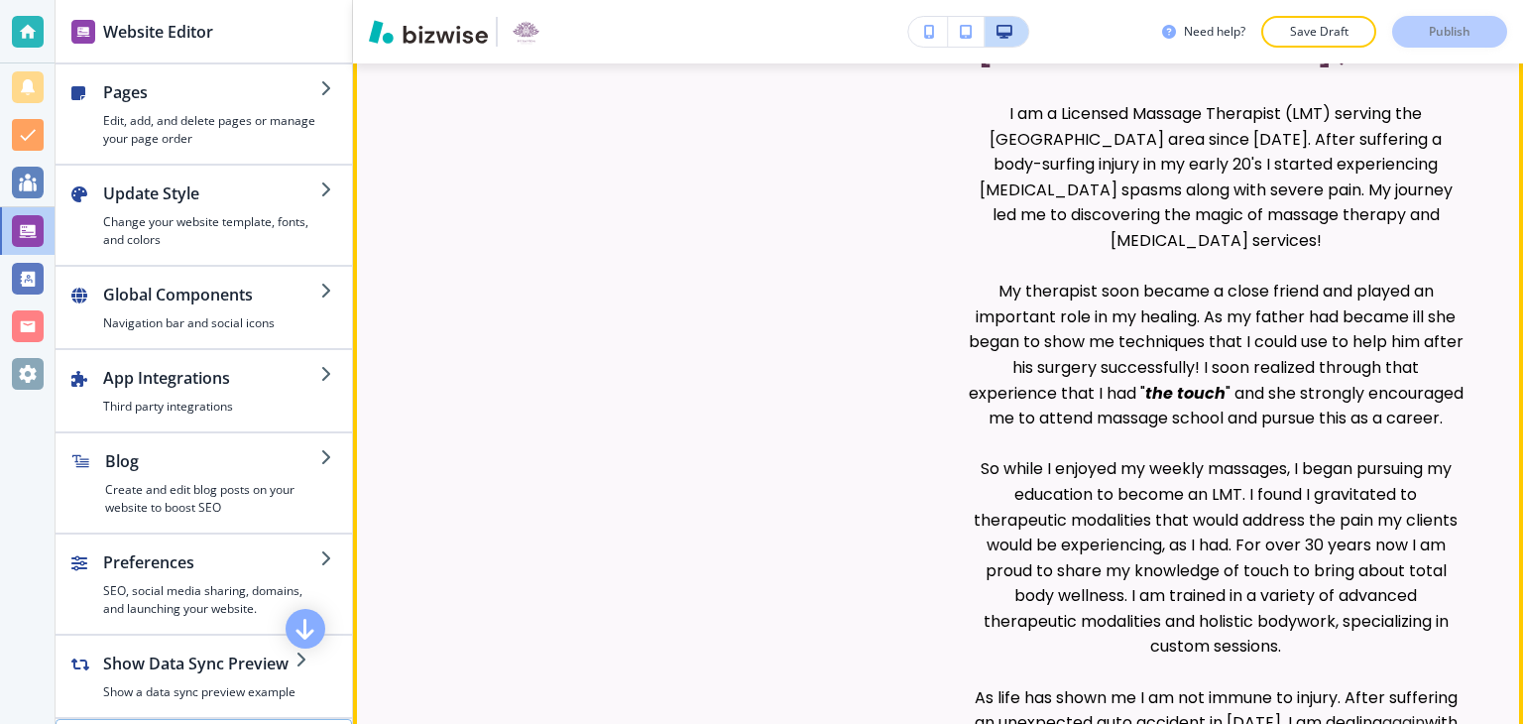
scroll to position [1275, 0]
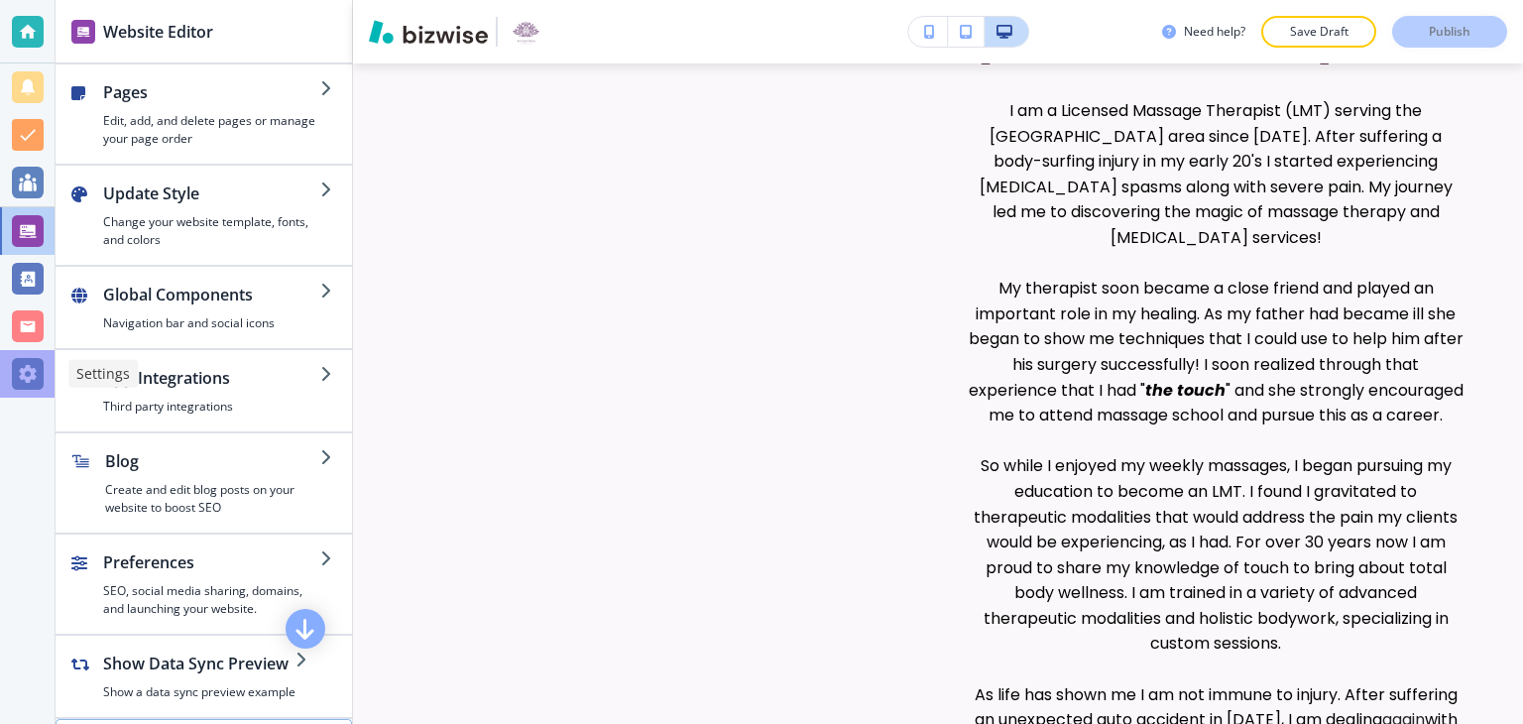
click at [16, 361] on div at bounding box center [28, 374] width 32 height 32
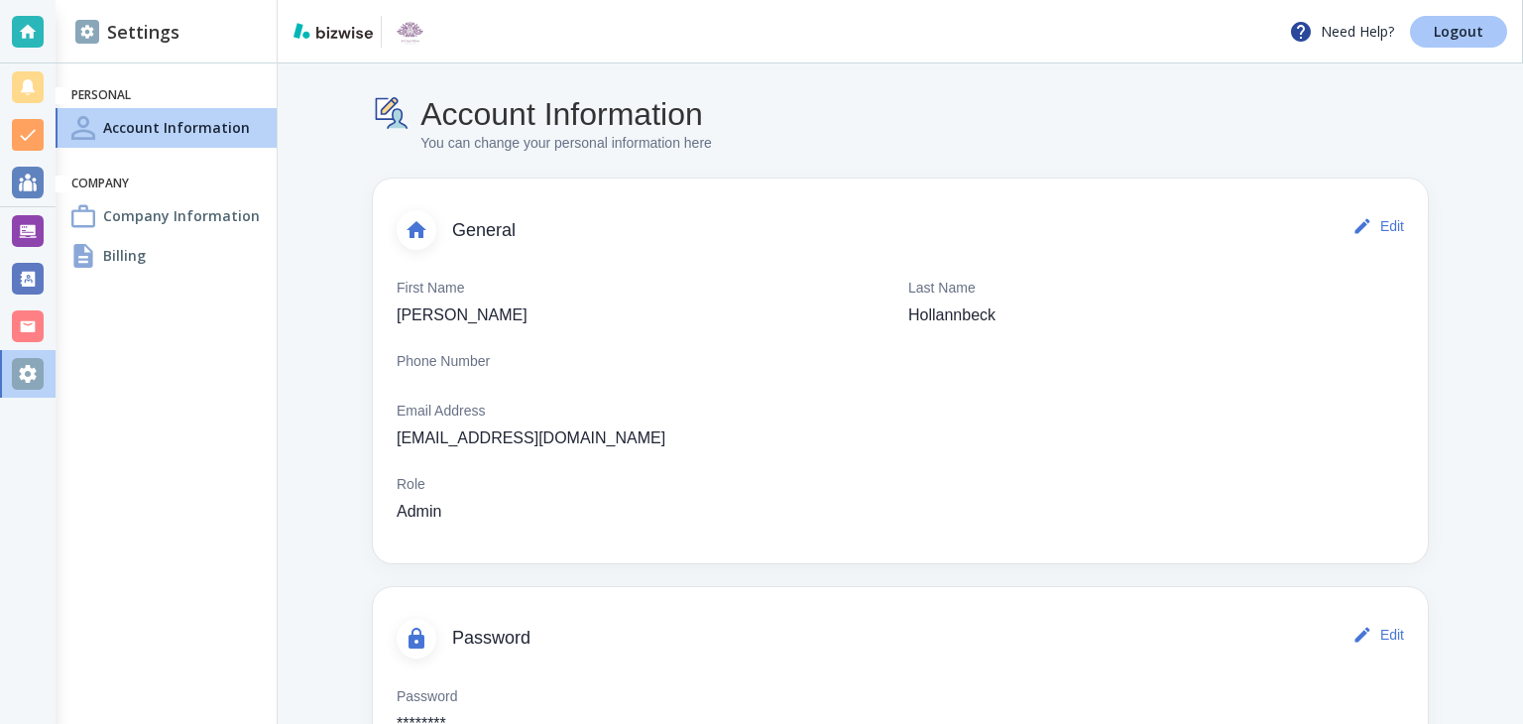
click at [1416, 29] on link "Logout" at bounding box center [1458, 32] width 97 height 32
